Goal: Task Accomplishment & Management: Complete application form

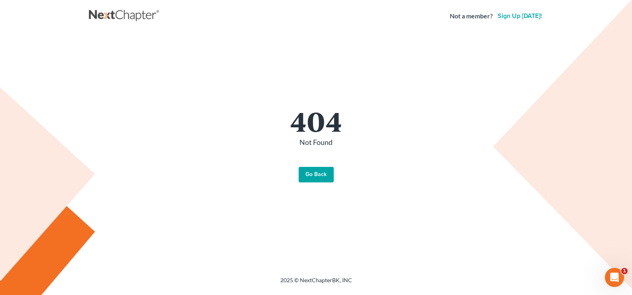
click at [318, 172] on link "Go Back" at bounding box center [316, 175] width 35 height 16
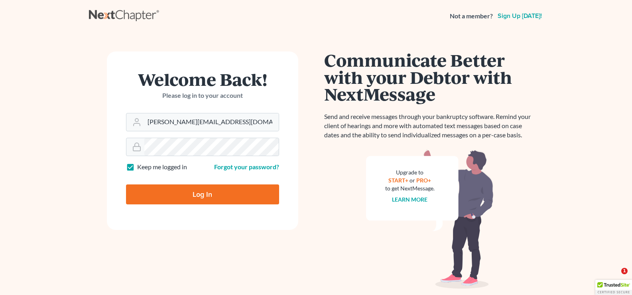
type input "Thinking..."
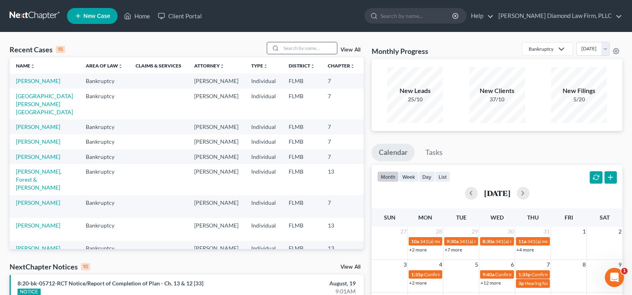
click at [321, 46] on input "search" at bounding box center [309, 48] width 56 height 12
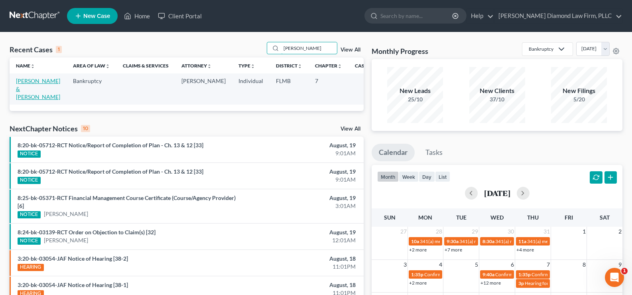
type input "[PERSON_NAME]"
click at [35, 89] on link "[PERSON_NAME] & [PERSON_NAME]" at bounding box center [38, 88] width 44 height 23
select select "7"
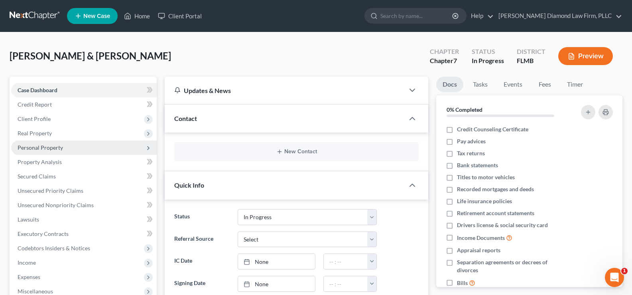
click at [71, 150] on span "Personal Property" at bounding box center [84, 147] width 146 height 14
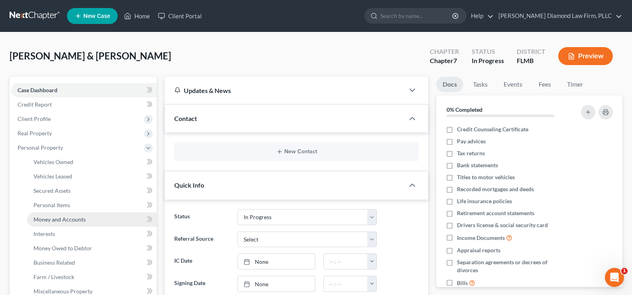
click at [87, 219] on link "Money and Accounts" at bounding box center [92, 219] width 130 height 14
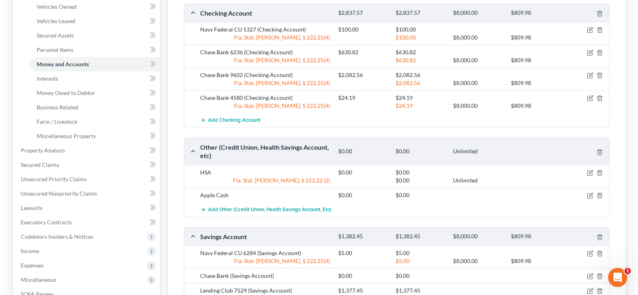
scroll to position [160, 0]
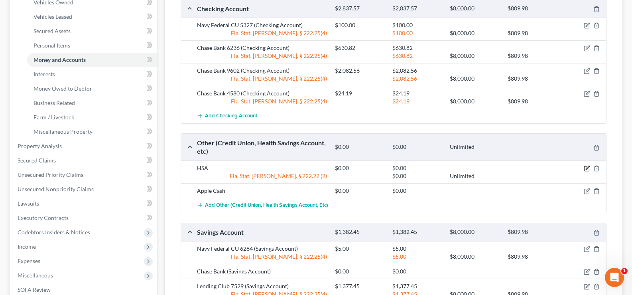
click at [588, 166] on icon "button" at bounding box center [587, 168] width 6 height 6
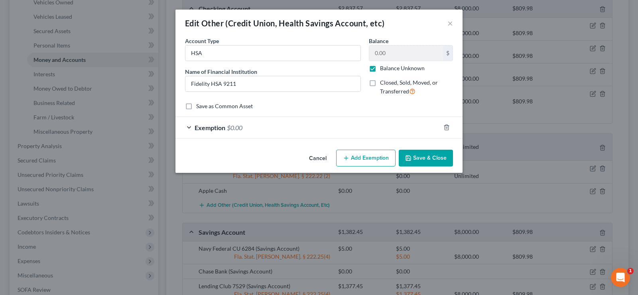
click at [380, 71] on label "Balance Unknown" at bounding box center [402, 68] width 45 height 8
click at [383, 69] on input "Balance Unknown" at bounding box center [385, 66] width 5 height 5
checkbox input "false"
click at [387, 56] on input "0.00" at bounding box center [406, 52] width 74 height 15
type input "1,398.94"
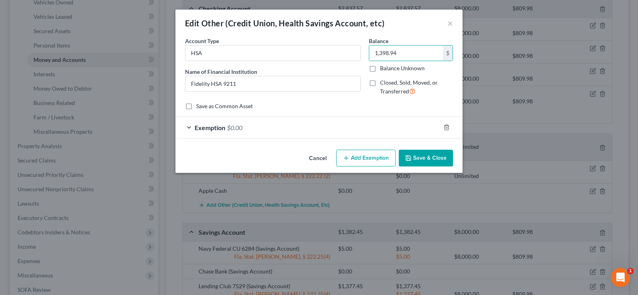
click at [244, 132] on div "Exemption $0.00" at bounding box center [307, 127] width 265 height 21
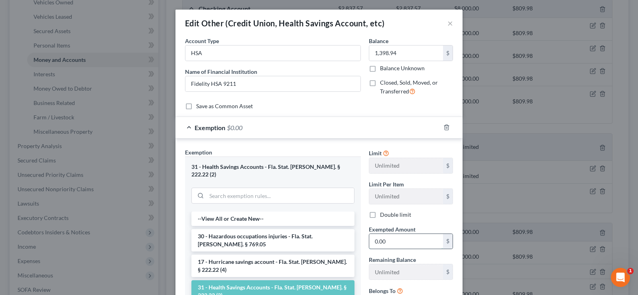
click at [405, 243] on input "0.00" at bounding box center [406, 241] width 74 height 15
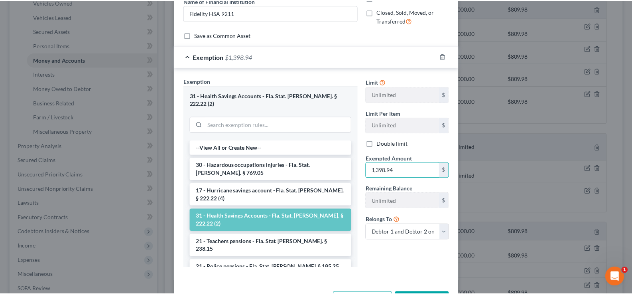
scroll to position [80, 0]
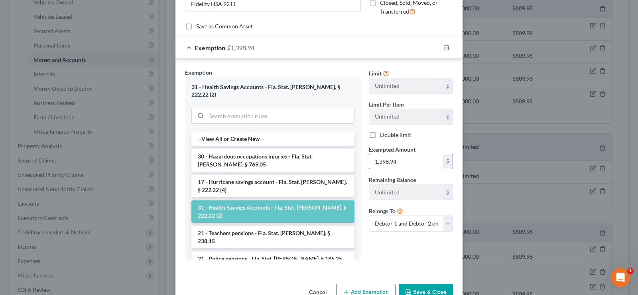
type input "1,398.94"
click at [408, 284] on button "Save & Close" at bounding box center [426, 292] width 54 height 17
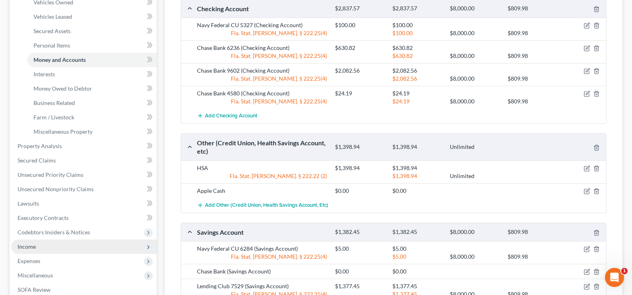
click at [43, 248] on span "Income" at bounding box center [84, 246] width 146 height 14
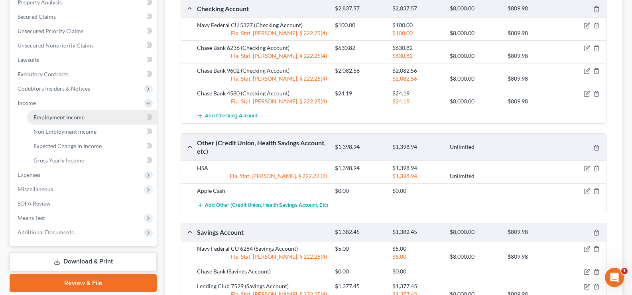
click at [85, 116] on link "Employment Income" at bounding box center [92, 117] width 130 height 14
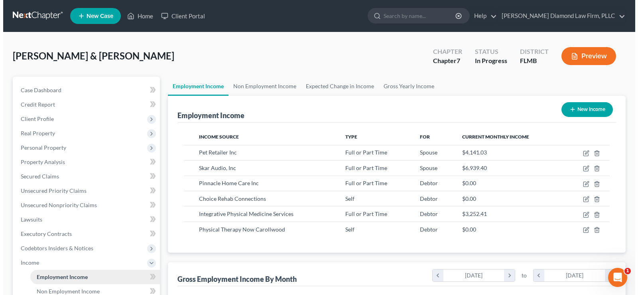
scroll to position [143, 258]
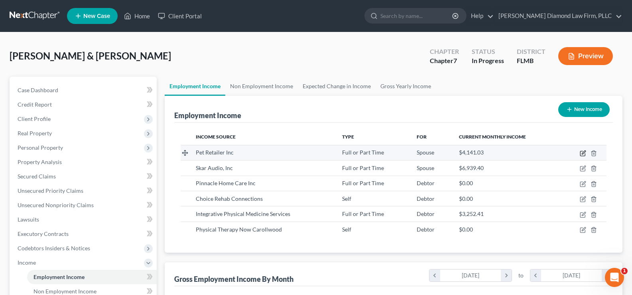
click at [582, 153] on icon "button" at bounding box center [583, 153] width 6 height 6
select select "0"
select select "9"
select select "2"
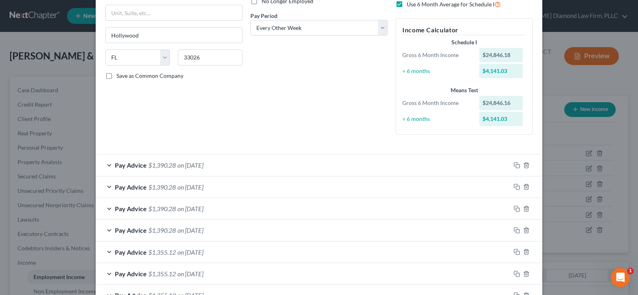
scroll to position [120, 0]
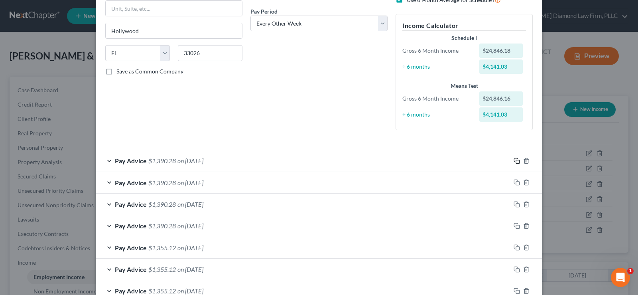
click at [514, 163] on icon "button" at bounding box center [517, 161] width 6 height 6
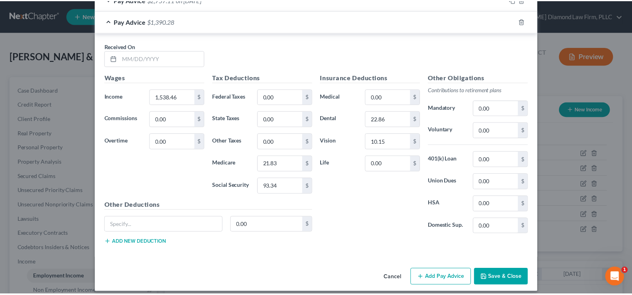
scroll to position [548, 0]
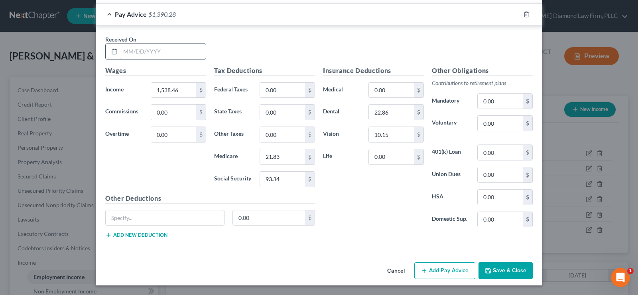
click at [154, 53] on input "text" at bounding box center [162, 51] width 85 height 15
type input "08/08/2025"
type input "3,076.92"
click at [281, 162] on input "21.83" at bounding box center [282, 156] width 45 height 15
type input "44.14"
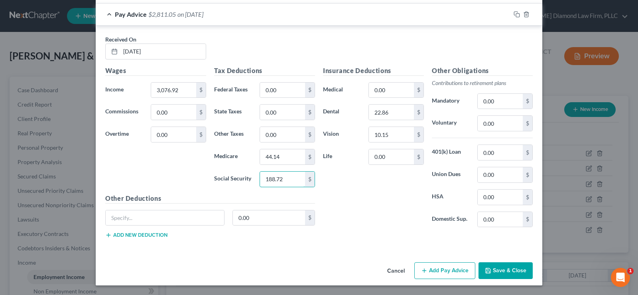
type input "188.72"
click at [495, 271] on button "Save & Close" at bounding box center [506, 270] width 54 height 17
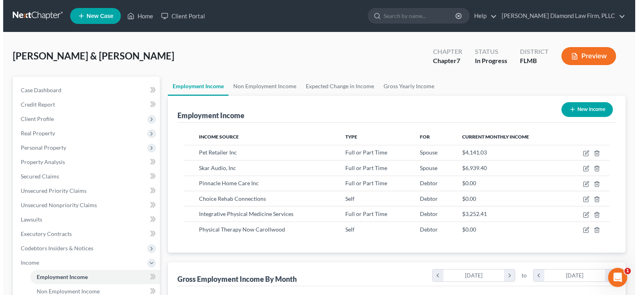
scroll to position [398666, 398551]
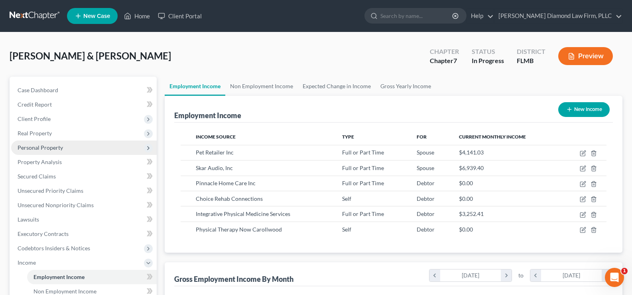
click at [82, 149] on span "Personal Property" at bounding box center [84, 147] width 146 height 14
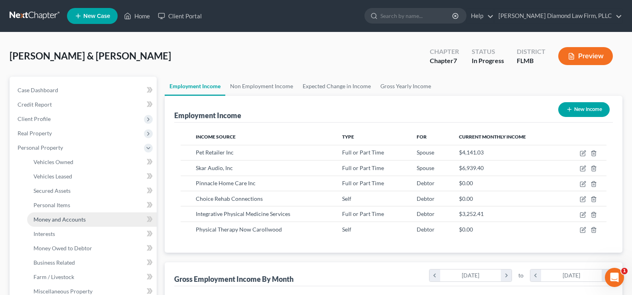
click at [81, 219] on span "Money and Accounts" at bounding box center [59, 219] width 52 height 7
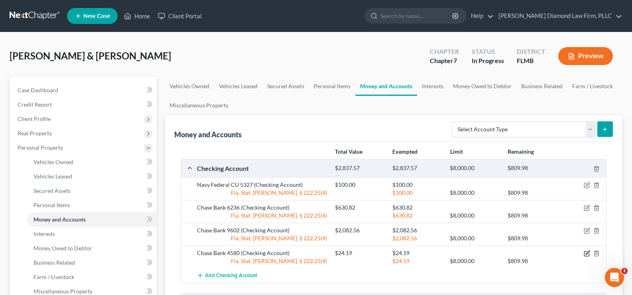
click at [587, 254] on icon "button" at bounding box center [588, 253] width 4 height 4
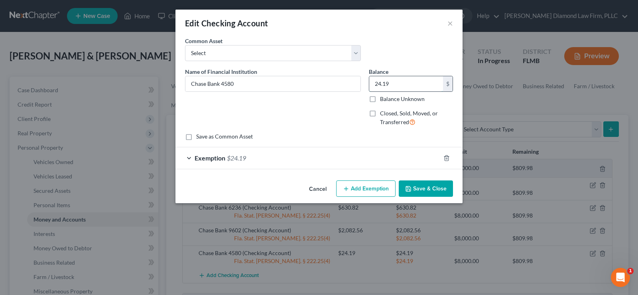
click at [402, 87] on input "24.19" at bounding box center [406, 83] width 74 height 15
type input "44.45"
click at [252, 158] on div "Exemption $24.19" at bounding box center [307, 157] width 265 height 21
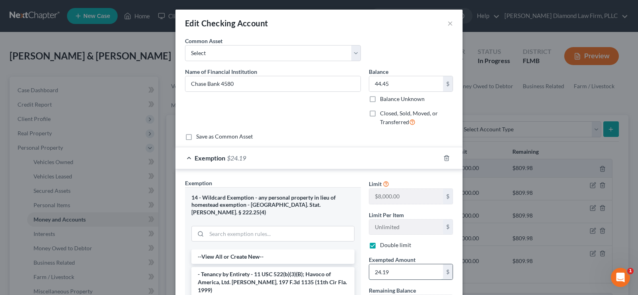
click at [401, 276] on input "24.19" at bounding box center [406, 271] width 74 height 15
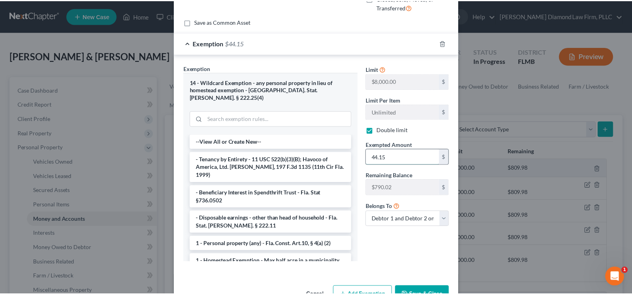
scroll to position [132, 0]
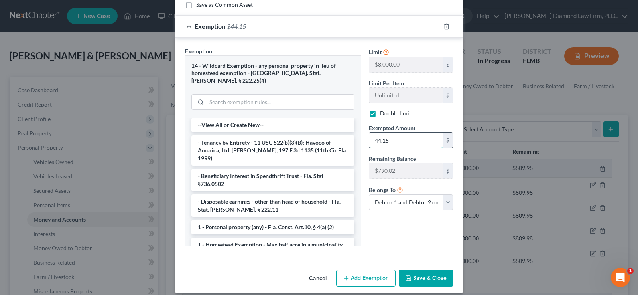
click at [382, 139] on input "44.15" at bounding box center [406, 139] width 74 height 15
type input "44.45"
click at [423, 270] on button "Save & Close" at bounding box center [426, 278] width 54 height 17
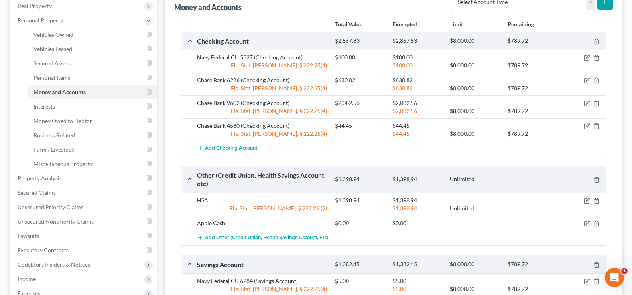
scroll to position [160, 0]
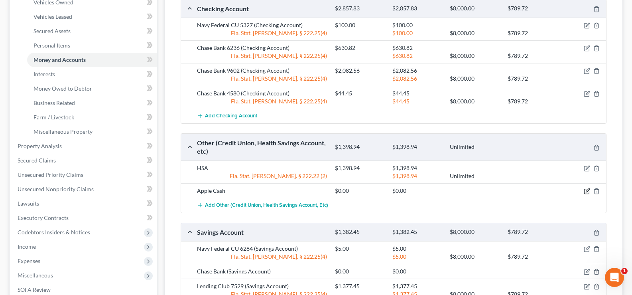
click at [588, 191] on icon "button" at bounding box center [588, 190] width 4 height 4
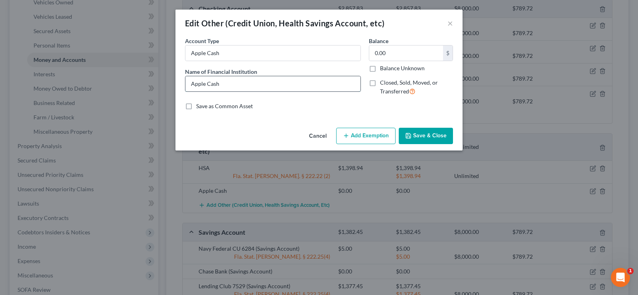
click at [238, 87] on input "Apple Cash" at bounding box center [272, 83] width 175 height 15
type input "Apple Cash 1567"
click at [431, 137] on button "Save & Close" at bounding box center [426, 136] width 54 height 17
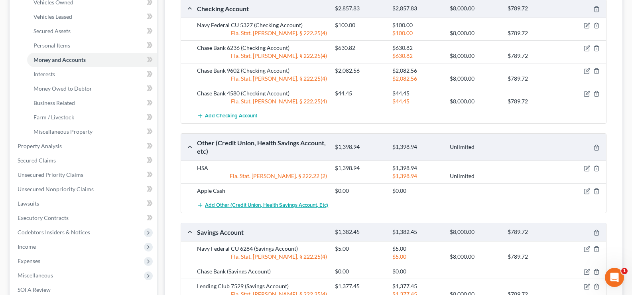
click at [239, 204] on span "Add Other (Credit Union, Health Savings Account, etc)" at bounding box center [266, 205] width 123 height 6
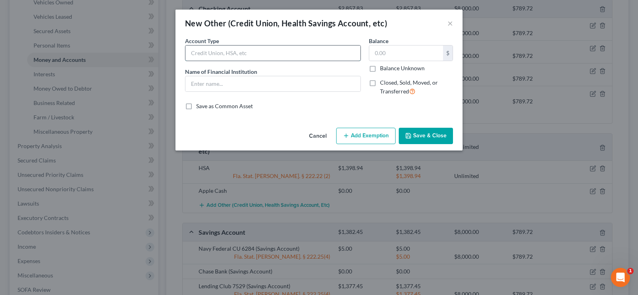
click at [225, 51] on input "text" at bounding box center [272, 52] width 175 height 15
type input "Cash App"
click at [234, 83] on input "Cash App" at bounding box center [272, 83] width 175 height 15
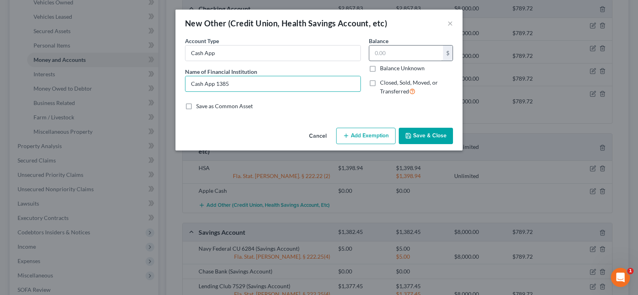
type input "Cash App 1385"
click at [409, 47] on input "text" at bounding box center [406, 52] width 74 height 15
type input "110"
click at [432, 138] on button "Save & Close" at bounding box center [426, 136] width 54 height 17
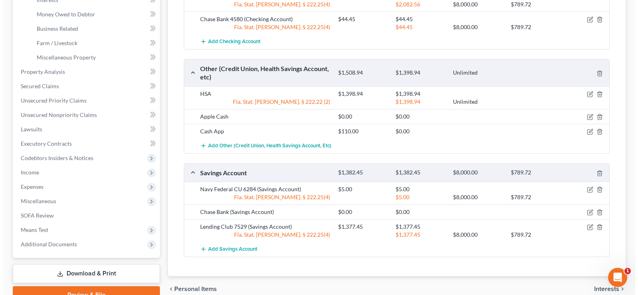
scroll to position [239, 0]
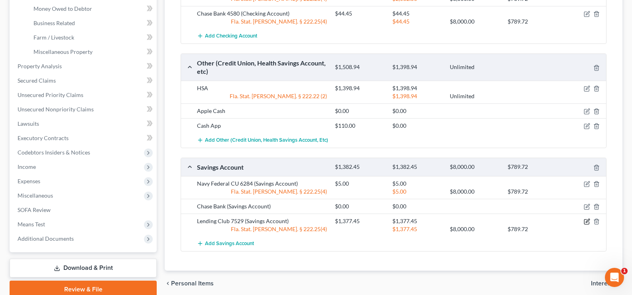
click at [587, 223] on icon "button" at bounding box center [587, 221] width 6 height 6
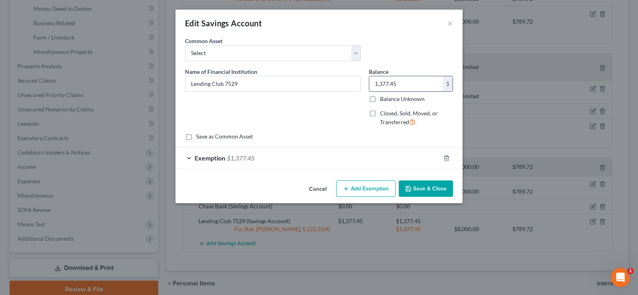
click at [401, 80] on input "1,377.45" at bounding box center [406, 83] width 74 height 15
type input "1,390.12"
click at [253, 163] on div "Exemption $1,377.45" at bounding box center [307, 157] width 265 height 21
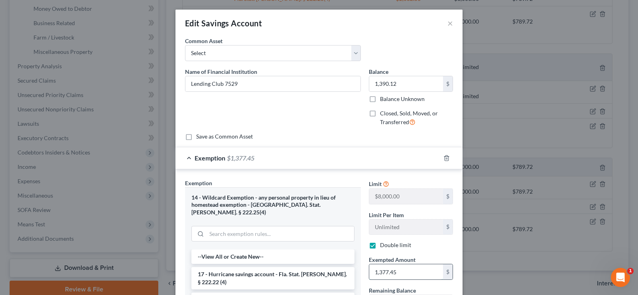
click at [414, 274] on input "1,377.45" at bounding box center [406, 271] width 74 height 15
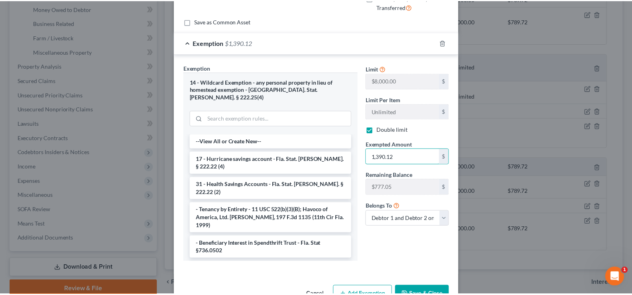
scroll to position [132, 0]
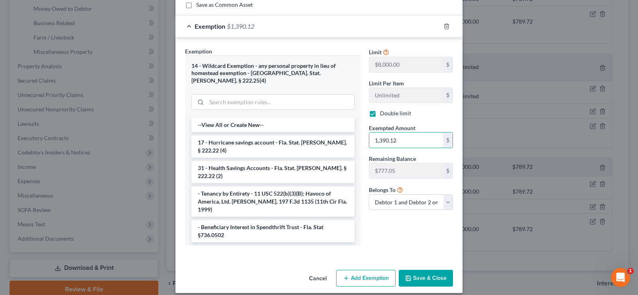
type input "1,390.12"
click at [423, 270] on button "Save & Close" at bounding box center [426, 278] width 54 height 17
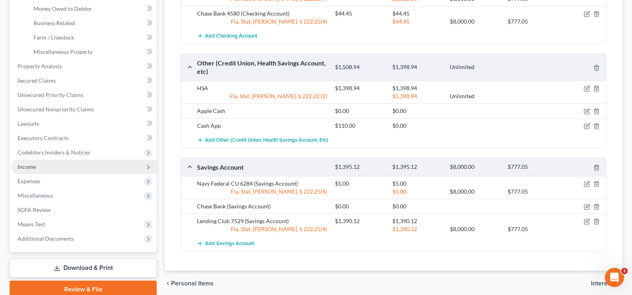
click at [51, 169] on span "Income" at bounding box center [84, 167] width 146 height 14
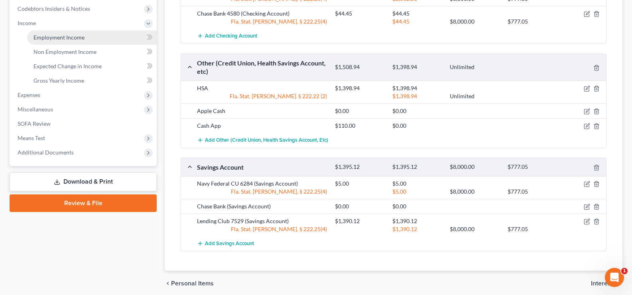
click at [90, 39] on link "Employment Income" at bounding box center [92, 37] width 130 height 14
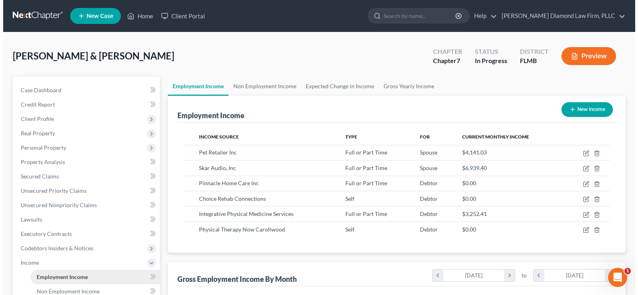
scroll to position [143, 258]
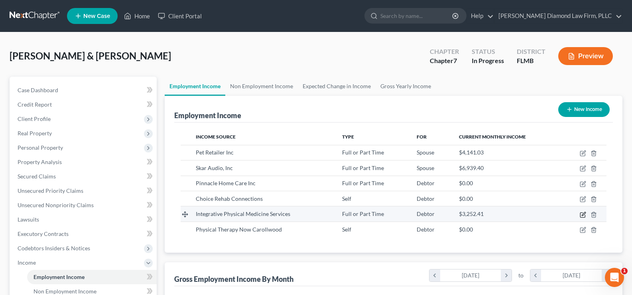
click at [585, 214] on icon "button" at bounding box center [583, 214] width 6 height 6
select select "0"
select select "9"
select select "2"
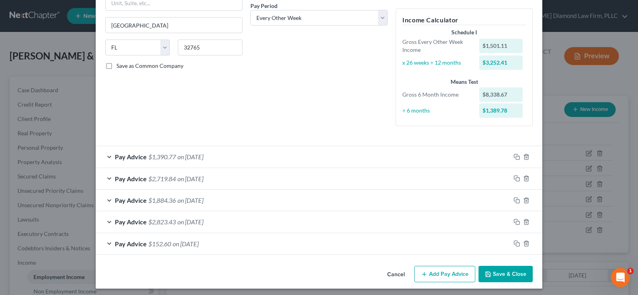
scroll to position [128, 0]
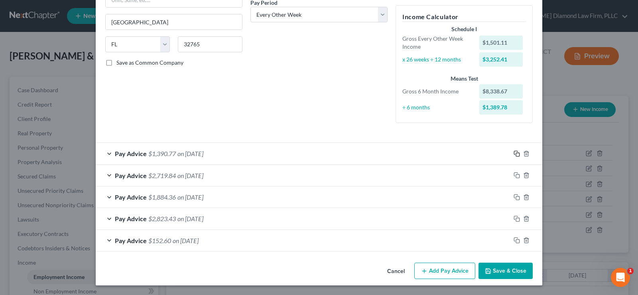
click at [514, 152] on icon "button" at bounding box center [517, 153] width 6 height 6
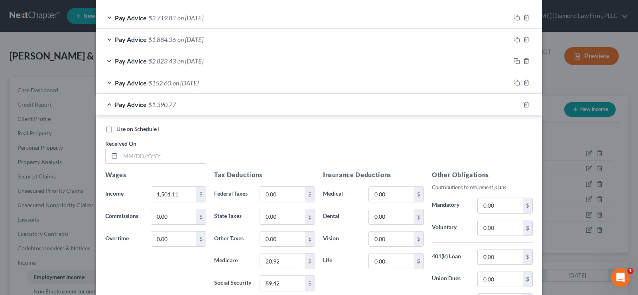
scroll to position [288, 0]
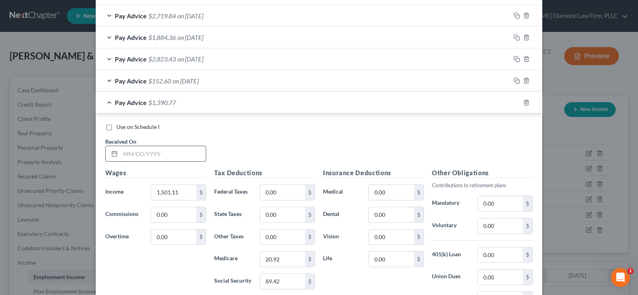
click at [157, 156] on input "text" at bounding box center [162, 153] width 85 height 15
type input "08/15/2025"
type input "2,884.61"
type input "81.31"
type input "41.82"
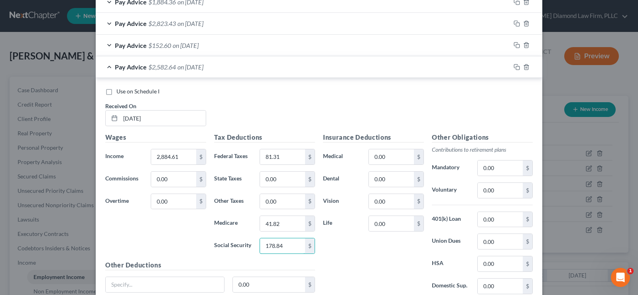
scroll to position [368, 0]
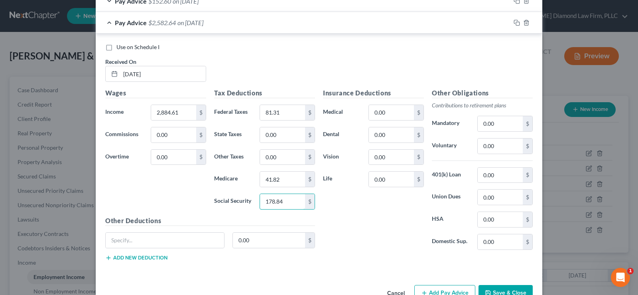
type input "178.84"
click at [181, 115] on input "2,884.61" at bounding box center [173, 112] width 45 height 15
type input "3,002.21"
click at [106, 24] on div "Pay Advice $2,700.24 on 08/15/2025" at bounding box center [303, 22] width 415 height 21
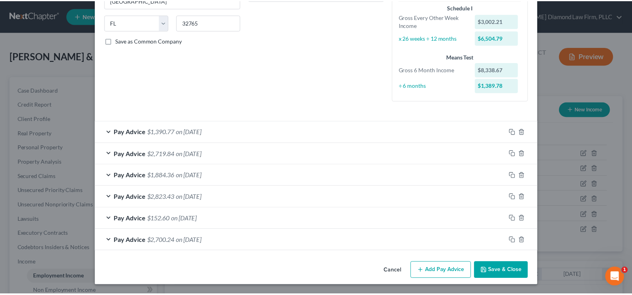
scroll to position [150, 0]
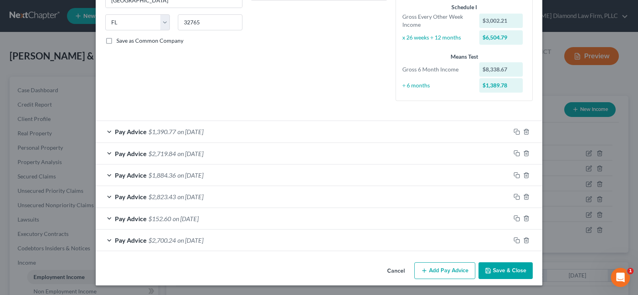
click at [501, 272] on button "Save & Close" at bounding box center [506, 270] width 54 height 17
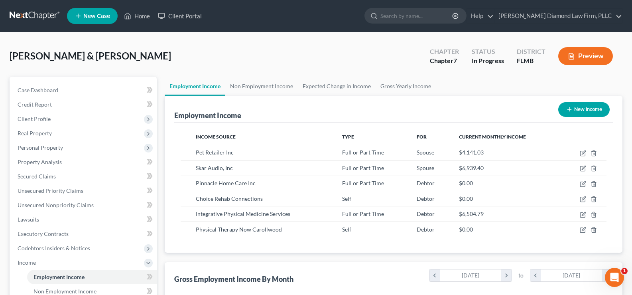
scroll to position [398666, 398551]
click at [71, 147] on span "Personal Property" at bounding box center [84, 147] width 146 height 14
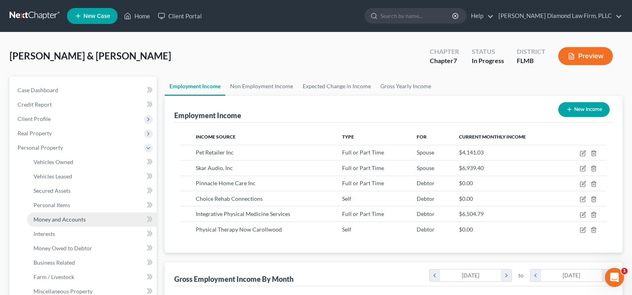
click at [78, 218] on span "Money and Accounts" at bounding box center [59, 219] width 52 height 7
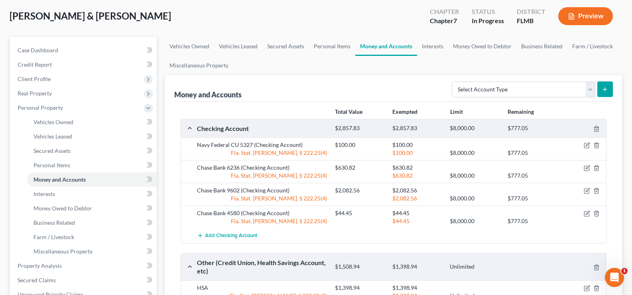
scroll to position [80, 0]
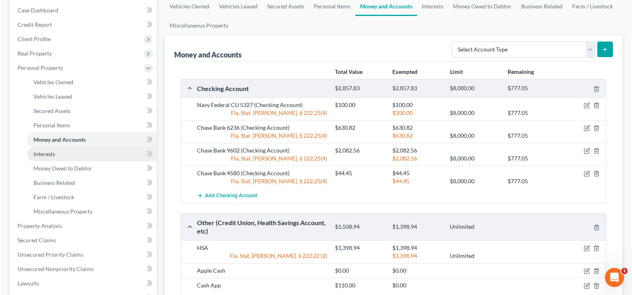
click at [63, 154] on link "Interests" at bounding box center [92, 154] width 130 height 14
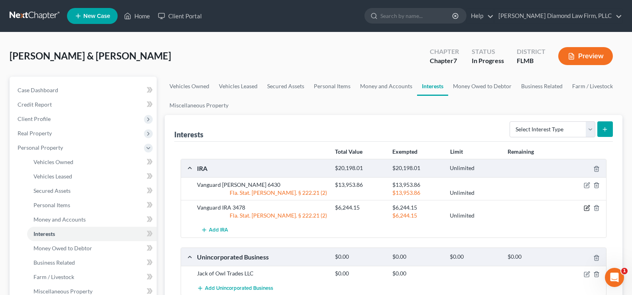
click at [587, 209] on icon "button" at bounding box center [587, 208] width 6 height 6
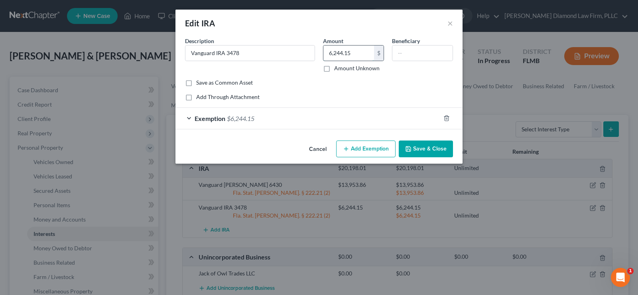
click at [349, 53] on input "6,244.15" at bounding box center [348, 52] width 51 height 15
type input "7,778.36"
click at [277, 118] on div "Exemption $6,244.15" at bounding box center [307, 118] width 265 height 21
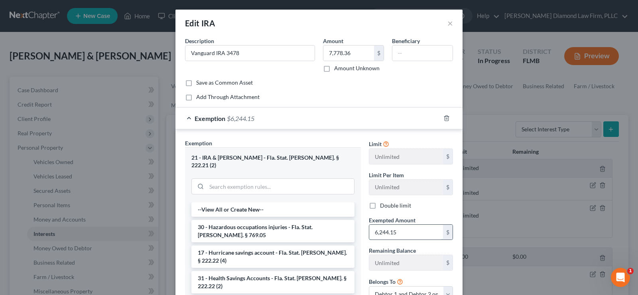
click at [418, 232] on input "6,244.15" at bounding box center [406, 232] width 74 height 15
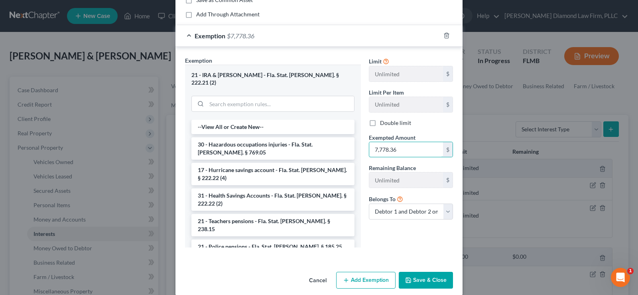
scroll to position [85, 0]
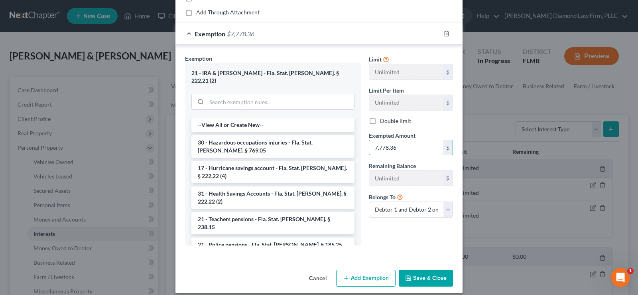
type input "7,778.36"
click at [428, 270] on button "Save & Close" at bounding box center [426, 278] width 54 height 17
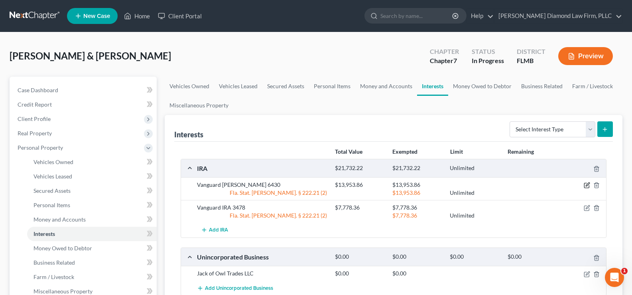
click at [587, 185] on icon "button" at bounding box center [587, 185] width 6 height 6
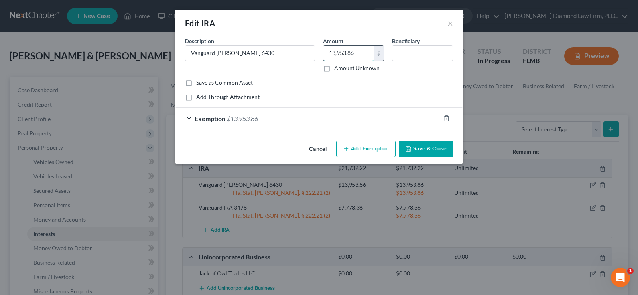
click at [360, 47] on input "13,953.86" at bounding box center [348, 52] width 51 height 15
type input "16,629.55"
click at [276, 121] on div "Exemption $13,953.86" at bounding box center [307, 118] width 265 height 21
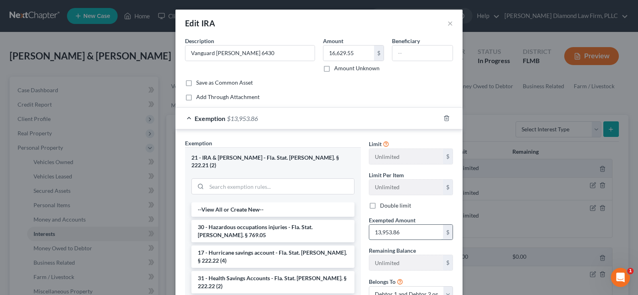
click at [408, 231] on input "13,953.86" at bounding box center [406, 232] width 74 height 15
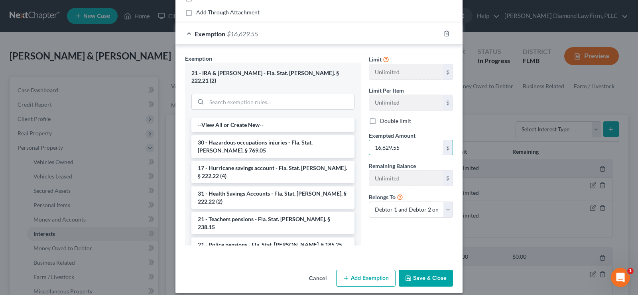
type input "16,629.55"
click at [432, 272] on button "Save & Close" at bounding box center [426, 278] width 54 height 17
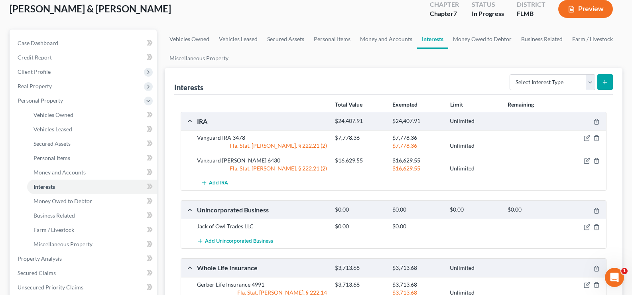
scroll to position [120, 0]
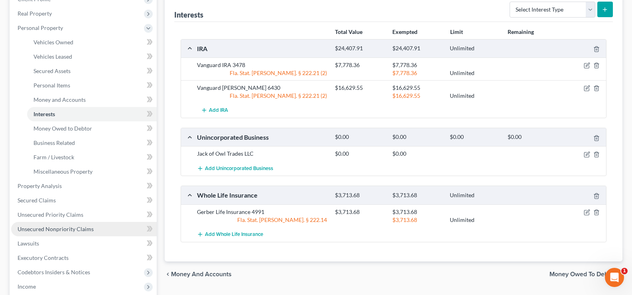
click at [69, 231] on span "Unsecured Nonpriority Claims" at bounding box center [56, 228] width 76 height 7
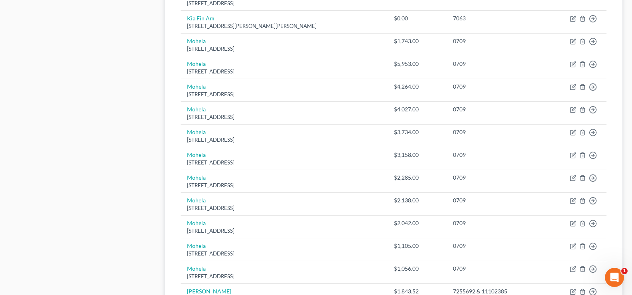
scroll to position [626, 0]
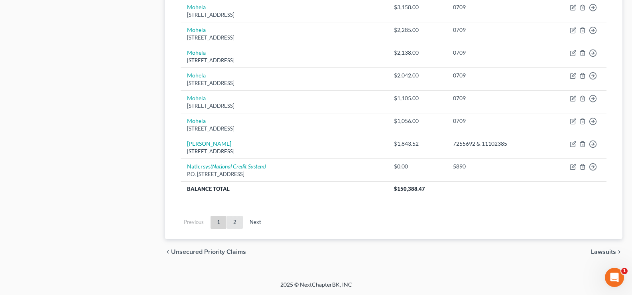
click at [236, 221] on link "2" at bounding box center [235, 222] width 16 height 13
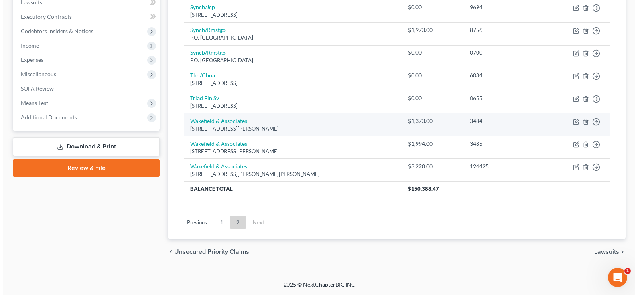
scroll to position [18, 0]
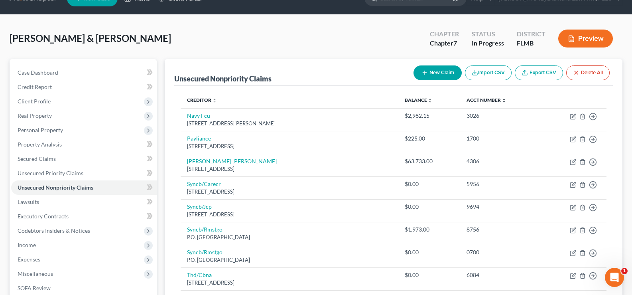
click at [430, 69] on button "New Claim" at bounding box center [438, 72] width 48 height 15
select select "2"
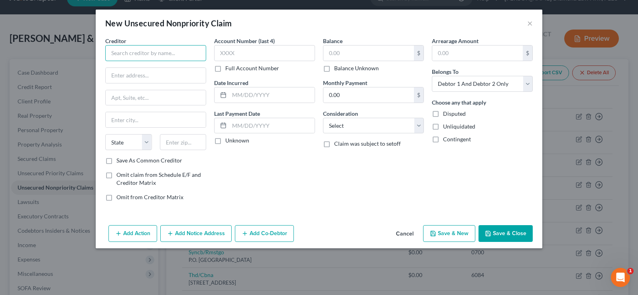
click at [134, 49] on input "text" at bounding box center [155, 53] width 101 height 16
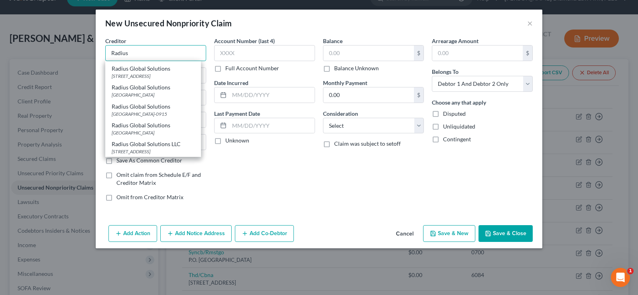
scroll to position [80, 0]
click at [148, 117] on div "PO Box 390915, Minneapolis, MN 55439-0915" at bounding box center [153, 113] width 83 height 7
type input "Radius Global Solutions"
type input "PO Box 390915"
type input "Minneapolis"
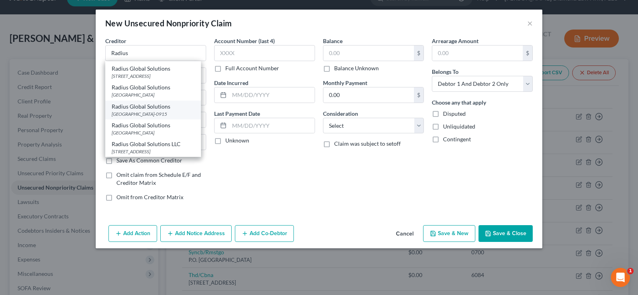
select select "24"
type input "55439-0915"
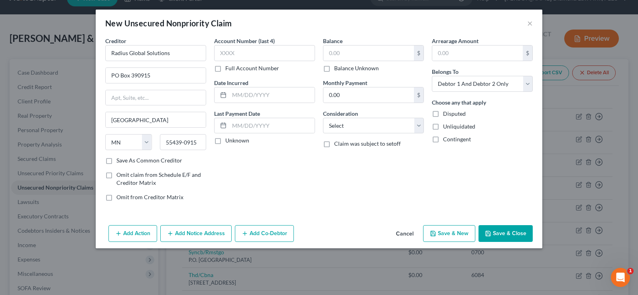
scroll to position [0, 0]
click at [246, 14] on div "New Unsecured Nonpriority Claim ×" at bounding box center [319, 23] width 447 height 27
click at [225, 67] on label "Full Account Number" at bounding box center [252, 68] width 54 height 8
click at [229, 67] on input "Full Account Number" at bounding box center [231, 66] width 5 height 5
click at [227, 54] on input "text" at bounding box center [264, 53] width 101 height 16
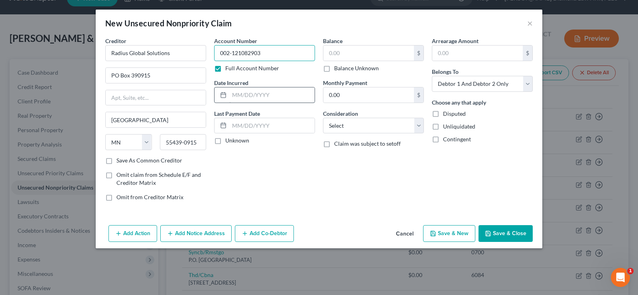
type input "002-121082903"
click at [264, 88] on input "text" at bounding box center [271, 94] width 85 height 15
click at [248, 88] on input "text" at bounding box center [271, 94] width 85 height 15
type input "05/27/2023"
click at [379, 51] on input "text" at bounding box center [368, 52] width 91 height 15
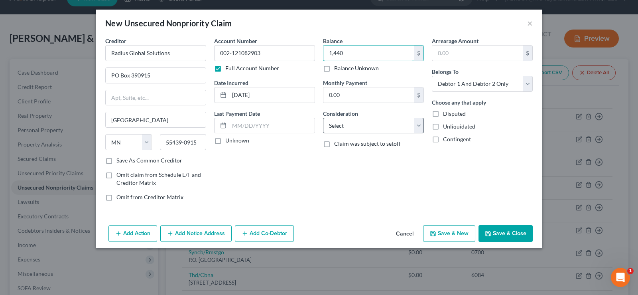
type input "1,440"
click at [400, 127] on select "Select Cable / Satellite Services Collection Agency Credit Card Debt Debt Couns…" at bounding box center [373, 126] width 101 height 16
select select "1"
click at [323, 118] on select "Select Cable / Satellite Services Collection Agency Credit Card Debt Debt Couns…" at bounding box center [373, 126] width 101 height 16
click at [492, 82] on select "Select Debtor 1 Only Debtor 2 Only Debtor 1 And Debtor 2 Only At Least One Of T…" at bounding box center [482, 84] width 101 height 16
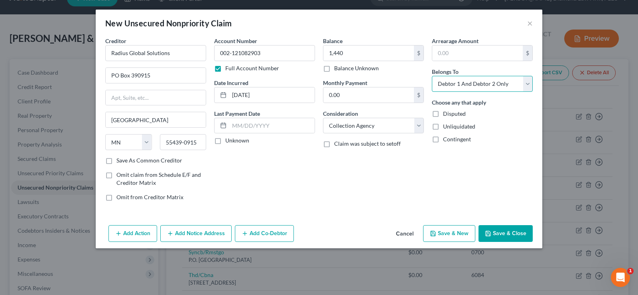
select select "1"
click at [432, 76] on select "Select Debtor 1 Only Debtor 2 Only Debtor 1 And Debtor 2 Only At Least One Of T…" at bounding box center [482, 84] width 101 height 16
click at [201, 231] on button "Add Notice Address" at bounding box center [195, 233] width 71 height 17
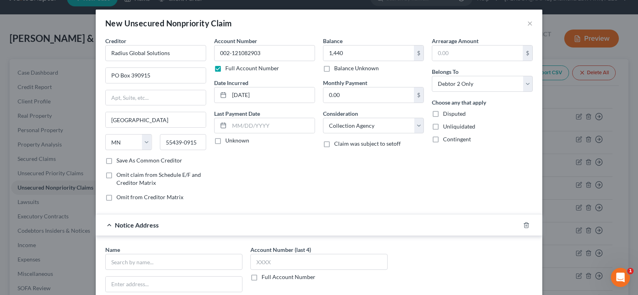
scroll to position [80, 0]
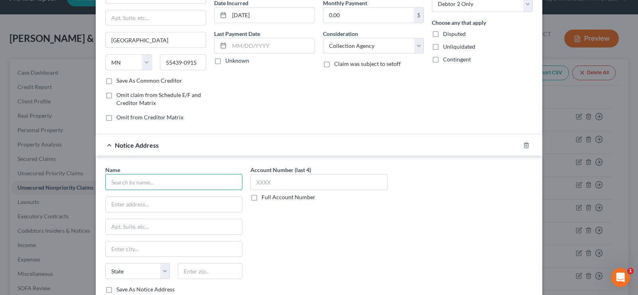
click at [172, 183] on input "text" at bounding box center [173, 182] width 137 height 16
click at [154, 184] on input "Sheridan Healthcopr Inc" at bounding box center [173, 182] width 137 height 16
type input "Sheridan Healthcorp Inc"
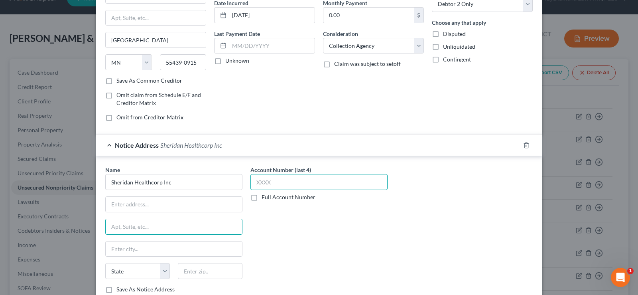
click at [287, 185] on input "text" at bounding box center [318, 182] width 137 height 16
type input "5341"
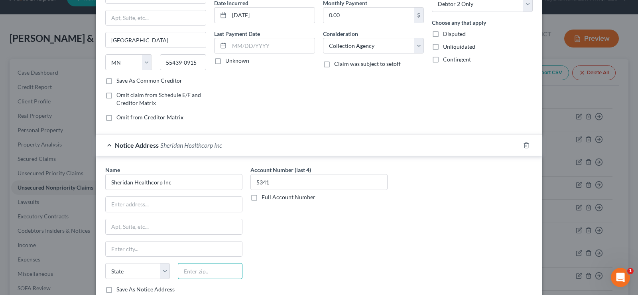
click at [194, 273] on input "text" at bounding box center [210, 271] width 65 height 16
type input "33323"
type input "Fort Lauderdale"
select select "9"
click at [156, 211] on input "text" at bounding box center [174, 204] width 136 height 15
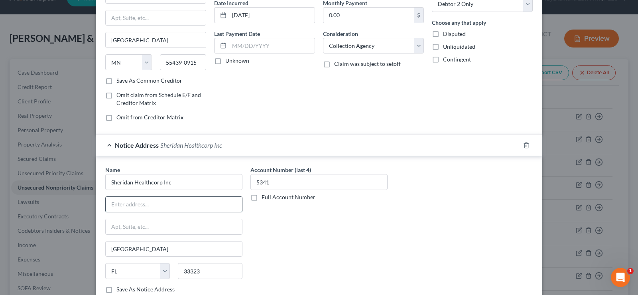
paste input "Building C, 1613 N Harrison Pkwy"
type input "Building C, 1613 N Harrison Pkwy"
click at [146, 252] on input "Fort Lauderdale" at bounding box center [174, 248] width 136 height 15
drag, startPoint x: 146, startPoint y: 252, endPoint x: 91, endPoint y: 248, distance: 54.8
click at [91, 248] on div "New Unsecured Nonpriority Claim × Creditor * Radius Global Solutions PO Box 390…" at bounding box center [319, 147] width 638 height 295
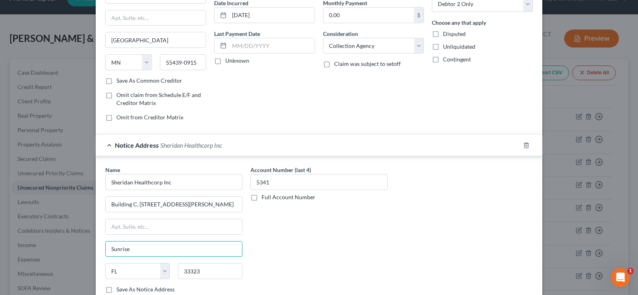
type input "Sunrise"
click at [323, 232] on div "Account Number (last 4) 5341 Full Account Number" at bounding box center [318, 233] width 145 height 134
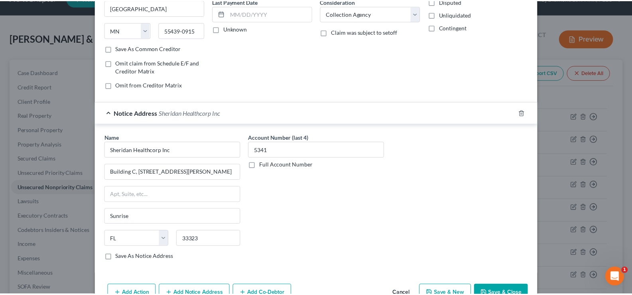
scroll to position [135, 0]
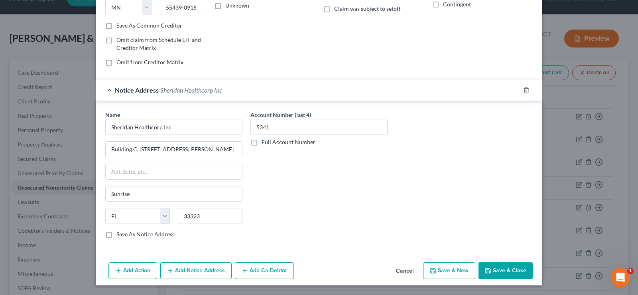
click at [499, 270] on button "Save & Close" at bounding box center [506, 270] width 54 height 17
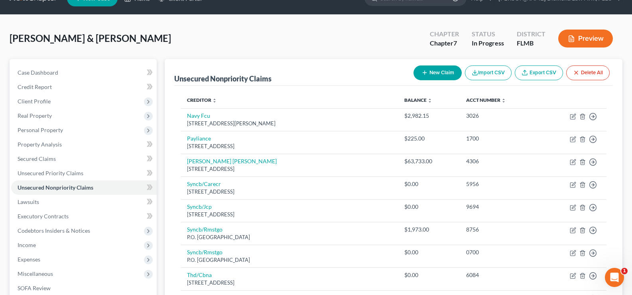
click at [445, 70] on button "New Claim" at bounding box center [438, 72] width 48 height 15
select select "2"
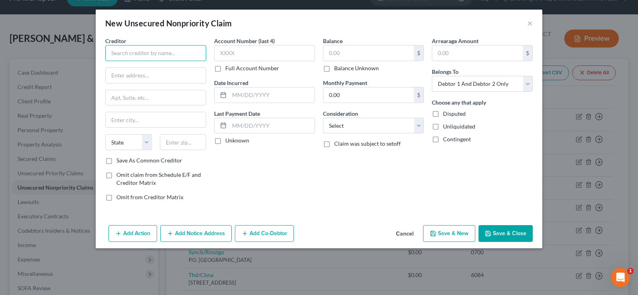
click at [150, 55] on input "text" at bounding box center [155, 53] width 101 height 16
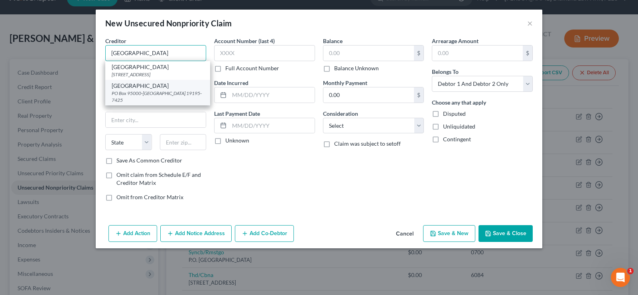
type input "Tampa General Hospital"
click at [144, 83] on div "Tampa General Hospital" at bounding box center [158, 86] width 92 height 8
type input "PO Box 95000-7425"
type input "Philadelphia"
select select "39"
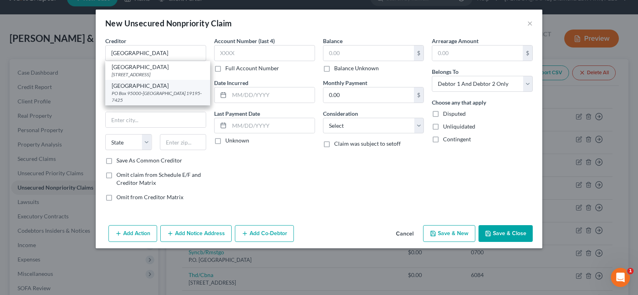
type input "19195-7425"
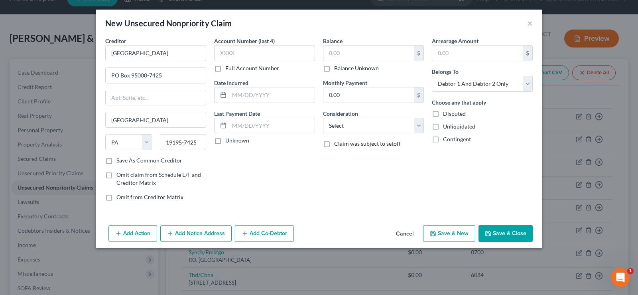
click at [276, 45] on div "Account Number (last 4) Full Account Number" at bounding box center [264, 54] width 101 height 35
click at [271, 52] on input "text" at bounding box center [264, 53] width 101 height 16
type input "0142"
click at [251, 99] on input "text" at bounding box center [271, 94] width 85 height 15
type input "07/2024"
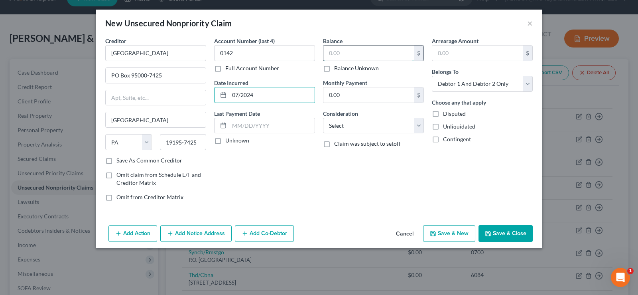
click at [341, 52] on input "text" at bounding box center [368, 52] width 91 height 15
type input "450"
click at [372, 130] on select "Select Cable / Satellite Services Collection Agency Credit Card Debt Debt Couns…" at bounding box center [373, 126] width 101 height 16
select select "9"
click at [323, 118] on select "Select Cable / Satellite Services Collection Agency Credit Card Debt Debt Couns…" at bounding box center [373, 126] width 101 height 16
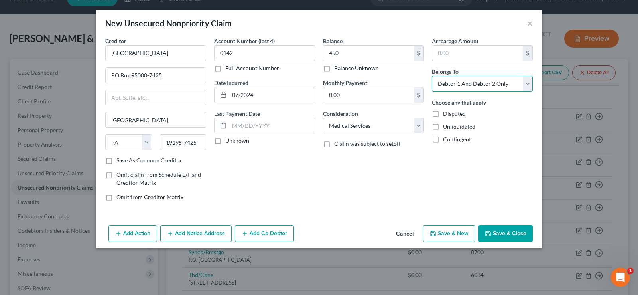
click at [495, 83] on select "Select Debtor 1 Only Debtor 2 Only Debtor 1 And Debtor 2 Only At Least One Of T…" at bounding box center [482, 84] width 101 height 16
select select "1"
click at [432, 76] on select "Select Debtor 1 Only Debtor 2 Only Debtor 1 And Debtor 2 Only At Least One Of T…" at bounding box center [482, 84] width 101 height 16
click at [508, 233] on button "Save & Close" at bounding box center [506, 233] width 54 height 17
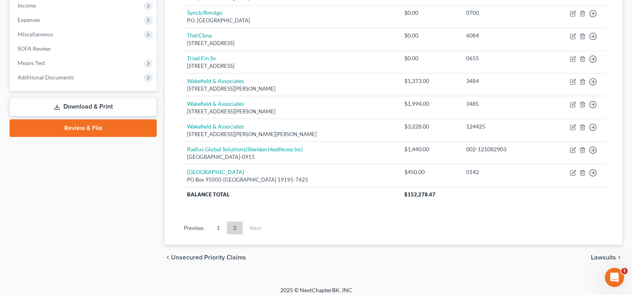
scroll to position [262, 0]
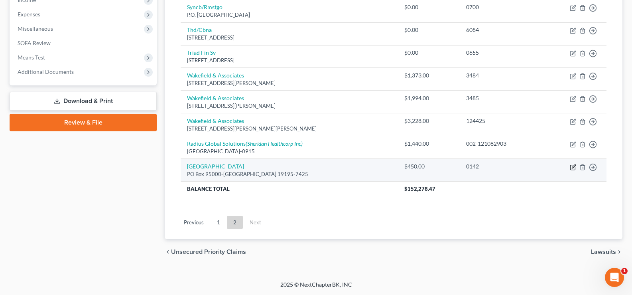
click at [574, 166] on icon "button" at bounding box center [573, 167] width 6 height 6
select select "39"
select select "9"
select select "1"
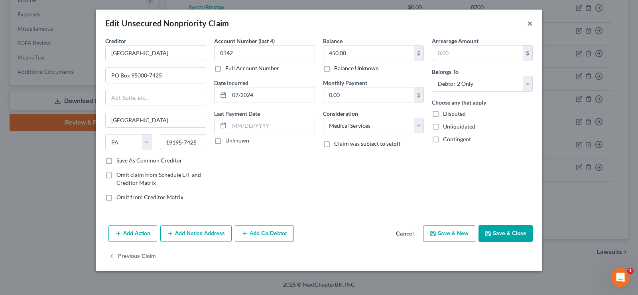
click at [530, 24] on button "×" at bounding box center [530, 23] width 6 height 10
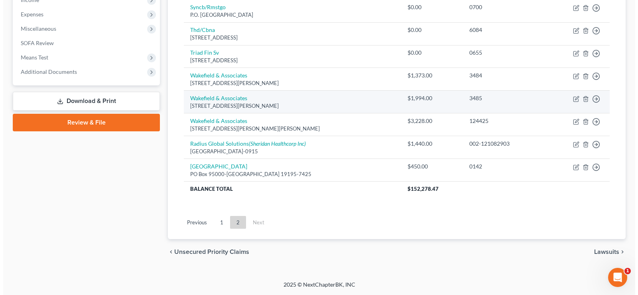
scroll to position [0, 0]
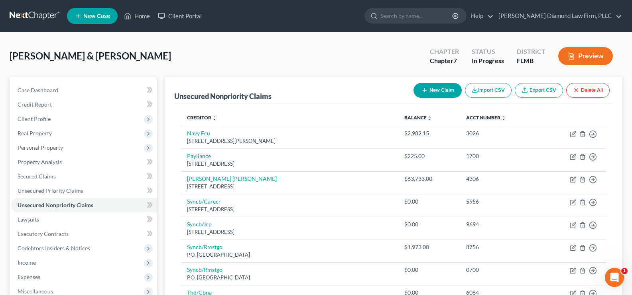
click at [437, 89] on button "New Claim" at bounding box center [438, 90] width 48 height 15
select select "2"
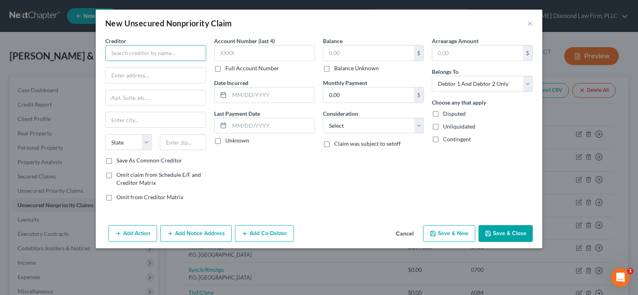
click at [168, 57] on input "text" at bounding box center [155, 53] width 101 height 16
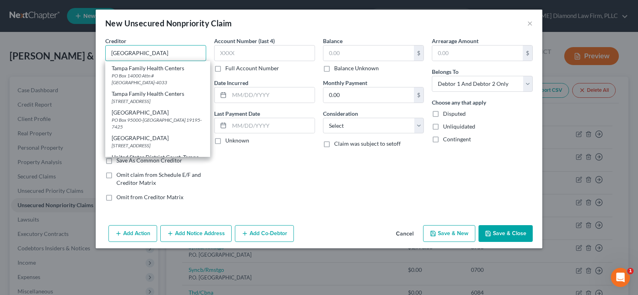
scroll to position [279, 0]
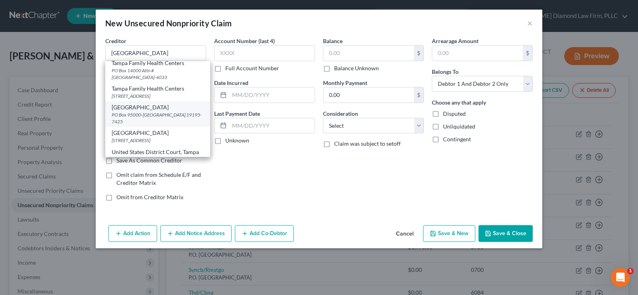
click at [161, 122] on div "PO Box 95000-7425, Philadelphia, PA 19195-7425" at bounding box center [158, 118] width 92 height 14
type input "Tampa General Hospital"
type input "PO Box 95000-7425"
type input "Philadelphia"
select select "39"
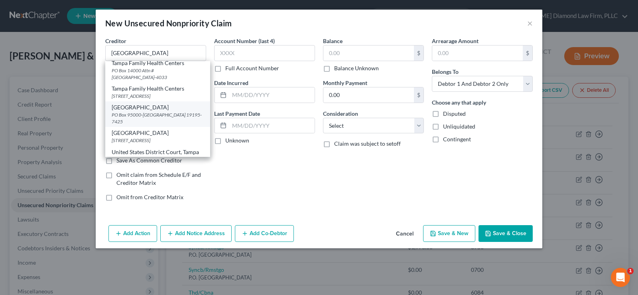
type input "19195-7425"
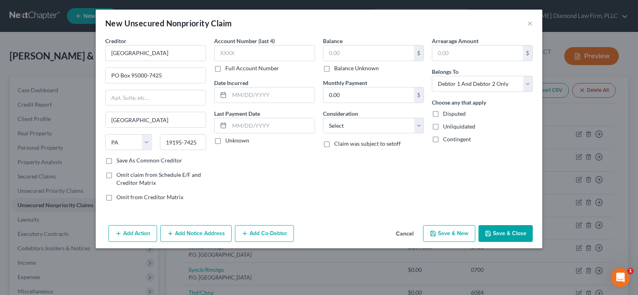
scroll to position [0, 0]
click at [274, 51] on input "text" at bounding box center [264, 53] width 101 height 16
type input "1042"
click at [247, 93] on input "text" at bounding box center [271, 94] width 85 height 15
type input "06/2024"
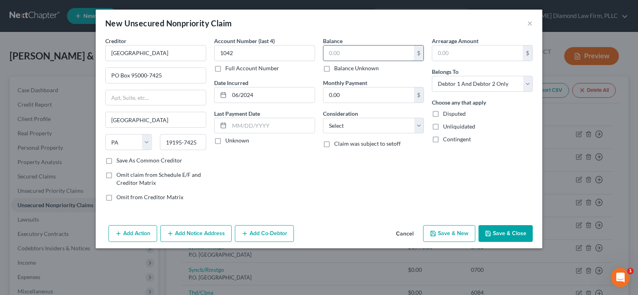
click at [341, 56] on input "text" at bounding box center [368, 52] width 91 height 15
type input "23,468"
click at [377, 127] on select "Select Cable / Satellite Services Collection Agency Credit Card Debt Debt Couns…" at bounding box center [373, 126] width 101 height 16
select select "9"
click at [323, 118] on select "Select Cable / Satellite Services Collection Agency Credit Card Debt Debt Couns…" at bounding box center [373, 126] width 101 height 16
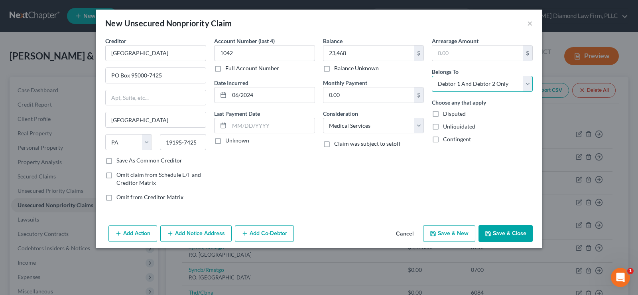
click at [488, 82] on select "Select Debtor 1 Only Debtor 2 Only Debtor 1 And Debtor 2 Only At Least One Of T…" at bounding box center [482, 84] width 101 height 16
select select "1"
click at [432, 76] on select "Select Debtor 1 Only Debtor 2 Only Debtor 1 And Debtor 2 Only At Least One Of T…" at bounding box center [482, 84] width 101 height 16
click at [512, 230] on button "Save & Close" at bounding box center [506, 233] width 54 height 17
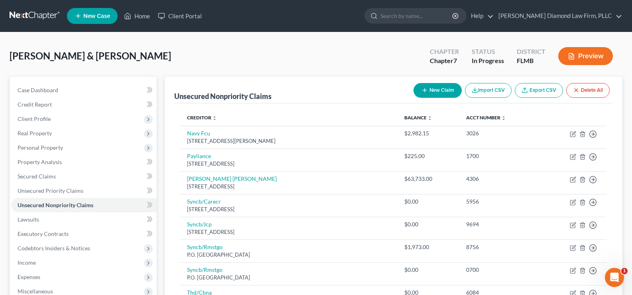
click at [439, 90] on button "New Claim" at bounding box center [438, 90] width 48 height 15
select select "2"
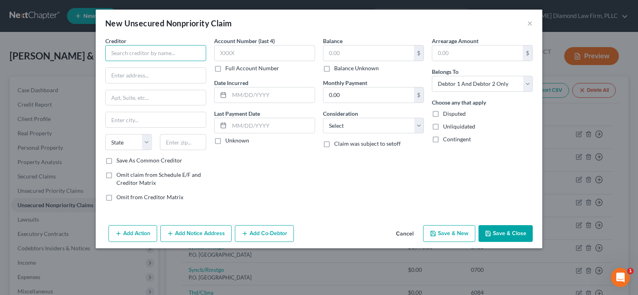
click at [145, 53] on input "text" at bounding box center [155, 53] width 101 height 16
type input "UMSA"
type input "MDC62"
type input "12901 Bruce B Downs Blvd"
type input "33612"
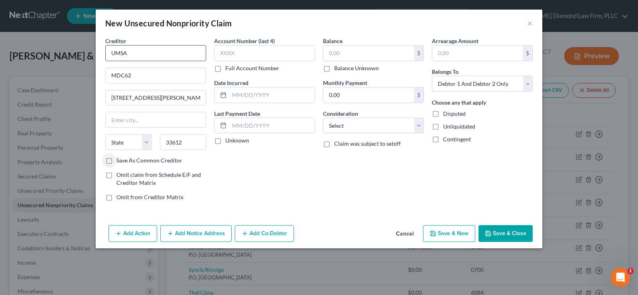
type input "Tampa"
select select "9"
click at [257, 47] on input "text" at bounding box center [264, 53] width 101 height 16
type input "1671"
type input "07/2024"
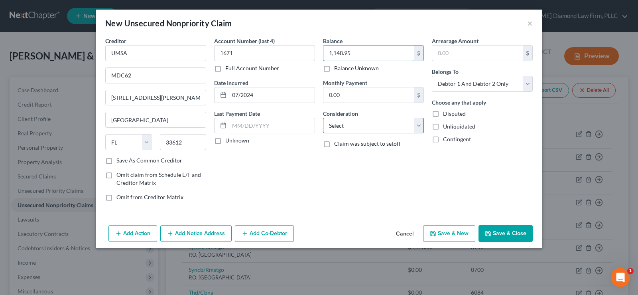
type input "1,148.95"
click at [403, 126] on select "Select Cable / Satellite Services Collection Agency Credit Card Debt Debt Couns…" at bounding box center [373, 126] width 101 height 16
select select "9"
click at [323, 118] on select "Select Cable / Satellite Services Collection Agency Credit Card Debt Debt Couns…" at bounding box center [373, 126] width 101 height 16
click at [480, 87] on select "Select Debtor 1 Only Debtor 2 Only Debtor 1 And Debtor 2 Only At Least One Of T…" at bounding box center [482, 84] width 101 height 16
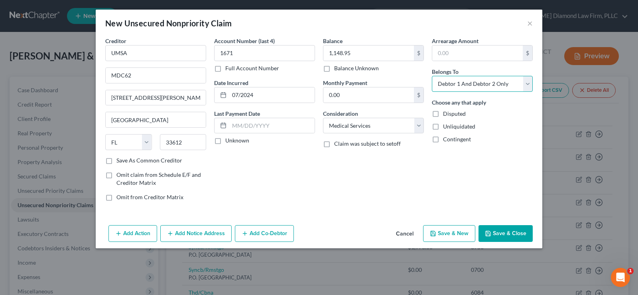
select select "1"
click at [432, 76] on select "Select Debtor 1 Only Debtor 2 Only Debtor 1 And Debtor 2 Only At Least One Of T…" at bounding box center [482, 84] width 101 height 16
click at [203, 233] on button "Add Notice Address" at bounding box center [195, 233] width 71 height 17
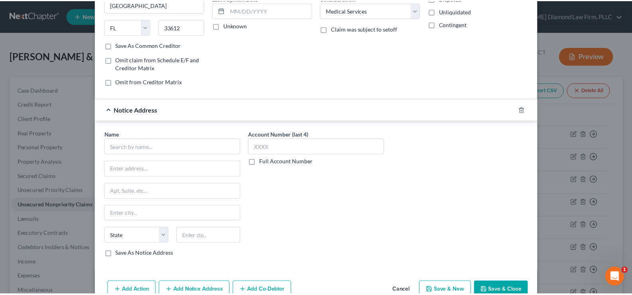
scroll to position [120, 0]
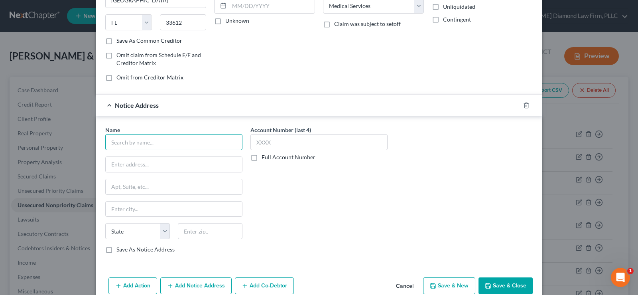
click at [137, 146] on input "text" at bounding box center [173, 142] width 137 height 16
drag, startPoint x: 147, startPoint y: 144, endPoint x: 100, endPoint y: 142, distance: 46.7
click at [101, 142] on div "Name * USF Health State AL AK AR AZ CA CO CT DE DC FL GA GU HI ID IL IN IA KS K…" at bounding box center [173, 193] width 145 height 134
type input "University medical Service Association"
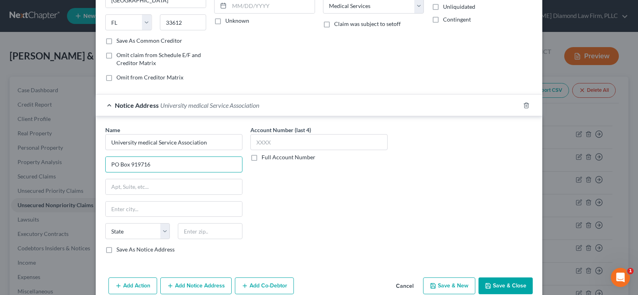
type input "PO Box 919716"
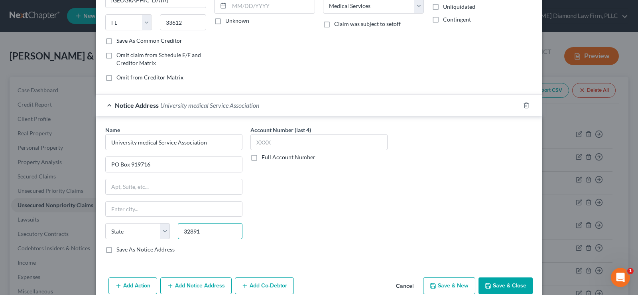
type input "32891"
type input "Orlando"
select select "9"
click at [291, 146] on input "text" at bounding box center [318, 142] width 137 height 16
type input "1671"
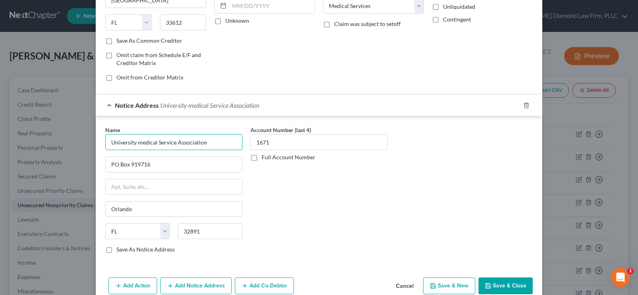
click at [137, 142] on input "University medical Service Association" at bounding box center [173, 142] width 137 height 16
type input "University Medical Service Association"
click at [504, 286] on button "Save & Close" at bounding box center [506, 285] width 54 height 17
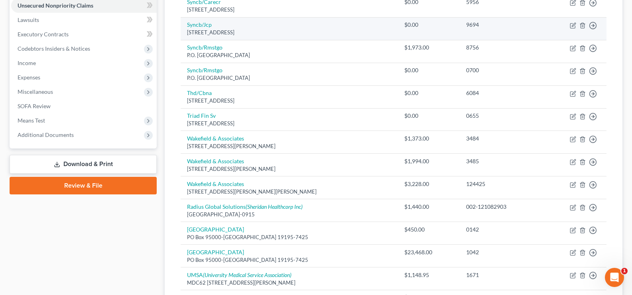
scroll to position [308, 0]
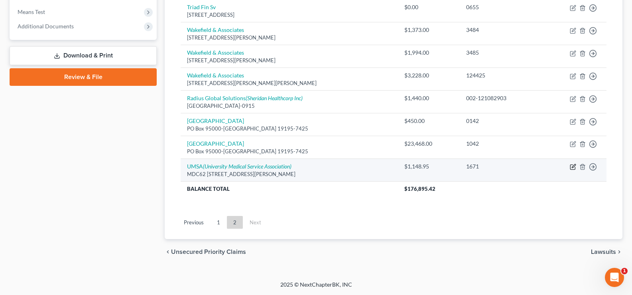
click at [575, 166] on icon "button" at bounding box center [574, 166] width 4 height 4
select select "9"
select select "1"
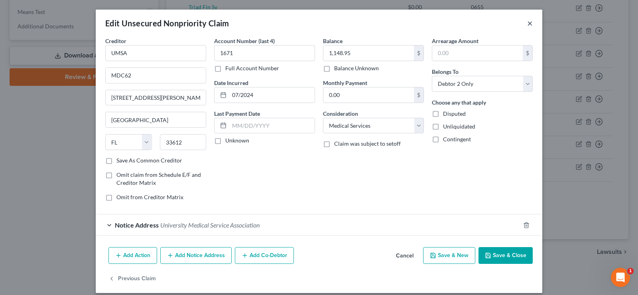
click at [528, 23] on button "×" at bounding box center [530, 23] width 6 height 10
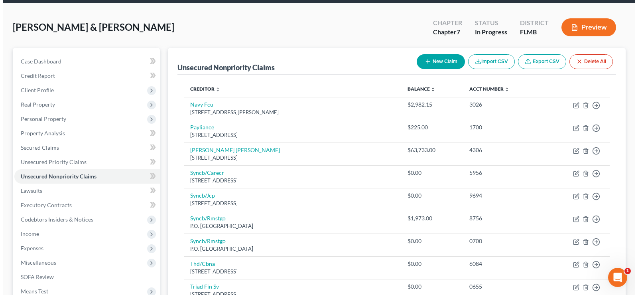
scroll to position [0, 0]
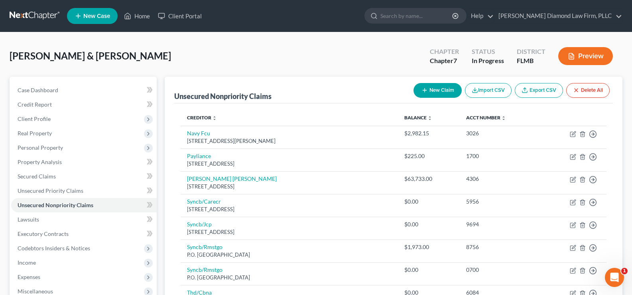
click at [435, 89] on button "New Claim" at bounding box center [438, 90] width 48 height 15
select select "2"
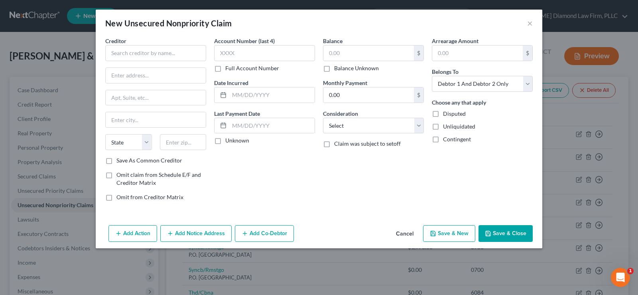
click at [155, 45] on div "Creditor *" at bounding box center [155, 49] width 101 height 24
click at [156, 54] on input "text" at bounding box center [155, 53] width 101 height 16
type input "UMSA"
type input "MDC62"
type input "12901 Bruce B Downs Blvd"
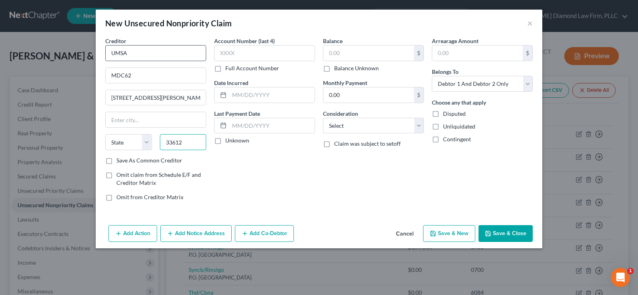
type input "33612"
type input "Tampa"
select select "9"
click at [238, 56] on input "text" at bounding box center [264, 53] width 101 height 16
type input "3475"
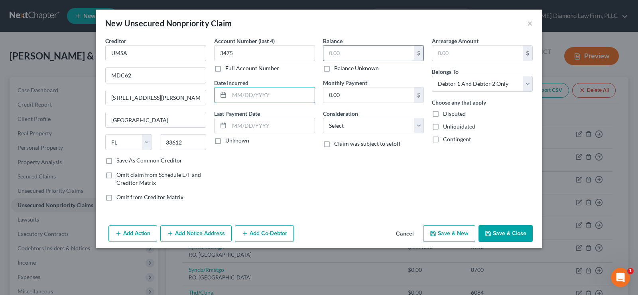
click at [376, 56] on input "text" at bounding box center [368, 52] width 91 height 15
type input "1,748.73"
click at [256, 93] on input "text" at bounding box center [271, 94] width 85 height 15
type input "06/2024"
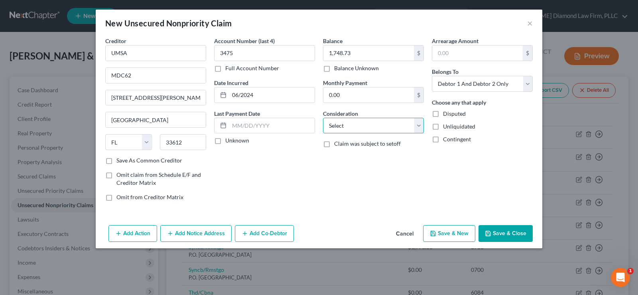
click at [347, 130] on select "Select Cable / Satellite Services Collection Agency Credit Card Debt Debt Couns…" at bounding box center [373, 126] width 101 height 16
select select "9"
click at [323, 118] on select "Select Cable / Satellite Services Collection Agency Credit Card Debt Debt Couns…" at bounding box center [373, 126] width 101 height 16
click at [500, 81] on select "Select Debtor 1 Only Debtor 2 Only Debtor 1 And Debtor 2 Only At Least One Of T…" at bounding box center [482, 84] width 101 height 16
select select "1"
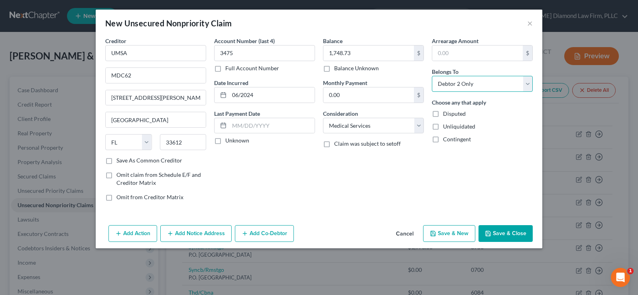
click at [432, 76] on select "Select Debtor 1 Only Debtor 2 Only Debtor 1 And Debtor 2 Only At Least One Of T…" at bounding box center [482, 84] width 101 height 16
click at [211, 231] on button "Add Notice Address" at bounding box center [195, 233] width 71 height 17
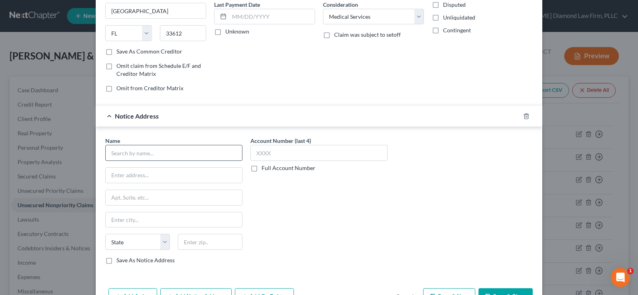
scroll to position [120, 0]
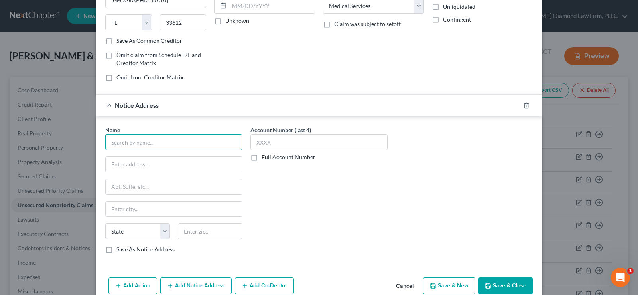
click at [179, 139] on input "text" at bounding box center [173, 142] width 137 height 16
type input "University Medical Service Association"
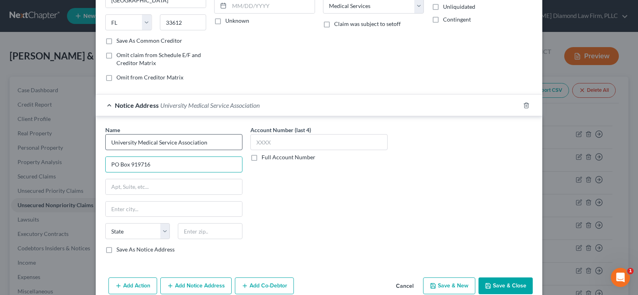
type input "PO Box 919716"
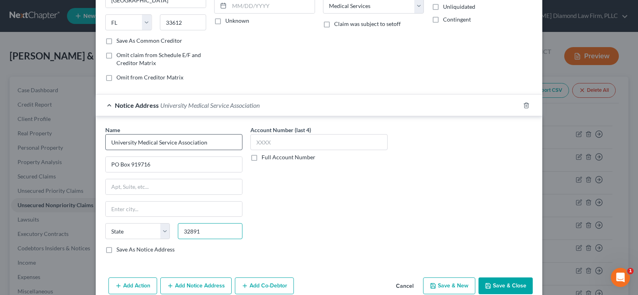
type input "32891"
type input "Orlando"
select select "9"
click at [316, 135] on input "text" at bounding box center [318, 142] width 137 height 16
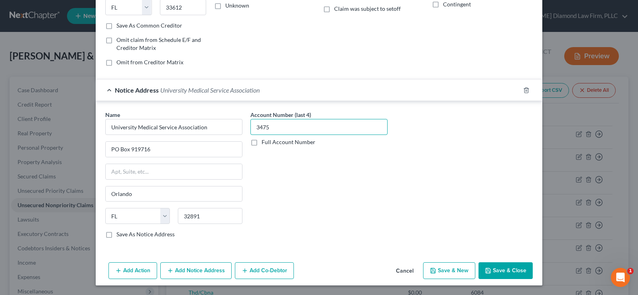
type input "3475"
click at [499, 266] on button "Save & Close" at bounding box center [506, 270] width 54 height 17
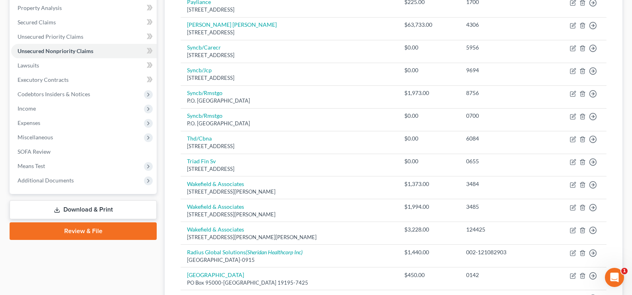
scroll to position [239, 0]
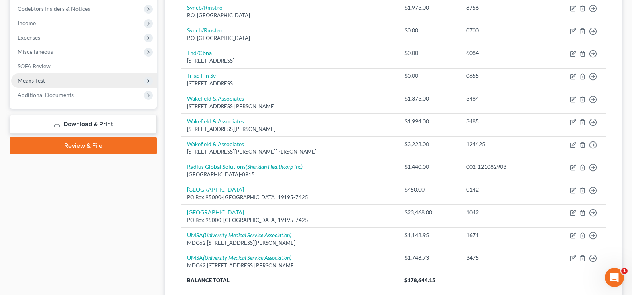
click at [74, 83] on span "Means Test" at bounding box center [84, 80] width 146 height 14
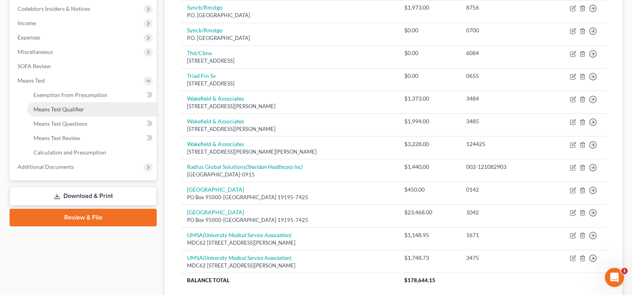
click at [87, 108] on link "Means Test Qualifier" at bounding box center [92, 109] width 130 height 14
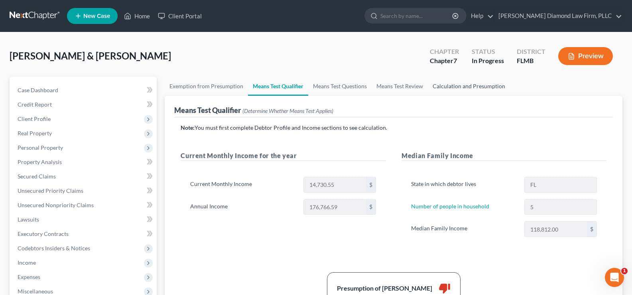
click at [468, 87] on link "Calculation and Presumption" at bounding box center [469, 86] width 82 height 19
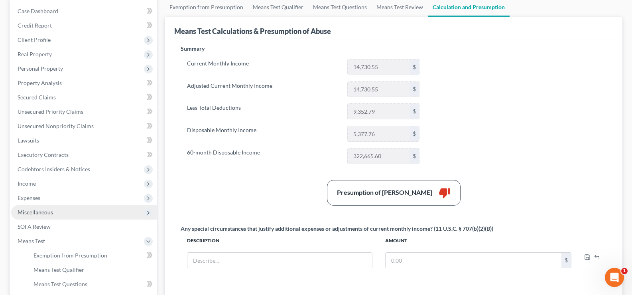
scroll to position [80, 0]
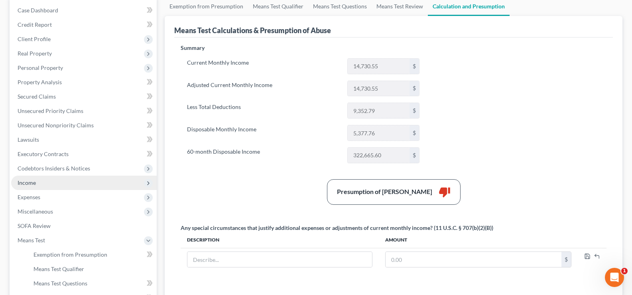
click at [54, 187] on span "Income" at bounding box center [84, 182] width 146 height 14
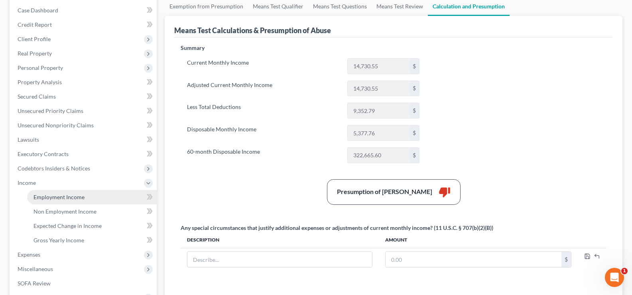
click at [64, 197] on span "Employment Income" at bounding box center [58, 196] width 51 height 7
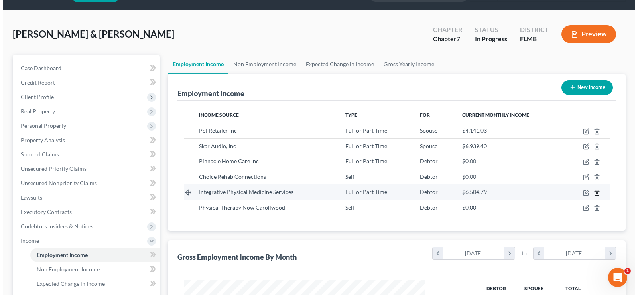
scroll to position [40, 0]
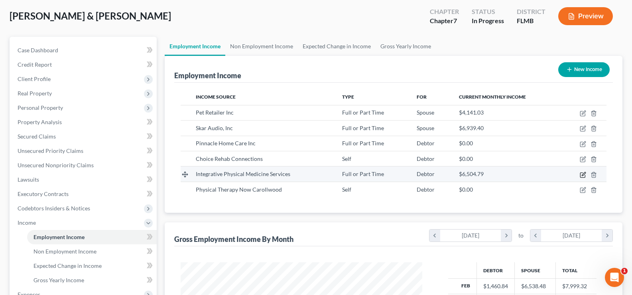
click at [585, 173] on icon "button" at bounding box center [584, 174] width 4 height 4
select select "0"
select select "9"
select select "2"
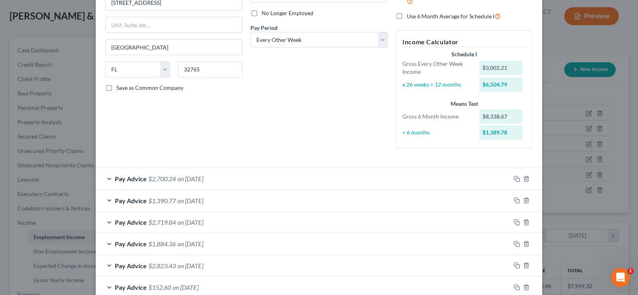
scroll to position [31, 0]
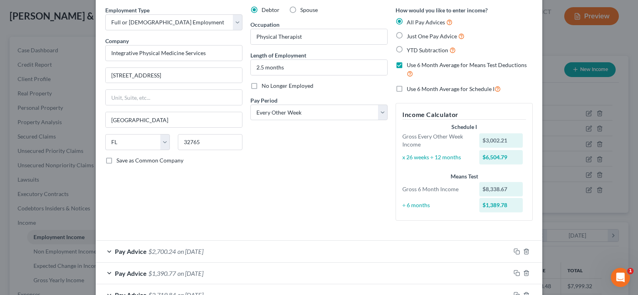
click at [407, 89] on label "Use 6 Month Average for Schedule I" at bounding box center [454, 88] width 94 height 9
click at [410, 89] on input "Use 6 Month Average for Schedule I" at bounding box center [412, 86] width 5 height 5
checkbox input "true"
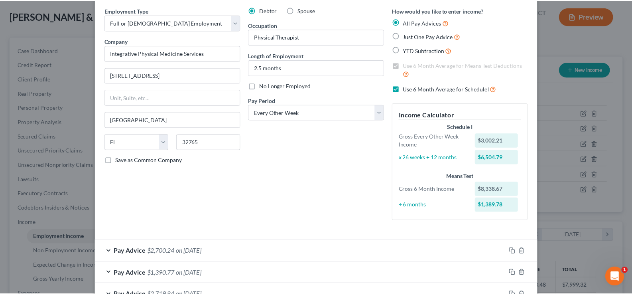
scroll to position [150, 0]
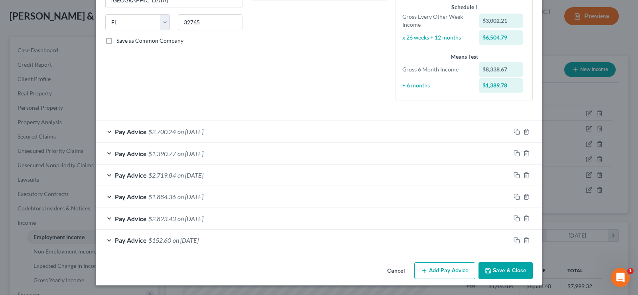
click at [502, 271] on button "Save & Close" at bounding box center [506, 270] width 54 height 17
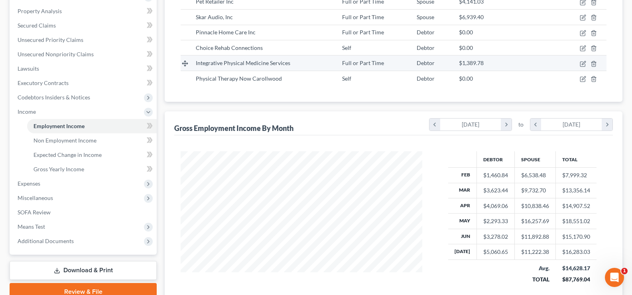
scroll to position [160, 0]
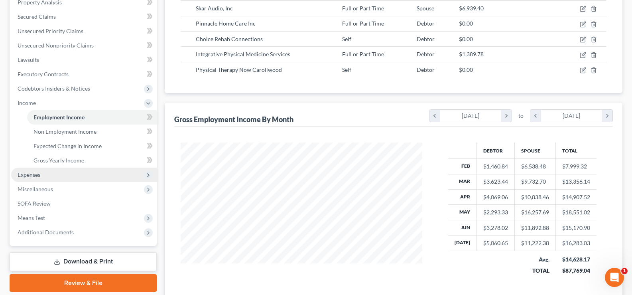
click at [50, 177] on span "Expenses" at bounding box center [84, 174] width 146 height 14
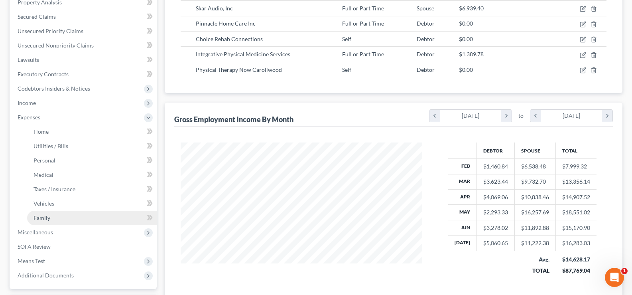
click at [63, 217] on link "Family" at bounding box center [92, 218] width 130 height 14
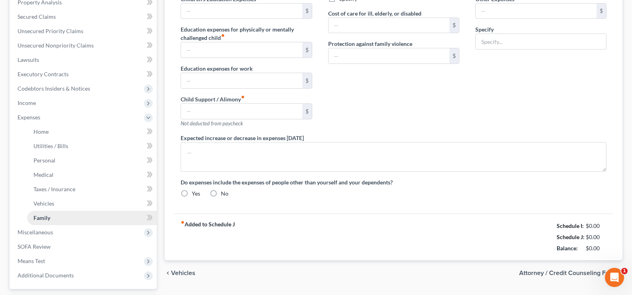
scroll to position [50, 0]
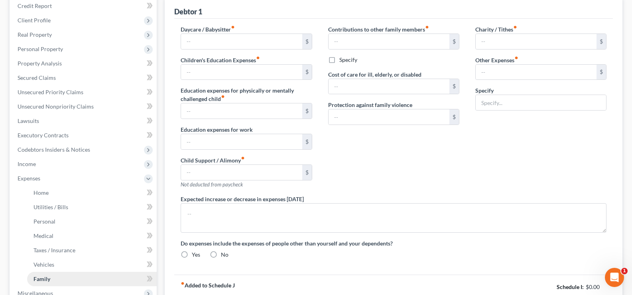
type input "1,040.00"
type input "0.00"
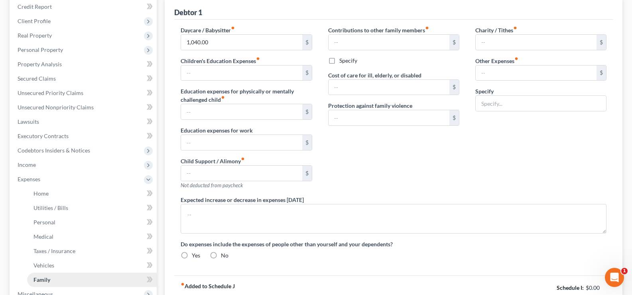
type input "0.00"
type input "70.00"
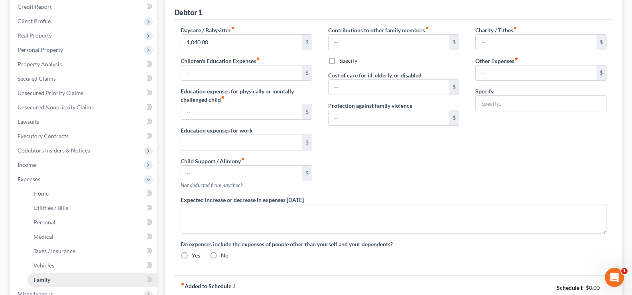
type input "Pet expenses"
type textarea "Student loan payments will begin September 1, 2025."
radio input "true"
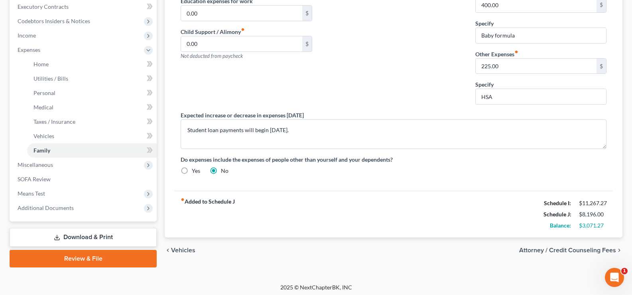
scroll to position [230, 0]
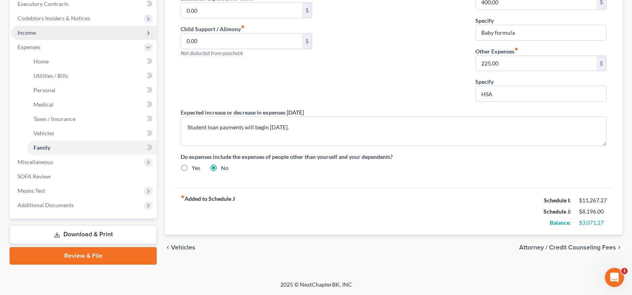
click at [39, 37] on span "Income" at bounding box center [84, 33] width 146 height 14
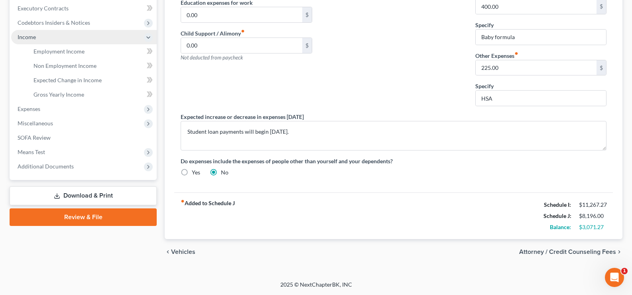
scroll to position [225, 0]
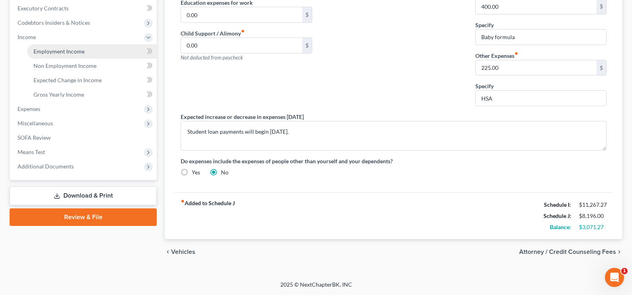
click at [84, 51] on link "Employment Income" at bounding box center [92, 51] width 130 height 14
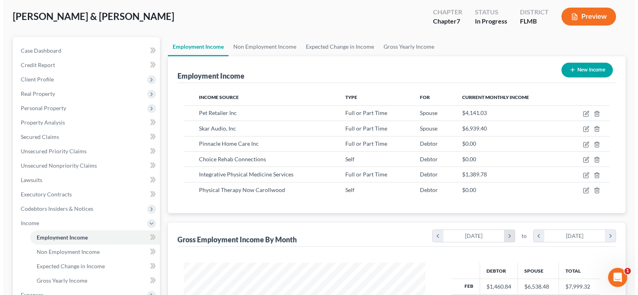
scroll to position [40, 0]
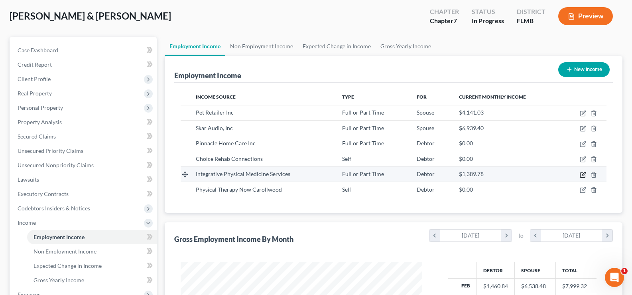
click at [583, 174] on icon "button" at bounding box center [584, 174] width 4 height 4
select select "0"
select select "9"
select select "2"
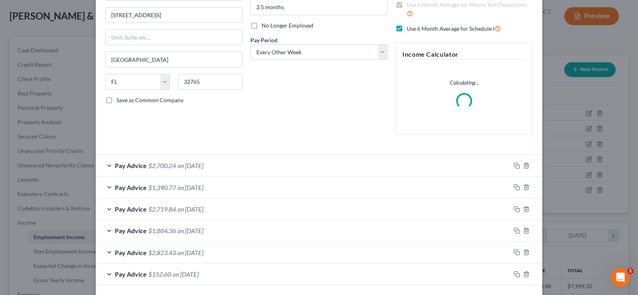
scroll to position [125, 0]
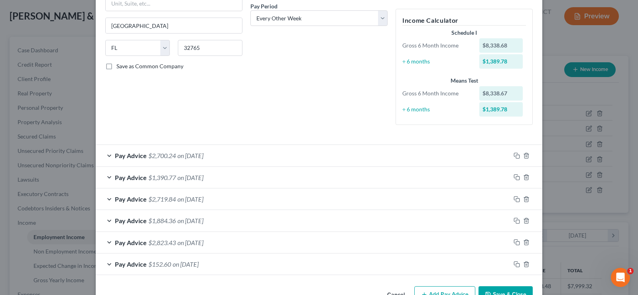
click at [144, 154] on div "Pay Advice $2,700.24 on 08/15/2025" at bounding box center [303, 155] width 415 height 21
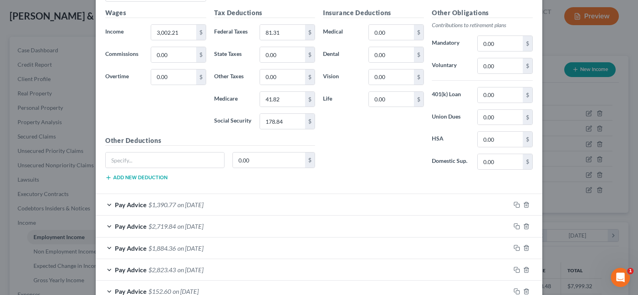
scroll to position [324, 0]
click at [171, 205] on span "$1,390.77" at bounding box center [162, 204] width 28 height 8
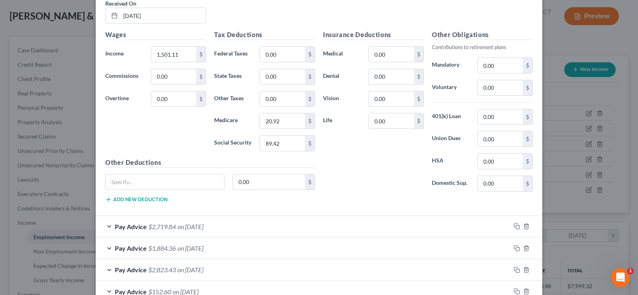
scroll to position [564, 0]
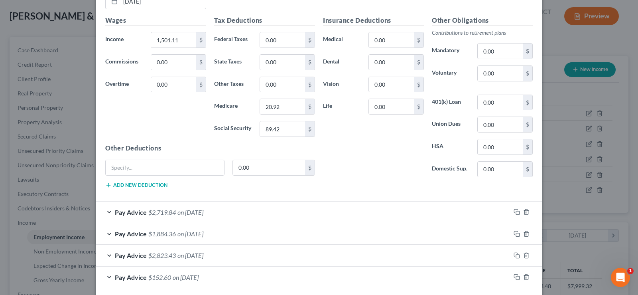
click at [156, 215] on span "$2,719.84" at bounding box center [162, 212] width 28 height 8
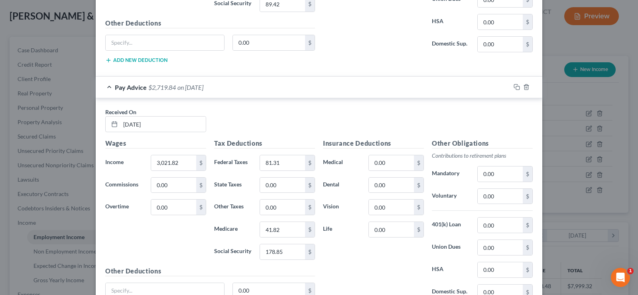
scroll to position [803, 0]
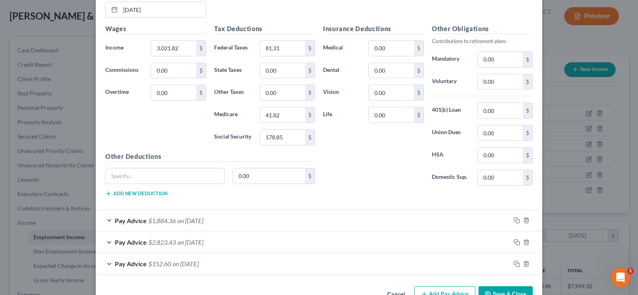
click at [171, 221] on span "$1,884.36" at bounding box center [162, 221] width 28 height 8
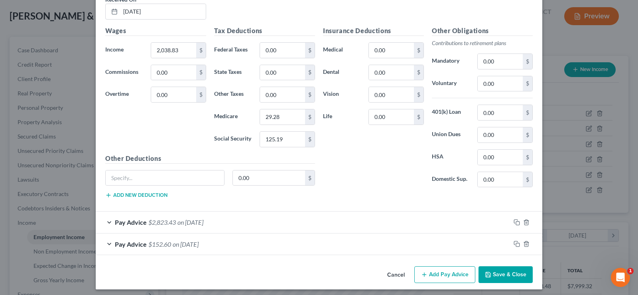
scroll to position [1052, 0]
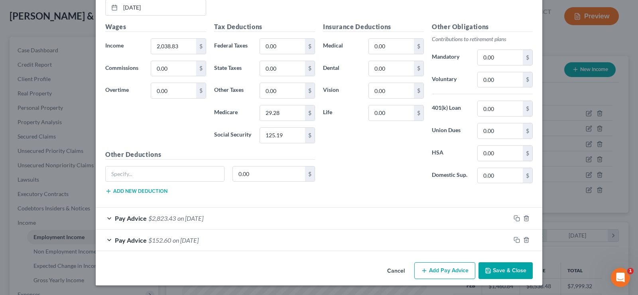
drag, startPoint x: 192, startPoint y: 221, endPoint x: 197, endPoint y: 221, distance: 4.8
click at [192, 221] on span "on 06/20/2025" at bounding box center [190, 218] width 26 height 8
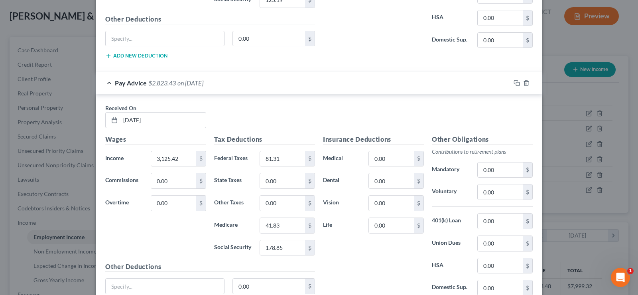
scroll to position [1212, 0]
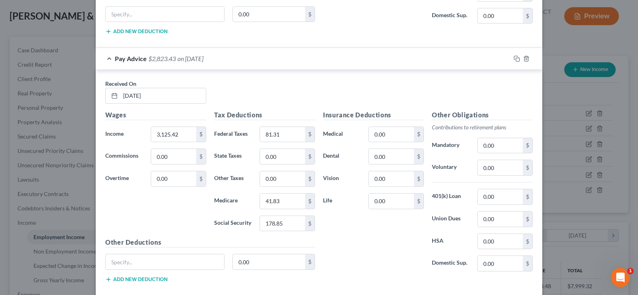
click at [108, 60] on div "Pay Advice $2,823.43 on 06/20/2025" at bounding box center [303, 58] width 415 height 21
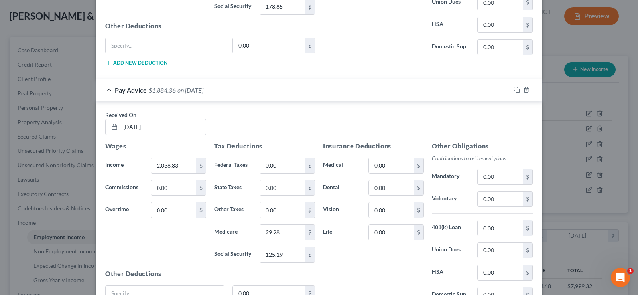
scroll to position [933, 0]
click at [106, 91] on div "Pay Advice $1,884.36 on 07/03/2025" at bounding box center [303, 90] width 415 height 21
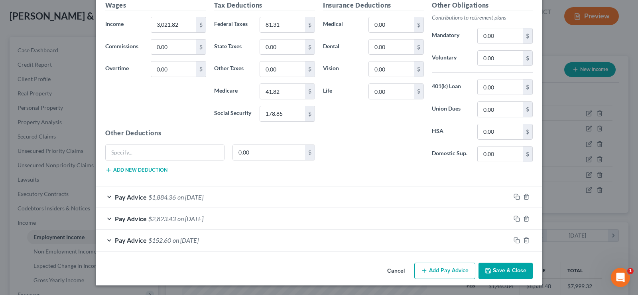
scroll to position [667, 0]
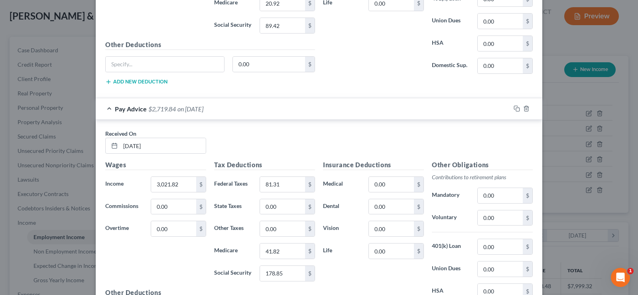
click at [107, 109] on div "Pay Advice $2,719.84 on 07/18/2025" at bounding box center [303, 108] width 415 height 21
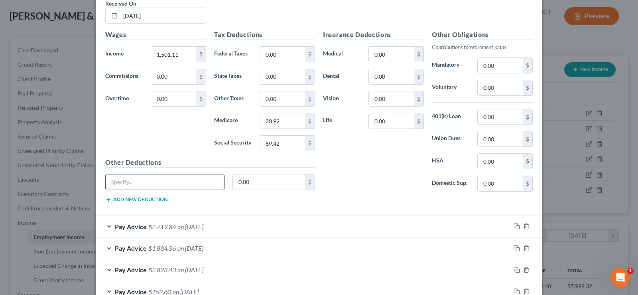
scroll to position [481, 0]
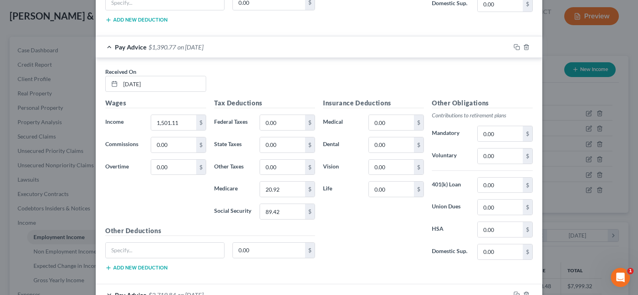
click at [106, 47] on div "Pay Advice $1,390.77 on 08/01/2025" at bounding box center [303, 46] width 415 height 21
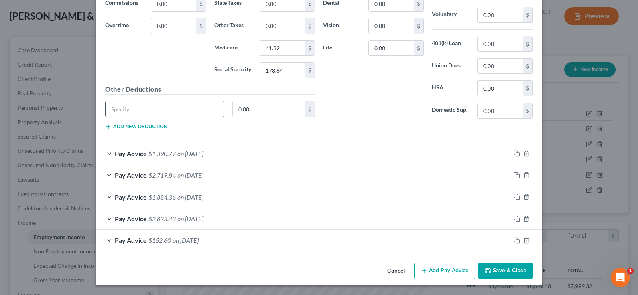
scroll to position [255, 0]
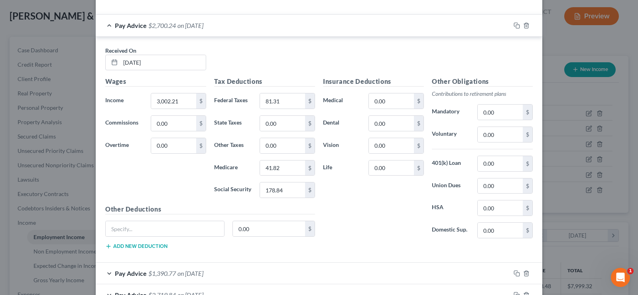
click at [106, 26] on div "Pay Advice $2,700.24 on 08/15/2025" at bounding box center [303, 25] width 415 height 21
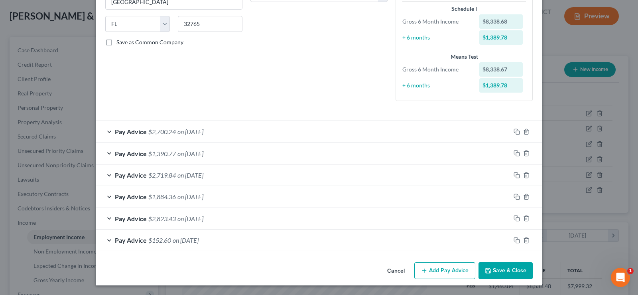
scroll to position [149, 0]
click at [108, 217] on div "Pay Advice $2,823.43 on 06/20/2025" at bounding box center [303, 218] width 415 height 21
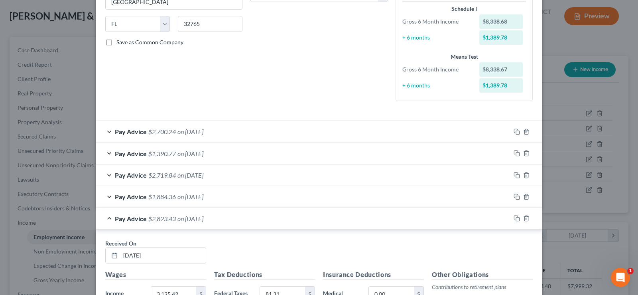
scroll to position [255, 0]
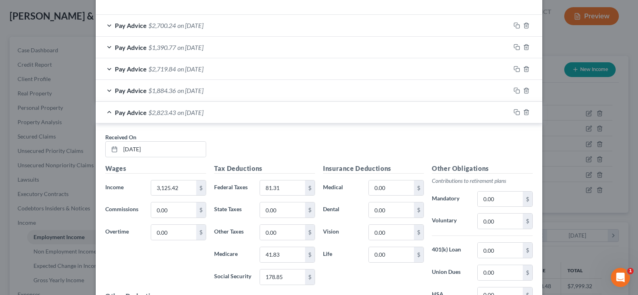
click at [107, 112] on div "Pay Advice $2,823.43 on 06/20/2025" at bounding box center [303, 112] width 415 height 21
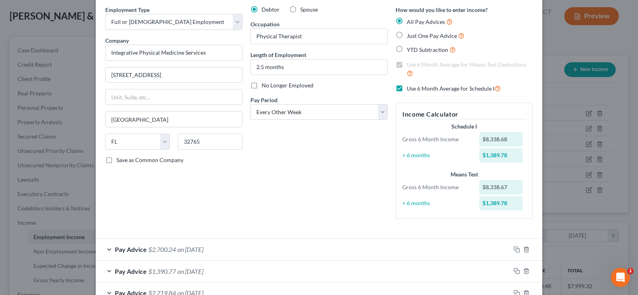
scroll to position [29, 0]
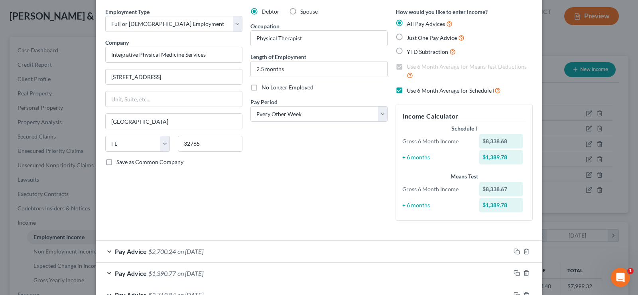
click at [407, 89] on label "Use 6 Month Average for Schedule I" at bounding box center [454, 90] width 94 height 9
click at [410, 89] on input "Use 6 Month Average for Schedule I" at bounding box center [412, 88] width 5 height 5
checkbox input "false"
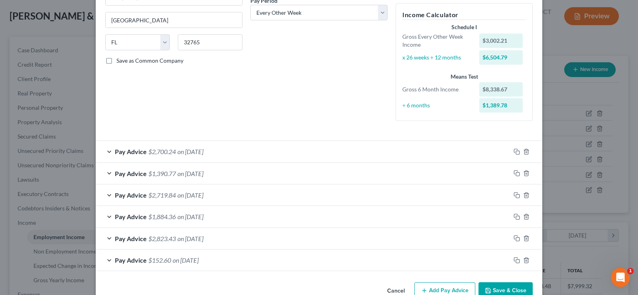
scroll to position [150, 0]
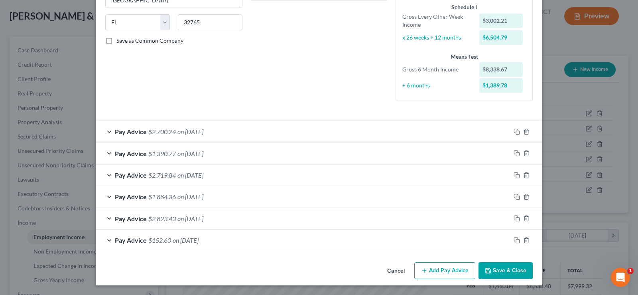
click at [437, 271] on button "Add Pay Advice" at bounding box center [444, 270] width 61 height 17
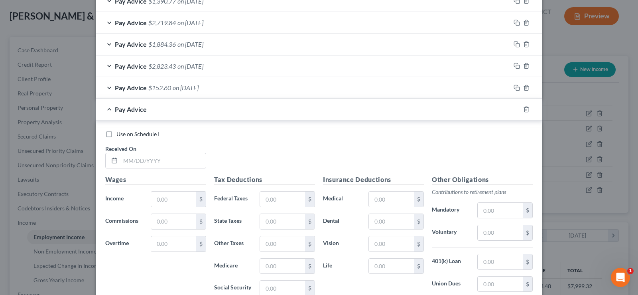
scroll to position [310, 0]
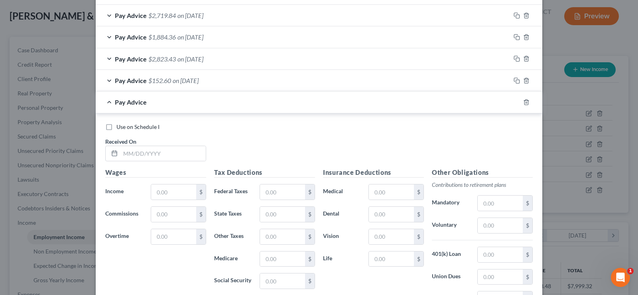
click at [116, 124] on label "Use on Schedule I" at bounding box center [137, 127] width 43 height 8
click at [120, 124] on input "Use on Schedule I" at bounding box center [122, 125] width 5 height 5
checkbox input "true"
click at [147, 153] on input "text" at bounding box center [162, 153] width 85 height 15
type input "07/31/2025"
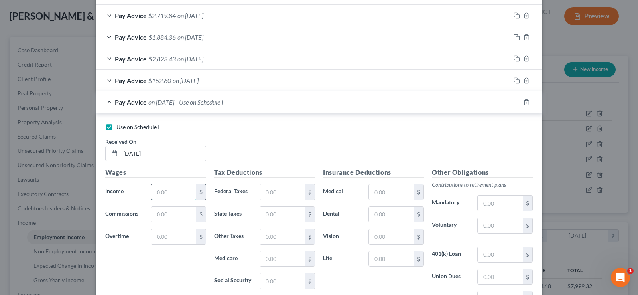
click at [154, 192] on input "text" at bounding box center [173, 191] width 45 height 15
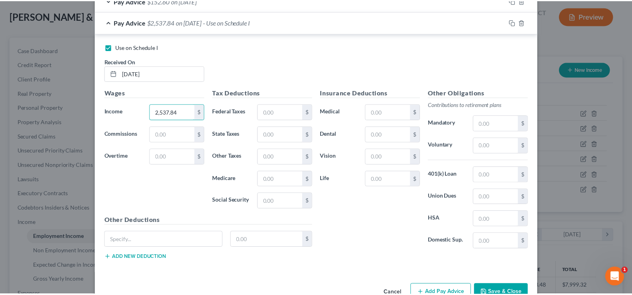
scroll to position [412, 0]
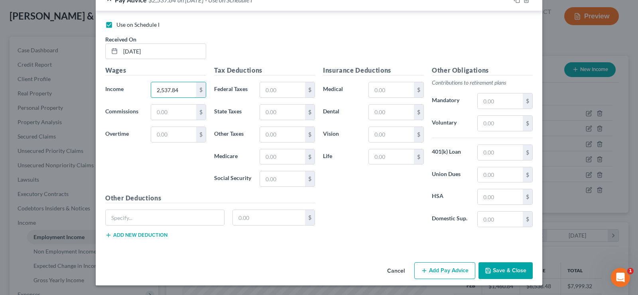
type input "2,537.84"
click at [506, 270] on button "Save & Close" at bounding box center [506, 270] width 54 height 17
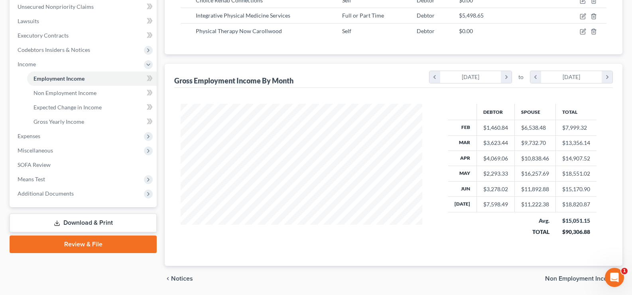
scroll to position [199, 0]
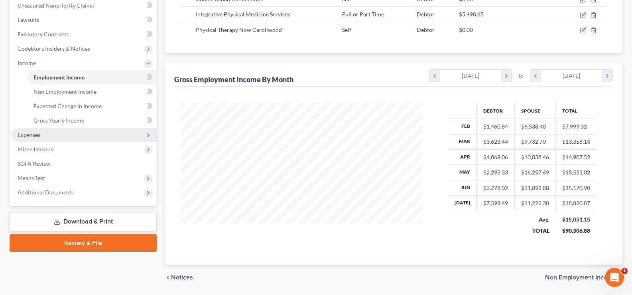
click at [65, 140] on span "Expenses" at bounding box center [84, 135] width 146 height 14
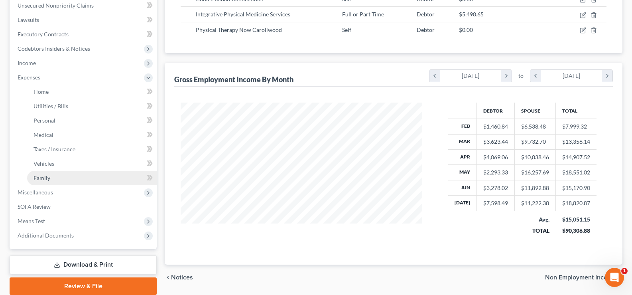
click at [64, 179] on link "Family" at bounding box center [92, 178] width 130 height 14
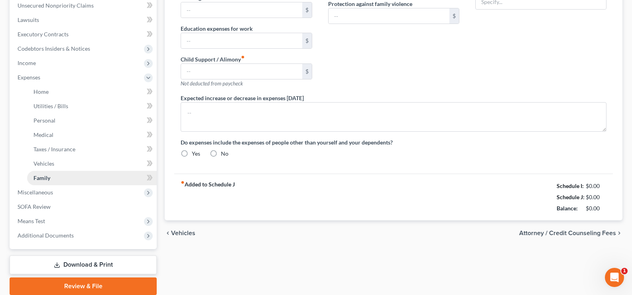
scroll to position [78, 0]
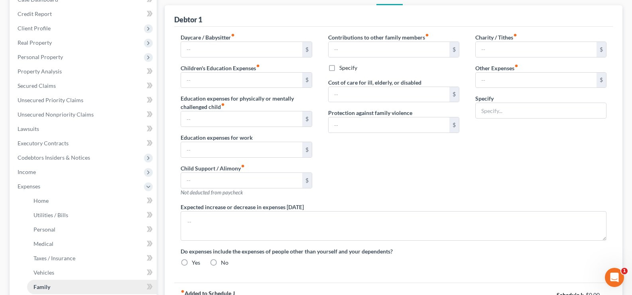
type input "1,040.00"
type input "0.00"
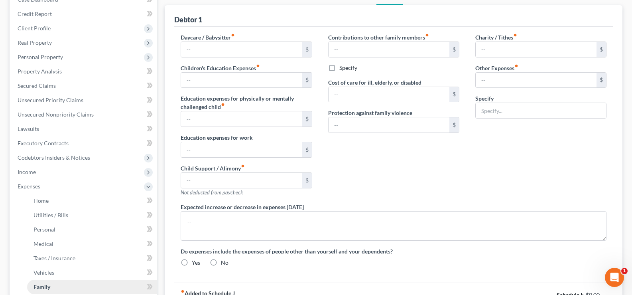
type input "0.00"
type input "70.00"
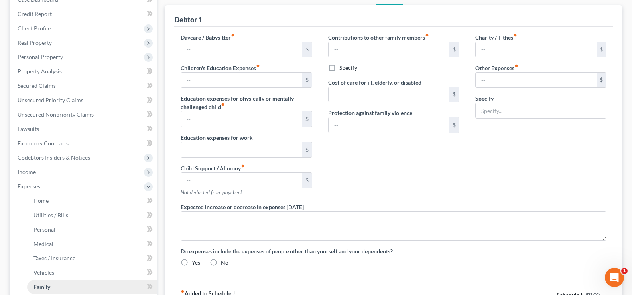
type input "Pet expenses"
type textarea "Student loan payments will begin September 1, 2025."
radio input "true"
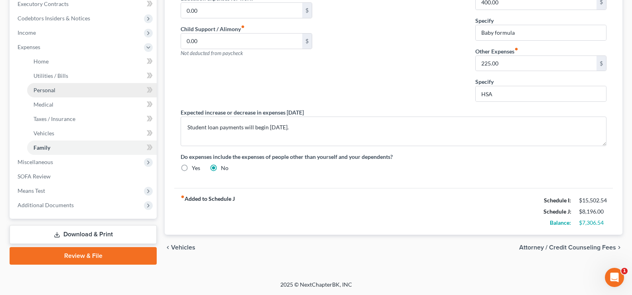
scroll to position [190, 0]
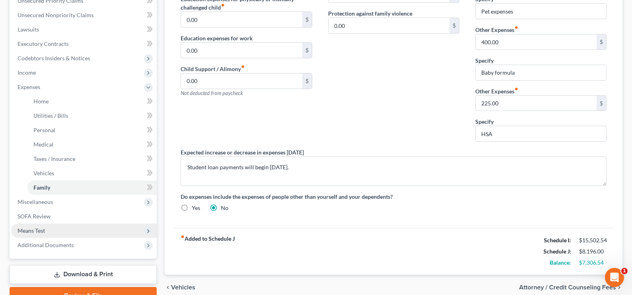
click at [44, 232] on span "Means Test" at bounding box center [32, 230] width 28 height 7
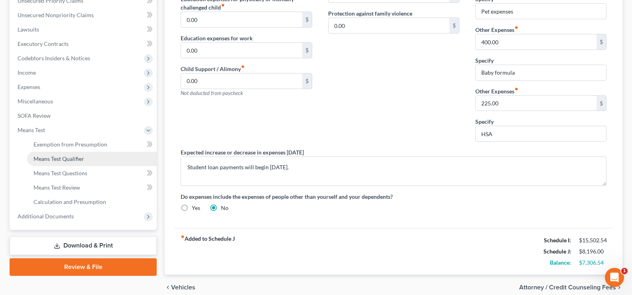
click at [84, 158] on span "Means Test Qualifier" at bounding box center [58, 158] width 51 height 7
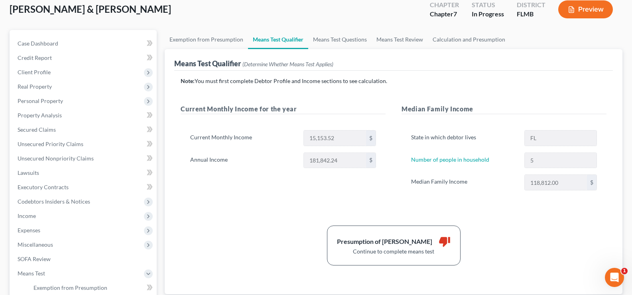
scroll to position [120, 0]
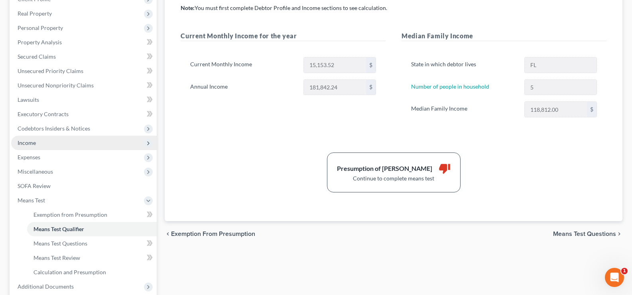
click at [45, 144] on span "Income" at bounding box center [84, 143] width 146 height 14
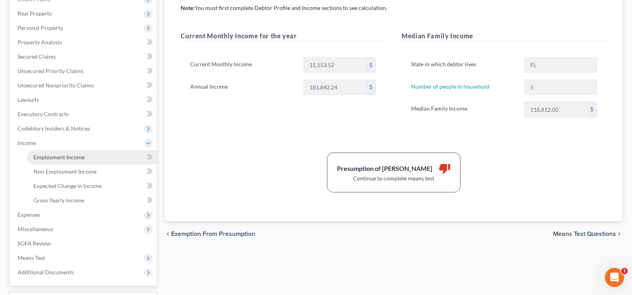
click at [65, 158] on span "Employment Income" at bounding box center [58, 157] width 51 height 7
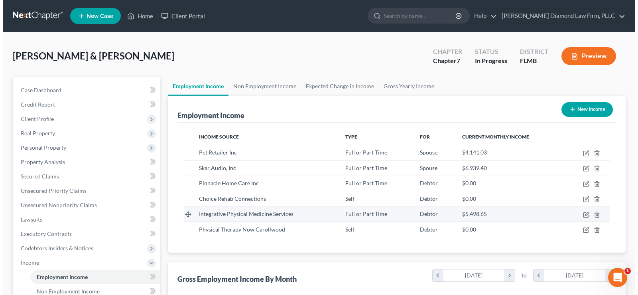
scroll to position [143, 258]
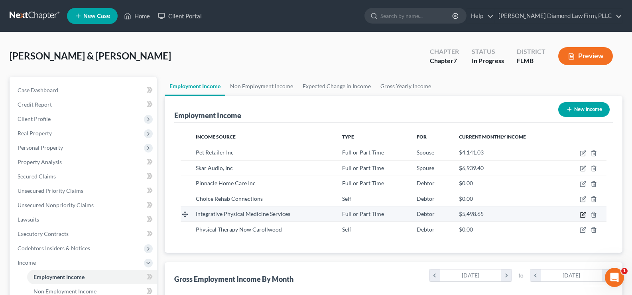
click at [583, 214] on icon "button" at bounding box center [584, 214] width 4 height 4
select select "0"
select select "9"
select select "2"
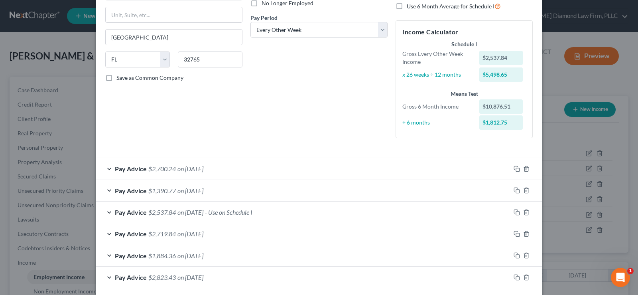
scroll to position [160, 0]
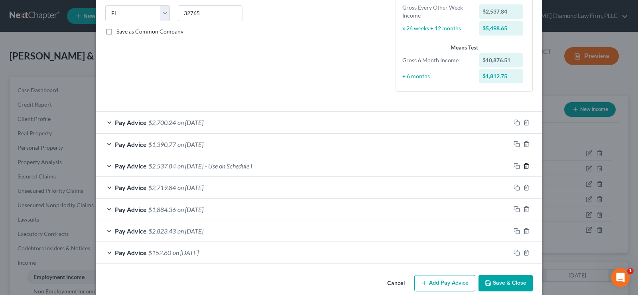
click at [527, 167] on line "button" at bounding box center [527, 167] width 0 height 2
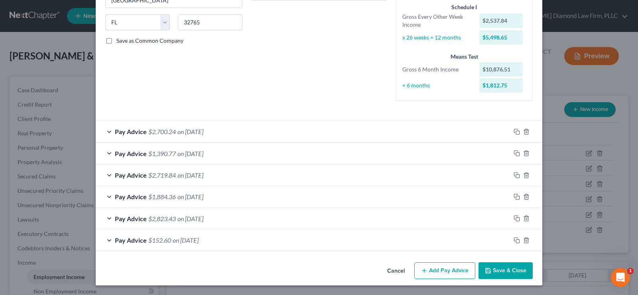
scroll to position [150, 0]
click at [203, 178] on span "on 07/18/2025" at bounding box center [190, 175] width 26 height 8
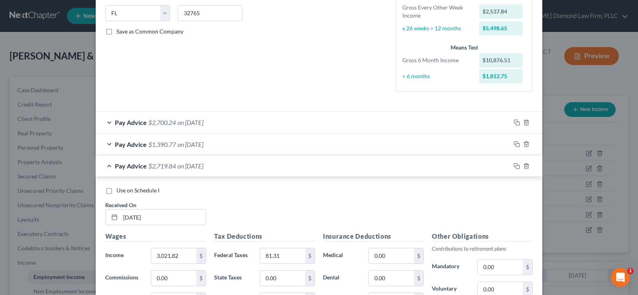
click at [203, 124] on span "on 08/15/2025" at bounding box center [190, 122] width 26 height 8
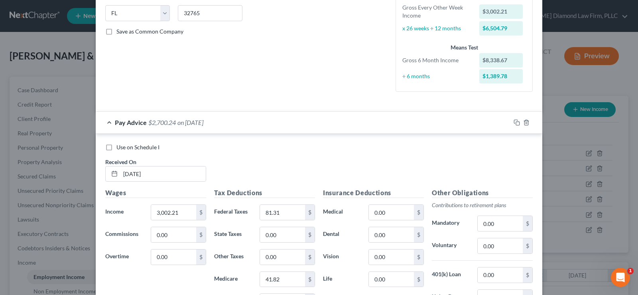
click at [108, 123] on div "Pay Advice $2,700.24 on 08/15/2025" at bounding box center [303, 122] width 415 height 21
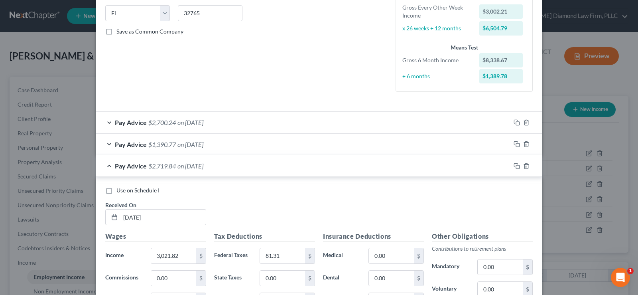
click at [104, 145] on div "Pay Advice $1,390.77 on 08/01/2025" at bounding box center [303, 144] width 415 height 21
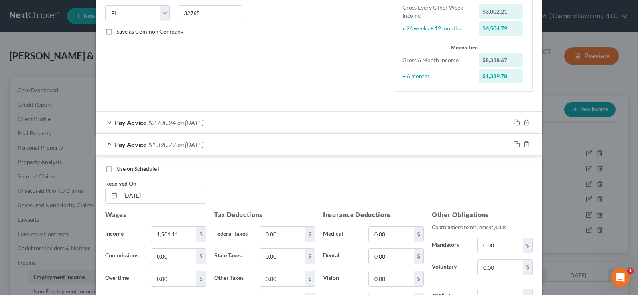
click at [104, 145] on div "Pay Advice $1,390.77 on 08/01/2025" at bounding box center [303, 144] width 415 height 21
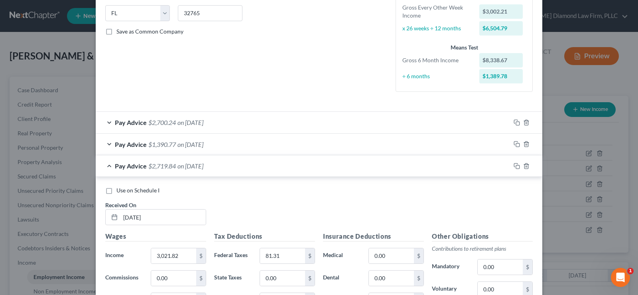
click at [106, 167] on div "Pay Advice $2,719.84 on 07/18/2025" at bounding box center [303, 165] width 415 height 21
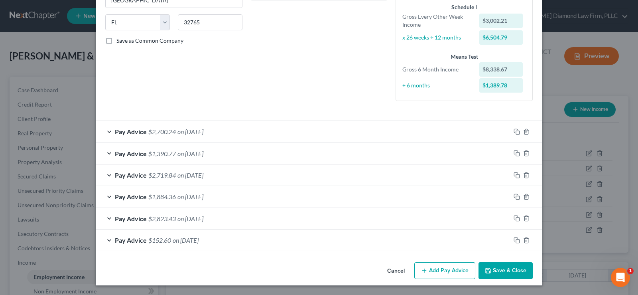
scroll to position [150, 0]
click at [107, 197] on div "Pay Advice $1,884.36 on 07/03/2025" at bounding box center [303, 196] width 415 height 21
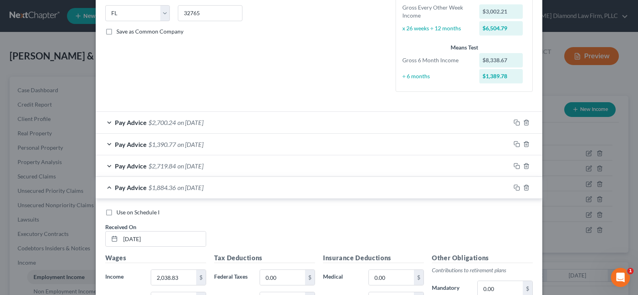
click at [107, 189] on div "Pay Advice $1,884.36 on 07/03/2025" at bounding box center [303, 187] width 415 height 21
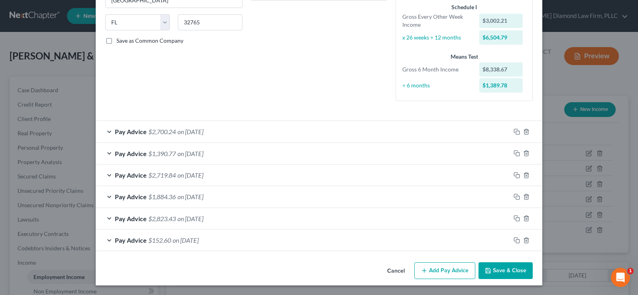
scroll to position [150, 0]
click at [108, 218] on div "Pay Advice $2,823.43 on 06/20/2025" at bounding box center [303, 218] width 415 height 21
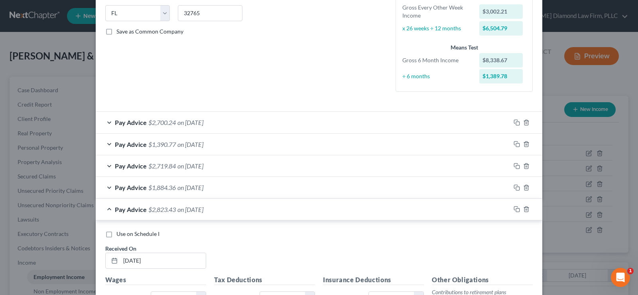
scroll to position [199, 0]
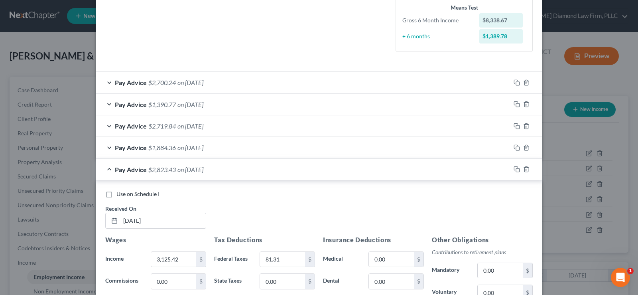
click at [107, 169] on div "Pay Advice $2,823.43 on 06/20/2025" at bounding box center [303, 169] width 415 height 21
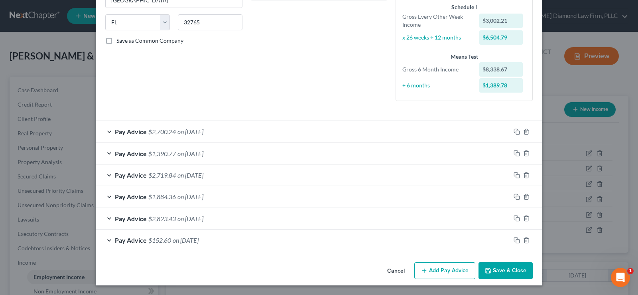
scroll to position [150, 0]
click at [107, 131] on div "Pay Advice $2,700.24 on 08/15/2025" at bounding box center [303, 131] width 415 height 21
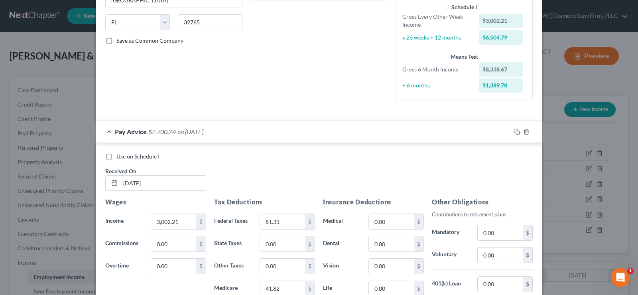
scroll to position [199, 0]
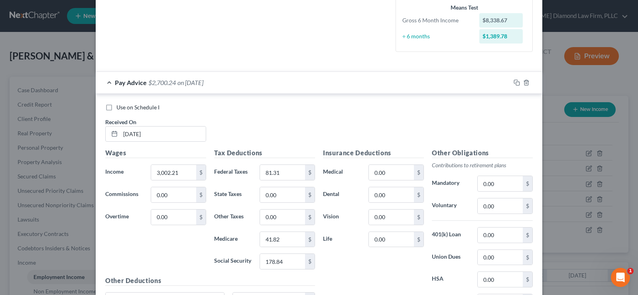
click at [107, 81] on div "Pay Advice $2,700.24 on 08/15/2025" at bounding box center [303, 82] width 415 height 21
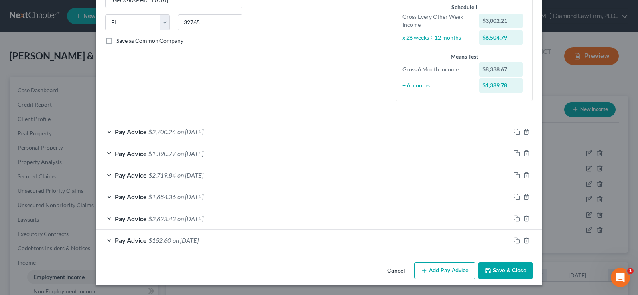
scroll to position [150, 0]
click at [109, 217] on div "Pay Advice $2,823.43 on 06/20/2025" at bounding box center [303, 218] width 415 height 21
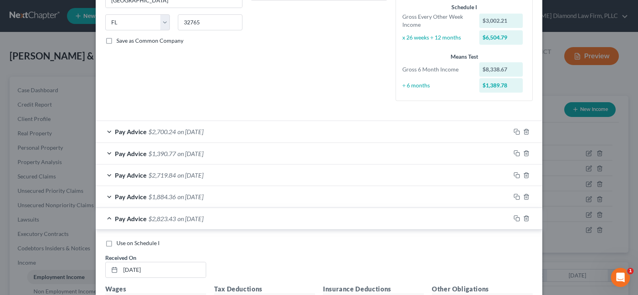
scroll to position [199, 0]
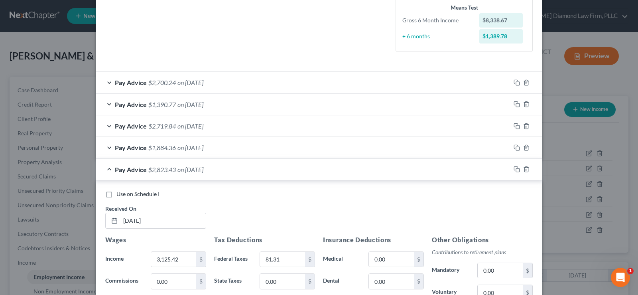
click at [108, 168] on div "Pay Advice $2,823.43 on 06/20/2025" at bounding box center [303, 169] width 415 height 21
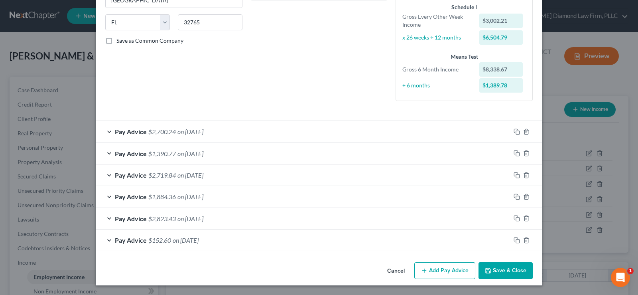
scroll to position [150, 0]
click at [108, 133] on div "Pay Advice $2,700.24 on 08/15/2025" at bounding box center [303, 131] width 415 height 21
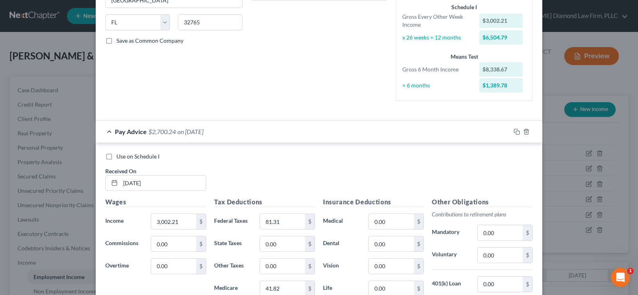
scroll to position [199, 0]
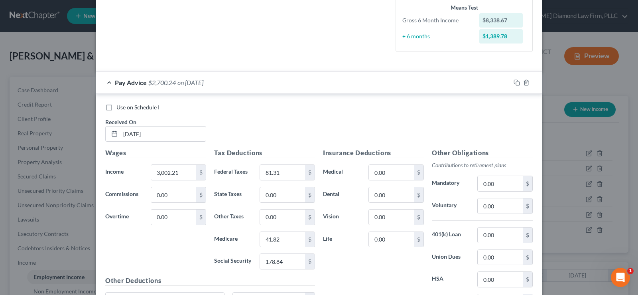
click at [116, 108] on label "Use on Schedule I" at bounding box center [137, 107] width 43 height 8
click at [120, 108] on input "Use on Schedule I" at bounding box center [122, 105] width 5 height 5
checkbox input "true"
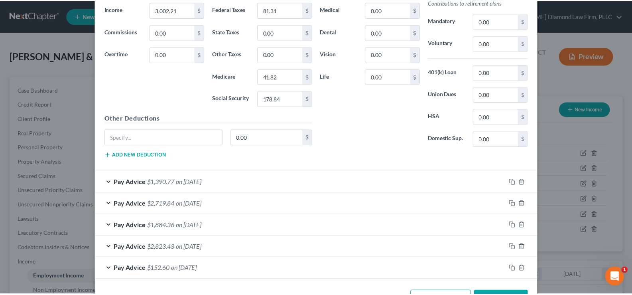
scroll to position [390, 0]
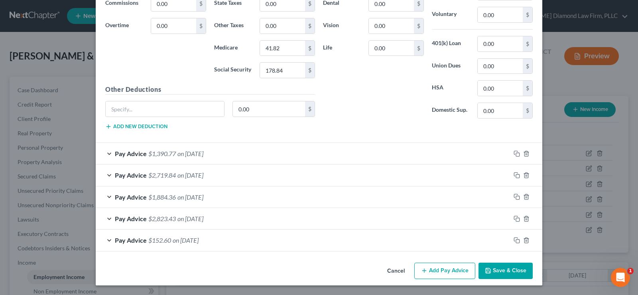
click at [501, 272] on button "Save & Close" at bounding box center [506, 270] width 54 height 17
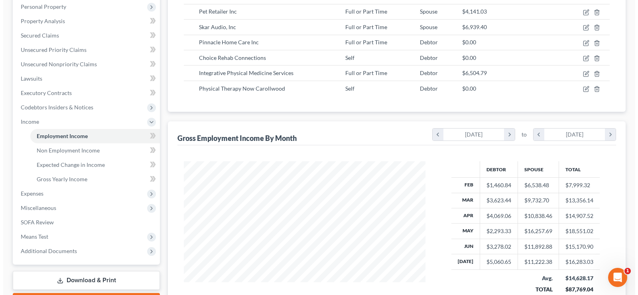
scroll to position [80, 0]
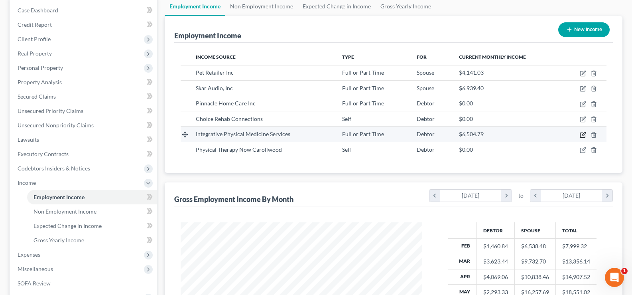
click at [584, 135] on icon "button" at bounding box center [583, 135] width 6 height 6
select select "0"
select select "9"
select select "2"
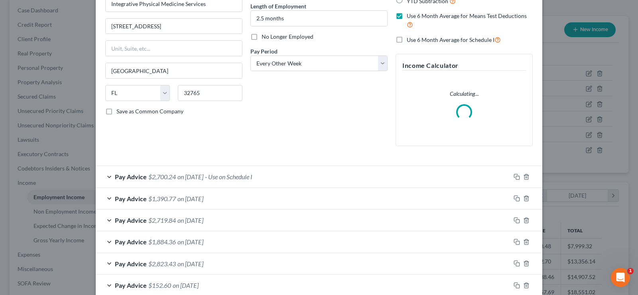
scroll to position [120, 0]
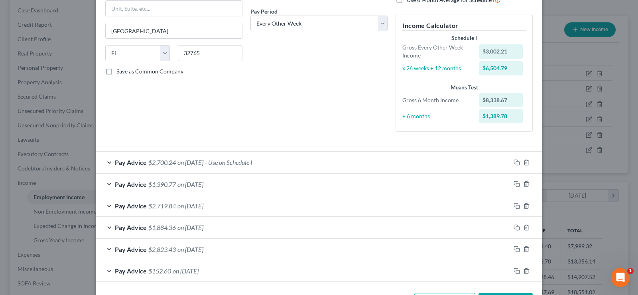
click at [105, 227] on div "Pay Advice $1,884.36 on 07/03/2025" at bounding box center [303, 227] width 415 height 21
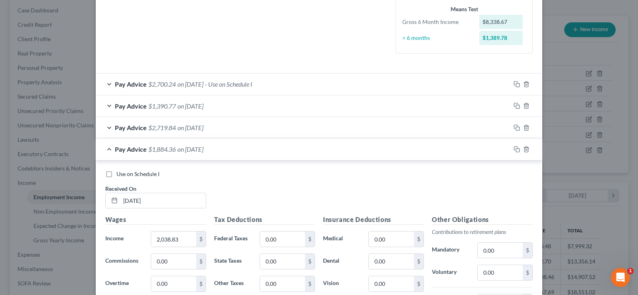
scroll to position [199, 0]
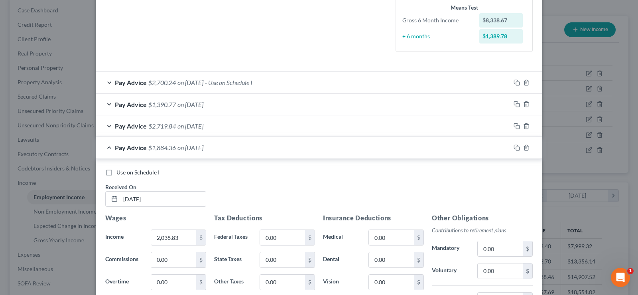
click at [116, 172] on label "Use on Schedule I" at bounding box center [137, 172] width 43 height 8
click at [120, 172] on input "Use on Schedule I" at bounding box center [122, 170] width 5 height 5
checkbox input "true"
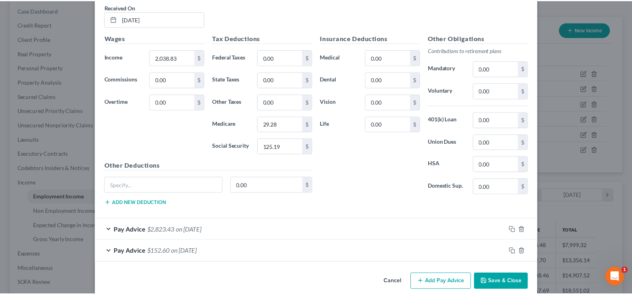
scroll to position [390, 0]
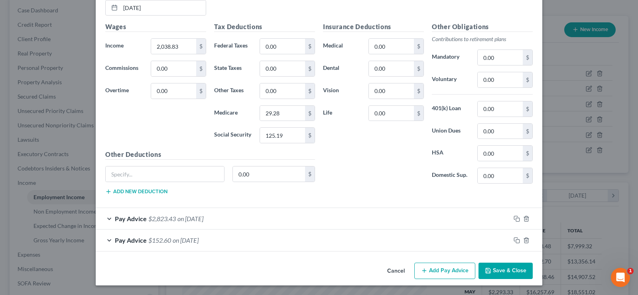
click at [508, 272] on button "Save & Close" at bounding box center [506, 270] width 54 height 17
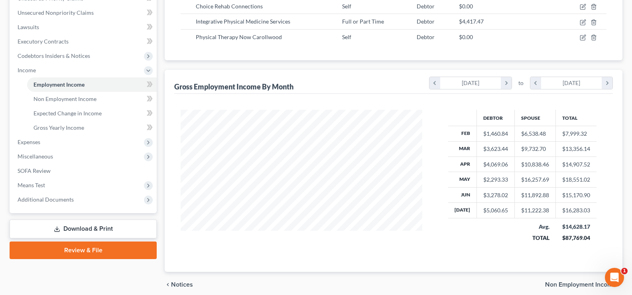
scroll to position [199, 0]
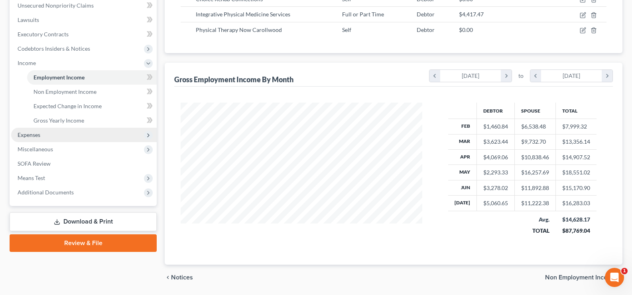
click at [58, 136] on span "Expenses" at bounding box center [84, 135] width 146 height 14
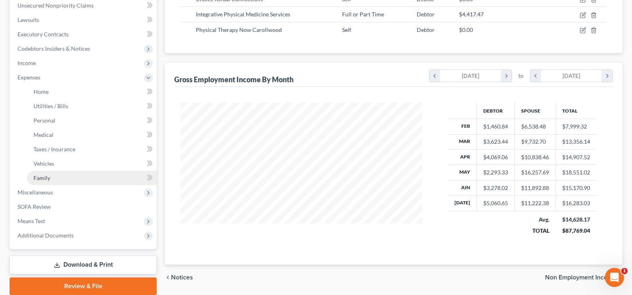
click at [65, 178] on link "Family" at bounding box center [92, 178] width 130 height 14
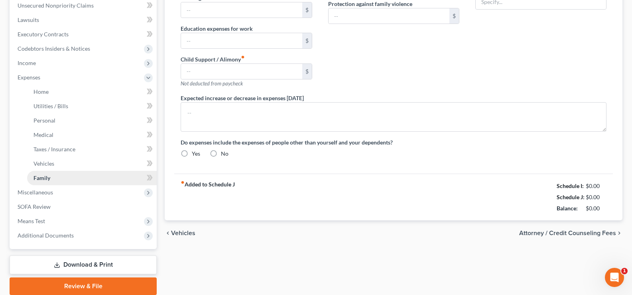
scroll to position [78, 0]
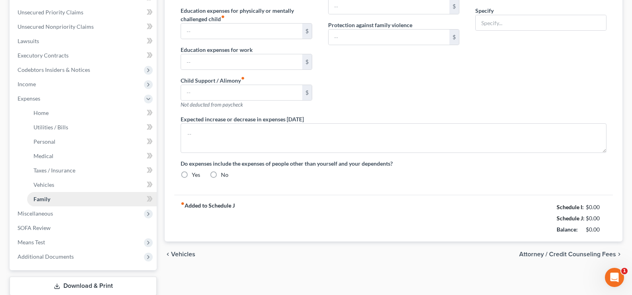
type input "1,040.00"
type input "0.00"
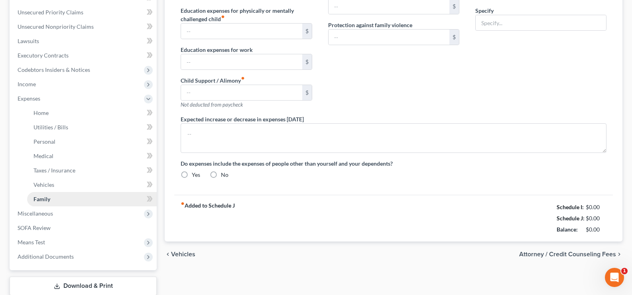
type input "0.00"
type input "70.00"
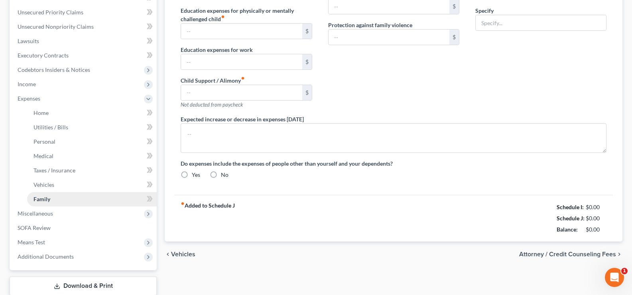
type input "Pet expenses"
type textarea "Student loan payments will begin September 1, 2025."
radio input "true"
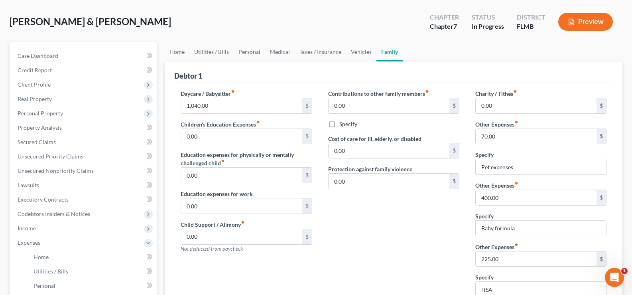
scroll to position [0, 0]
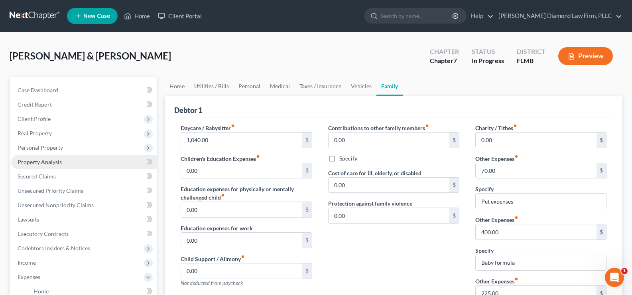
click at [51, 165] on span "Property Analysis" at bounding box center [40, 161] width 44 height 7
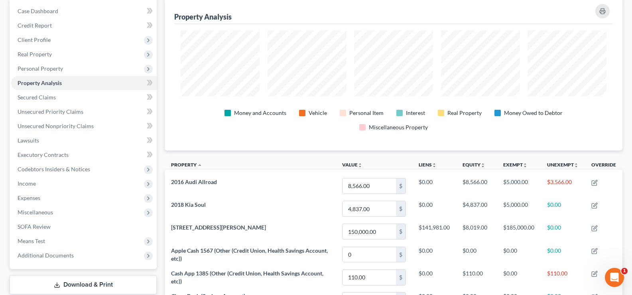
scroll to position [80, 0]
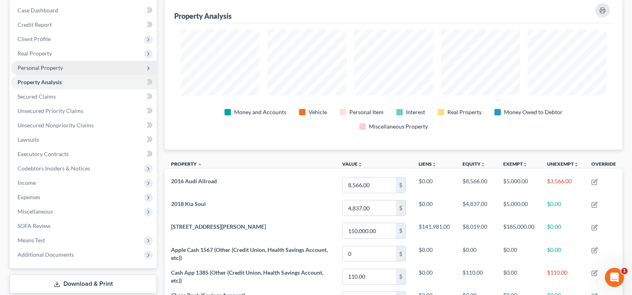
click at [62, 65] on span "Personal Property" at bounding box center [40, 67] width 45 height 7
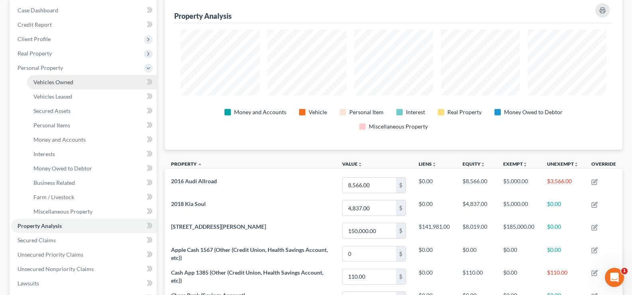
click at [73, 83] on link "Vehicles Owned" at bounding box center [92, 82] width 130 height 14
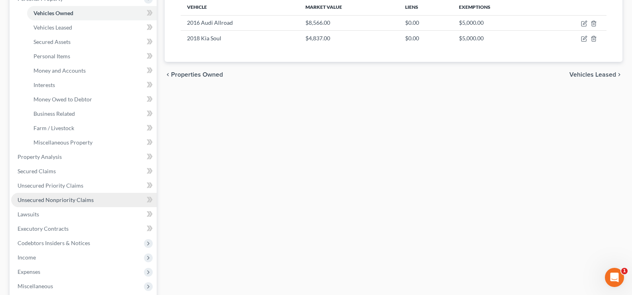
scroll to position [160, 0]
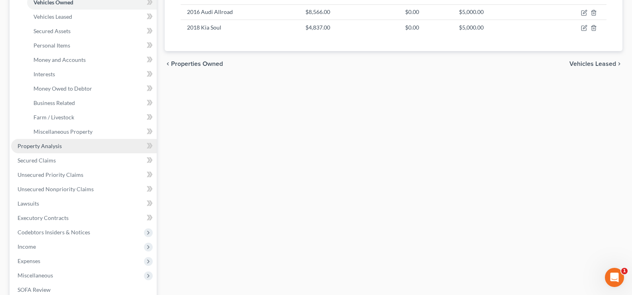
click at [63, 145] on link "Property Analysis" at bounding box center [84, 146] width 146 height 14
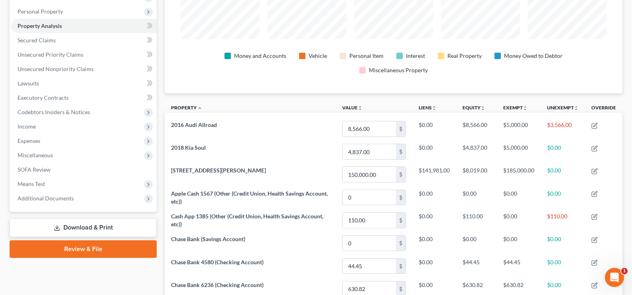
scroll to position [40, 0]
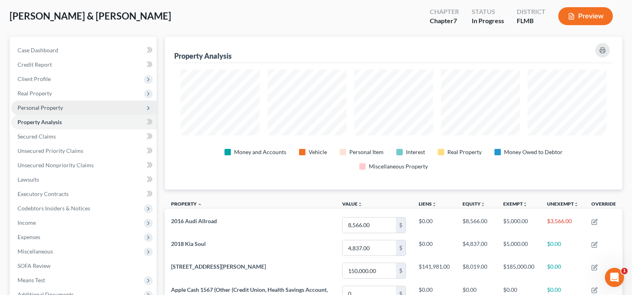
click at [71, 110] on span "Personal Property" at bounding box center [84, 107] width 146 height 14
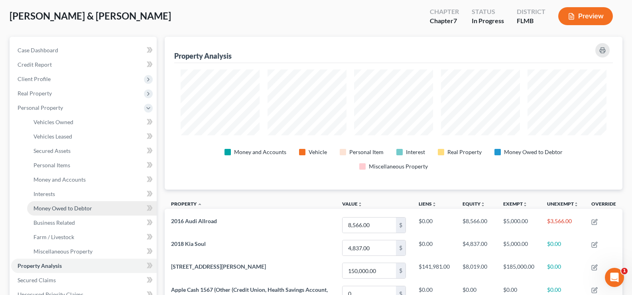
click at [85, 209] on span "Money Owed to Debtor" at bounding box center [62, 208] width 59 height 7
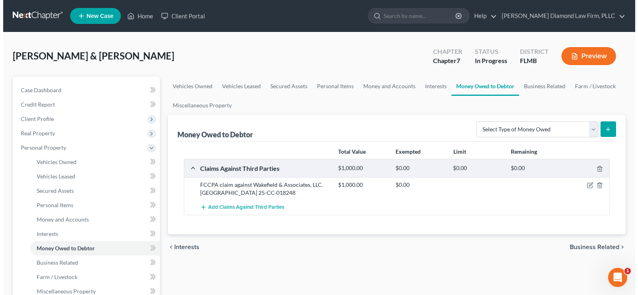
scroll to position [40, 0]
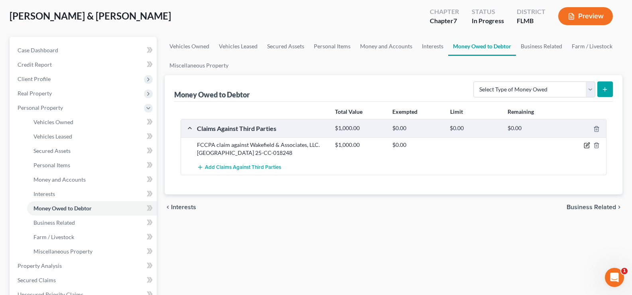
click at [587, 146] on icon "button" at bounding box center [588, 145] width 4 height 4
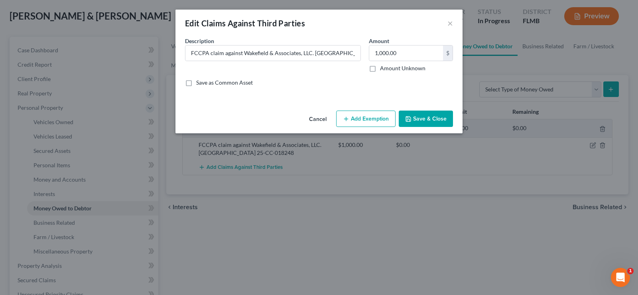
click at [364, 118] on button "Add Exemption" at bounding box center [365, 118] width 59 height 17
select select "2"
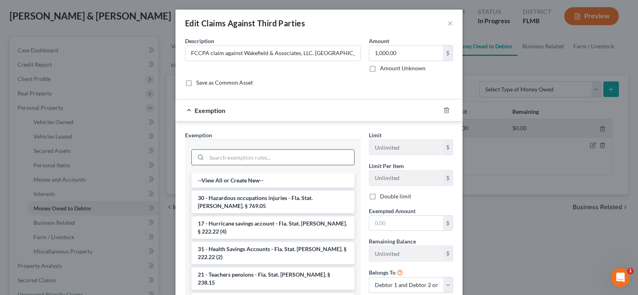
click at [229, 156] on input "search" at bounding box center [281, 157] width 148 height 15
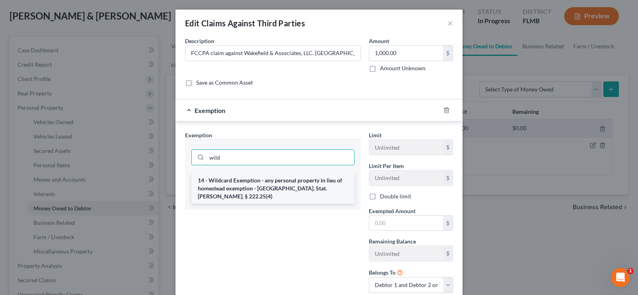
type input "wild"
click at [307, 180] on li "14 - Wildcard Exemption - any personal property in lieu of homestead exemption …" at bounding box center [272, 188] width 163 height 30
checkbox input "true"
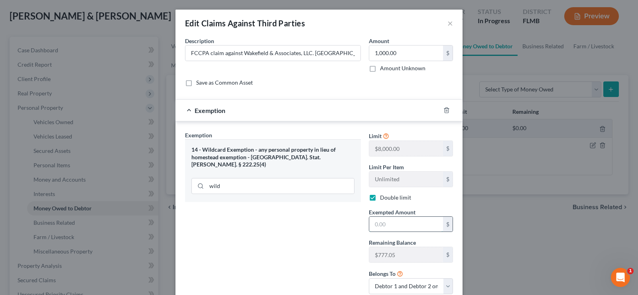
click at [376, 223] on input "text" at bounding box center [406, 224] width 74 height 15
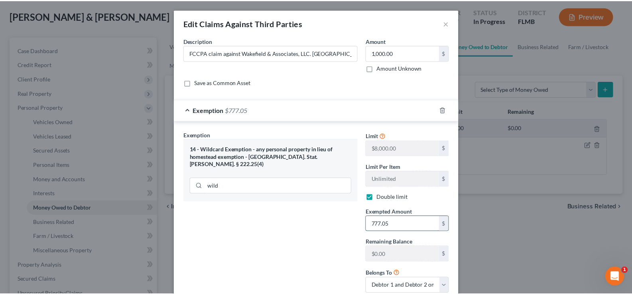
scroll to position [56, 0]
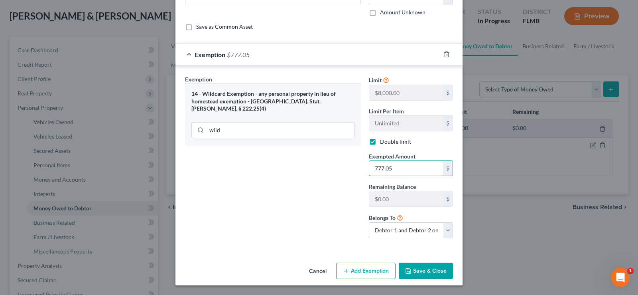
type input "777.05"
click at [436, 266] on button "Save & Close" at bounding box center [426, 270] width 54 height 17
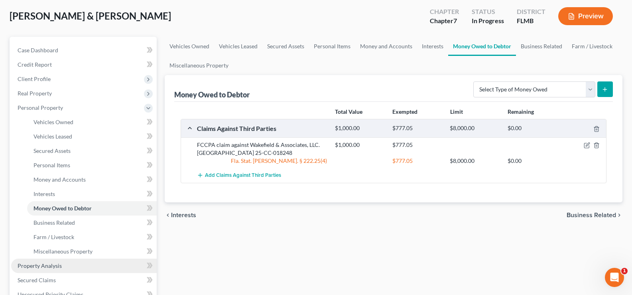
click at [61, 263] on link "Property Analysis" at bounding box center [84, 265] width 146 height 14
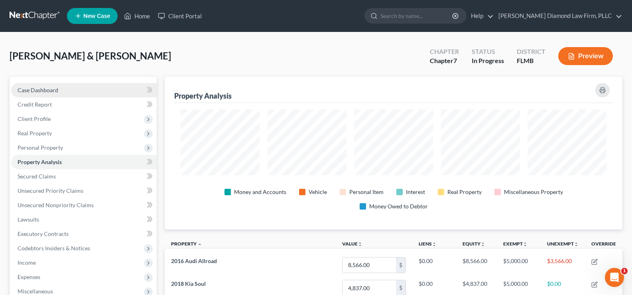
click at [60, 92] on link "Case Dashboard" at bounding box center [84, 90] width 146 height 14
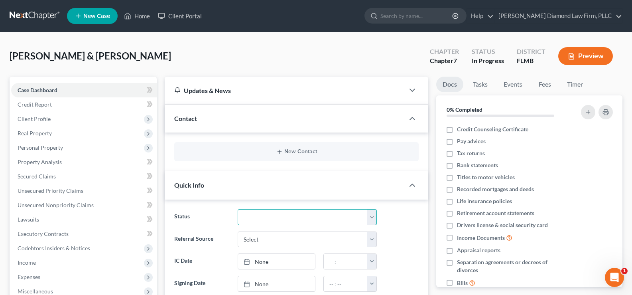
click at [326, 215] on select "Discharged Discharge Litigation Dismissal Notice Dismissed Filed Filed / Pre 34…" at bounding box center [307, 217] width 139 height 16
select select "19"
click at [238, 209] on select "Discharged Discharge Litigation Dismissal Notice Dismissed Filed Filed / Pre 34…" at bounding box center [307, 217] width 139 height 16
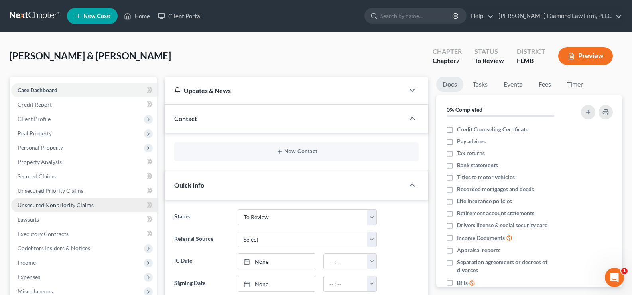
click at [55, 202] on span "Unsecured Nonpriority Claims" at bounding box center [56, 204] width 76 height 7
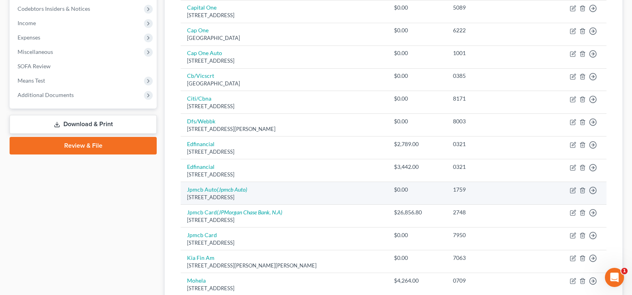
scroll to position [80, 0]
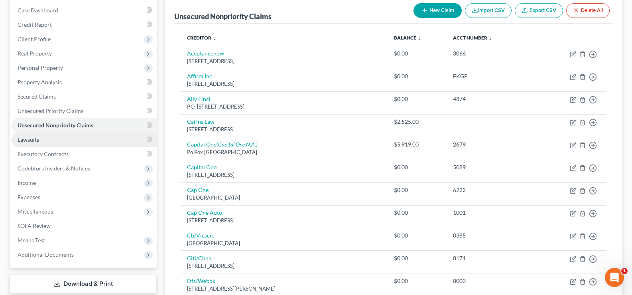
click at [34, 138] on span "Lawsuits" at bounding box center [29, 139] width 22 height 7
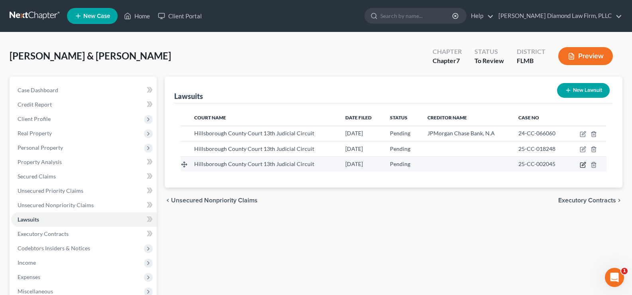
click at [583, 163] on icon "button" at bounding box center [583, 165] width 6 height 6
select select "9"
select select "0"
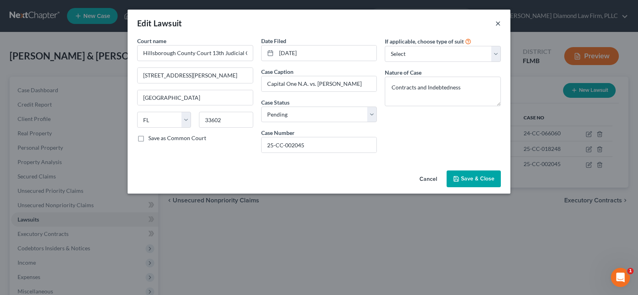
click at [500, 22] on button "×" at bounding box center [498, 23] width 6 height 10
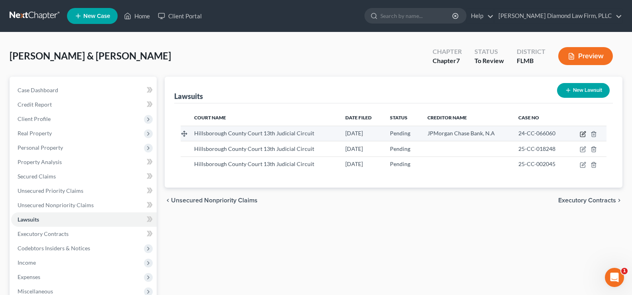
click at [583, 134] on icon "button" at bounding box center [583, 134] width 6 height 6
select select "9"
select select "0"
select select "1"
select select "9"
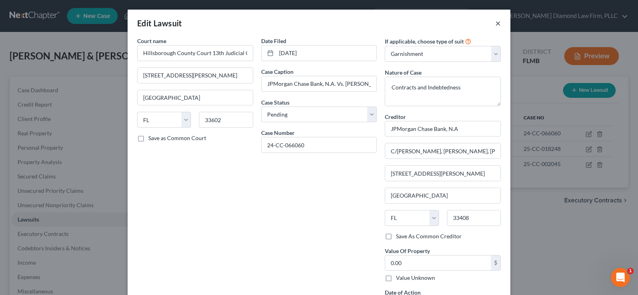
click at [496, 24] on button "×" at bounding box center [498, 23] width 6 height 10
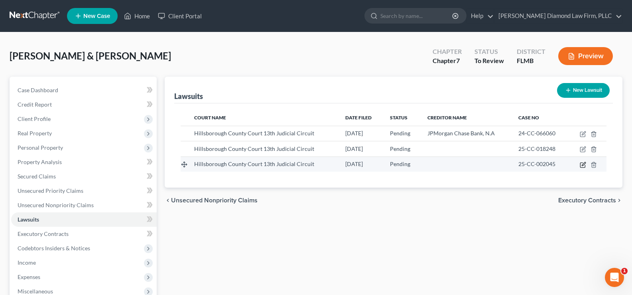
click at [583, 164] on icon "button" at bounding box center [583, 165] width 6 height 6
select select "9"
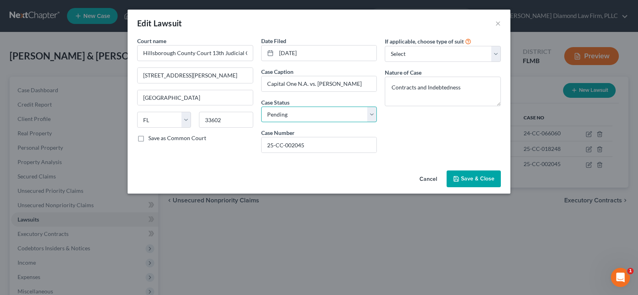
click at [292, 110] on select "Select Pending On Appeal Concluded" at bounding box center [319, 114] width 116 height 16
select select "2"
click at [261, 106] on select "Select Pending On Appeal Concluded" at bounding box center [319, 114] width 116 height 16
click at [467, 183] on button "Save & Close" at bounding box center [474, 178] width 54 height 17
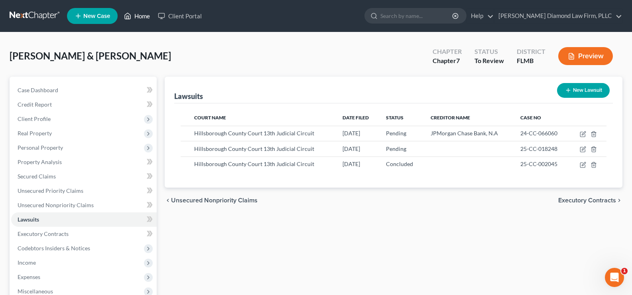
click at [142, 16] on link "Home" at bounding box center [137, 16] width 34 height 14
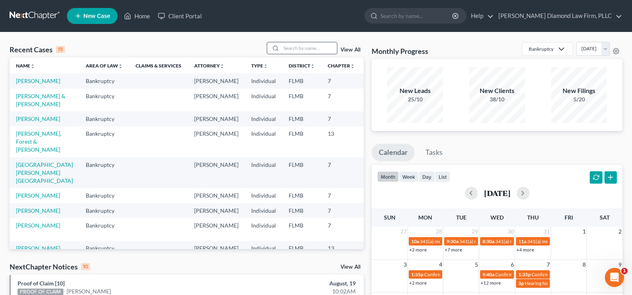
click at [303, 47] on input "search" at bounding box center [309, 48] width 56 height 12
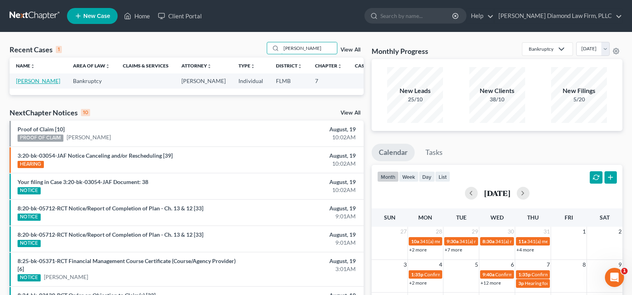
type input "Regan"
click at [25, 84] on link "Regan, Robert" at bounding box center [38, 80] width 44 height 7
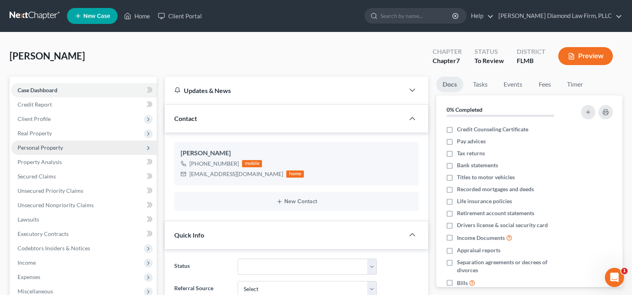
click at [53, 152] on span "Personal Property" at bounding box center [84, 147] width 146 height 14
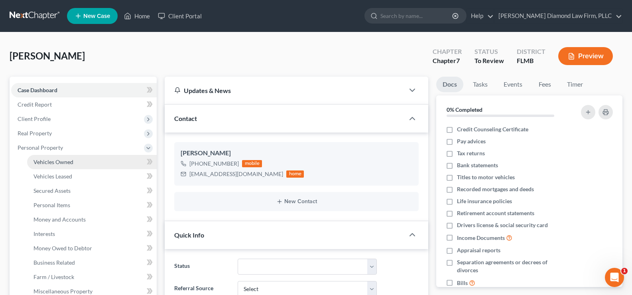
click at [77, 165] on link "Vehicles Owned" at bounding box center [92, 162] width 130 height 14
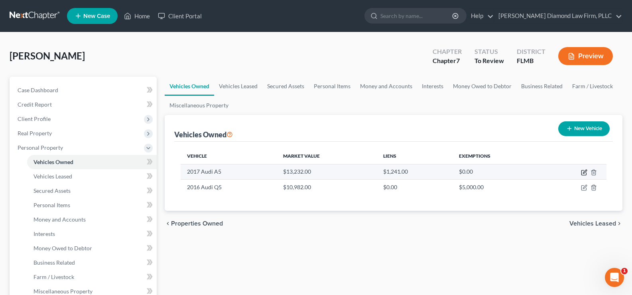
click at [584, 171] on icon "button" at bounding box center [585, 171] width 4 height 4
select select "0"
select select "9"
select select "2"
select select "3"
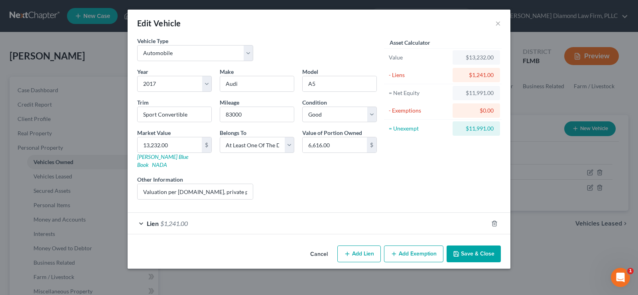
click at [412, 245] on button "Add Exemption" at bounding box center [413, 253] width 59 height 17
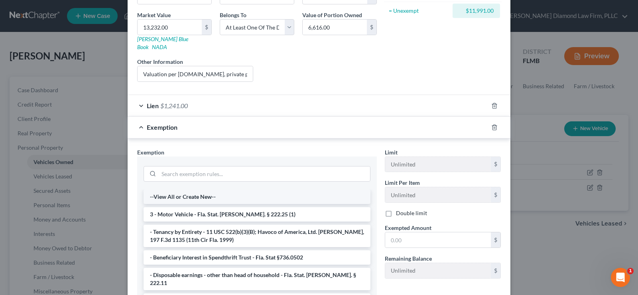
scroll to position [120, 0]
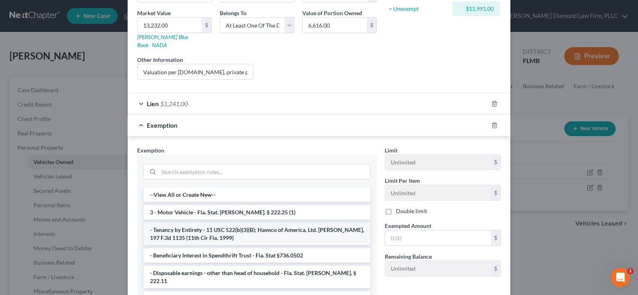
click at [210, 223] on li "- Tenancy by Entirety - 11 USC 522(b)(3)(B); Havoco of America, Ltd. v. Hill, 1…" at bounding box center [257, 234] width 227 height 22
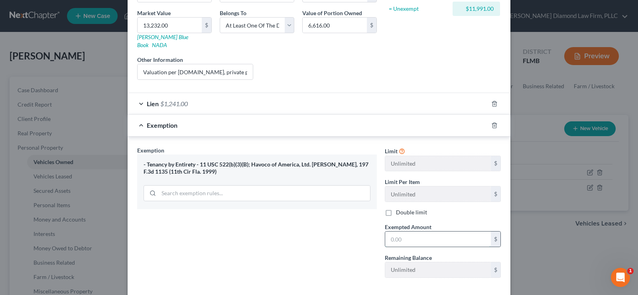
click at [423, 234] on input "text" at bounding box center [438, 238] width 106 height 15
click at [417, 235] on input "11,991" at bounding box center [438, 238] width 106 height 15
drag, startPoint x: 417, startPoint y: 235, endPoint x: 376, endPoint y: 229, distance: 41.6
click at [376, 229] on div "Exemption Set must be selected for CA. Exemption * - Tenancy by Entirety - 11 U…" at bounding box center [319, 215] width 372 height 138
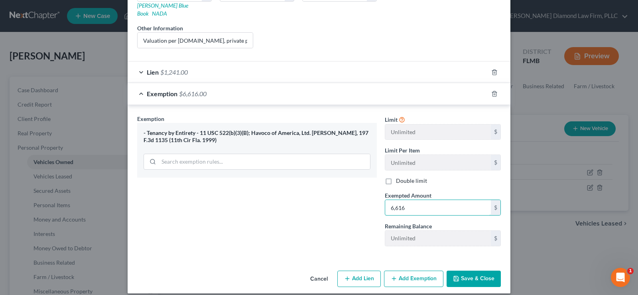
type input "6,616"
click at [476, 270] on button "Save & Close" at bounding box center [474, 278] width 54 height 17
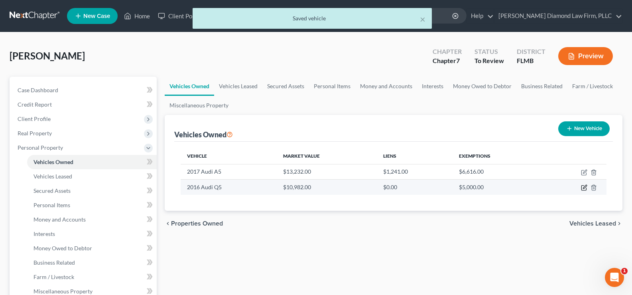
click at [583, 188] on icon "button" at bounding box center [585, 187] width 4 height 4
select select "0"
select select "10"
select select "2"
select select "3"
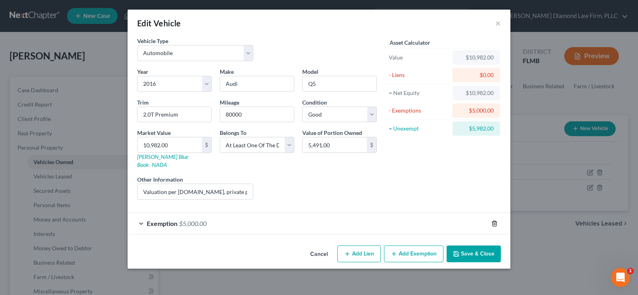
click at [495, 220] on icon "button" at bounding box center [494, 223] width 6 height 6
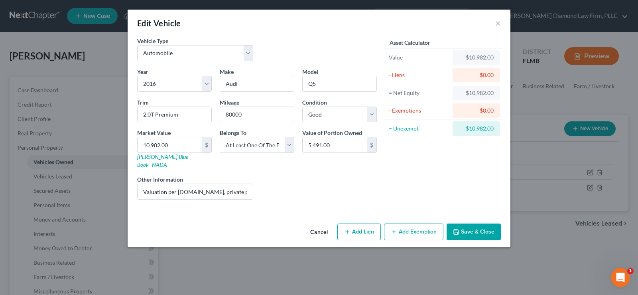
click at [412, 226] on button "Add Exemption" at bounding box center [413, 231] width 59 height 17
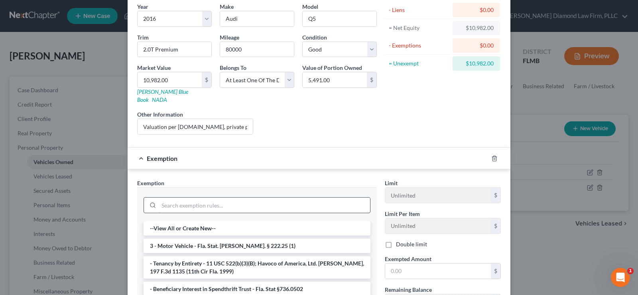
scroll to position [80, 0]
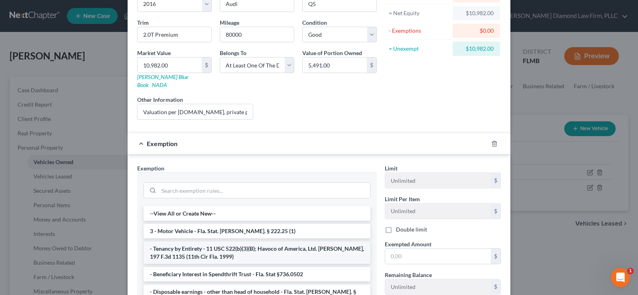
click at [201, 242] on li "- Tenancy by Entirety - 11 USC 522(b)(3)(B); Havoco of America, Ltd. v. Hill, 1…" at bounding box center [257, 252] width 227 height 22
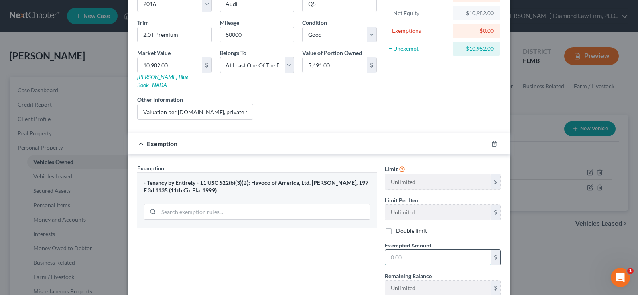
click at [423, 251] on input "text" at bounding box center [438, 257] width 106 height 15
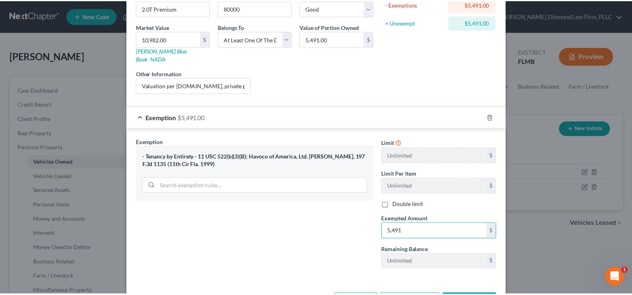
scroll to position [130, 0]
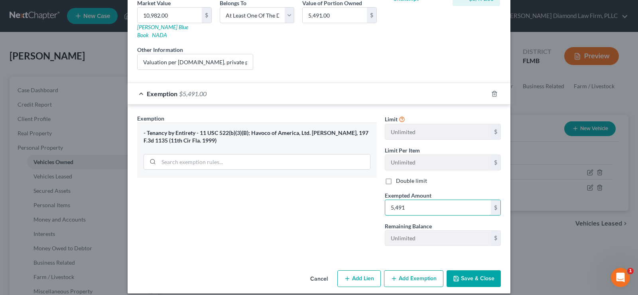
type input "5,491"
click at [457, 275] on button "Save & Close" at bounding box center [474, 278] width 54 height 17
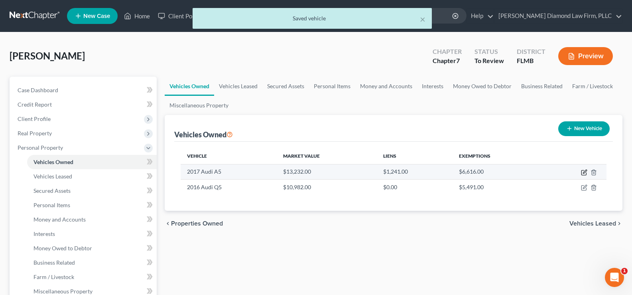
click at [582, 173] on icon "button" at bounding box center [584, 172] width 6 height 6
select select "0"
select select "9"
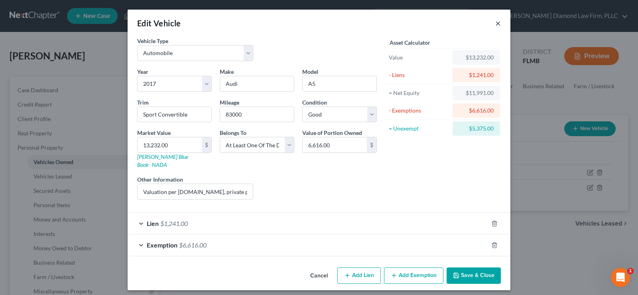
click at [499, 24] on button "×" at bounding box center [498, 23] width 6 height 10
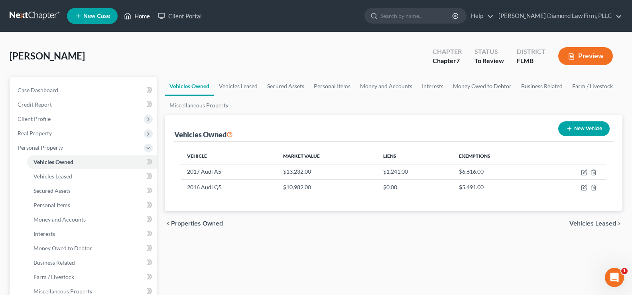
click at [144, 18] on link "Home" at bounding box center [137, 16] width 34 height 14
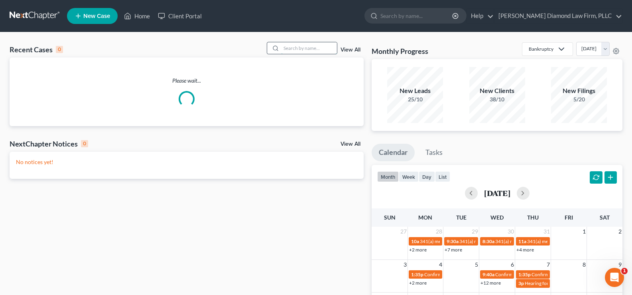
click at [285, 47] on input "search" at bounding box center [309, 48] width 56 height 12
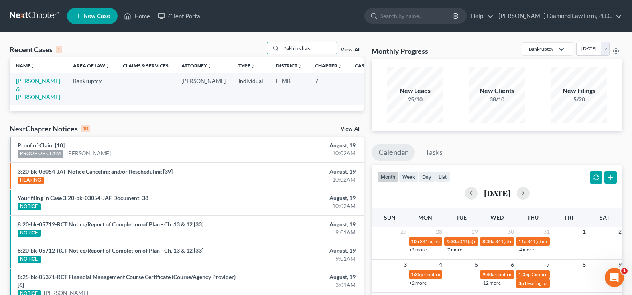
click at [34, 85] on td "Yukhimchuk, Viktor & Elza" at bounding box center [38, 88] width 57 height 31
click at [32, 89] on link "Yukhimchuk, Viktor & Elza" at bounding box center [38, 88] width 44 height 23
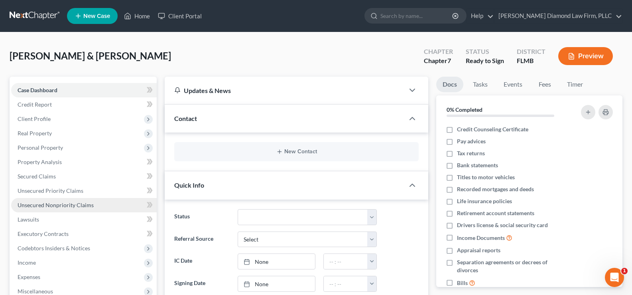
click at [51, 202] on span "Unsecured Nonpriority Claims" at bounding box center [56, 204] width 76 height 7
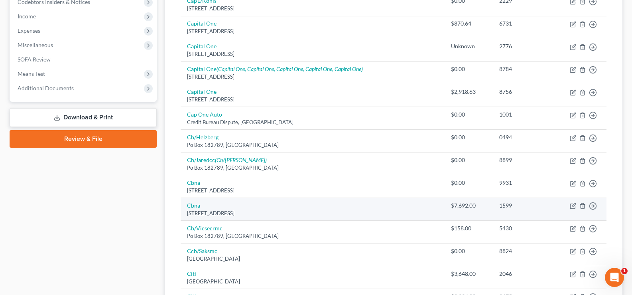
scroll to position [239, 0]
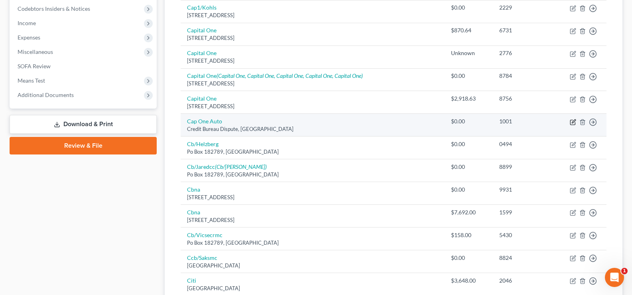
click at [573, 123] on icon "button" at bounding box center [573, 122] width 6 height 6
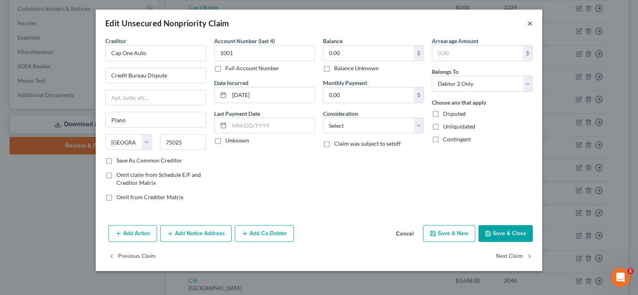
click at [528, 25] on button "×" at bounding box center [530, 23] width 6 height 10
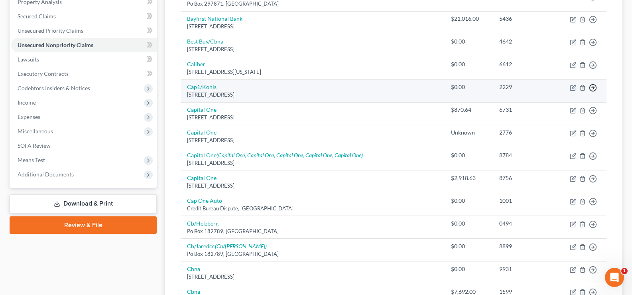
scroll to position [160, 0]
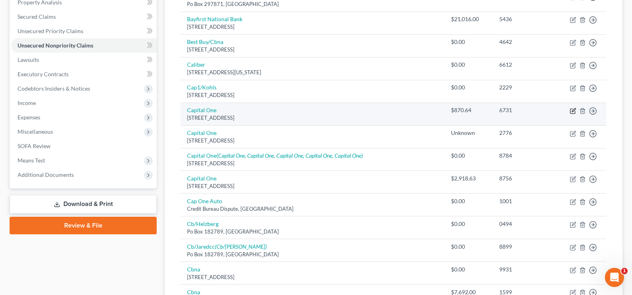
click at [574, 109] on icon "button" at bounding box center [574, 110] width 4 height 4
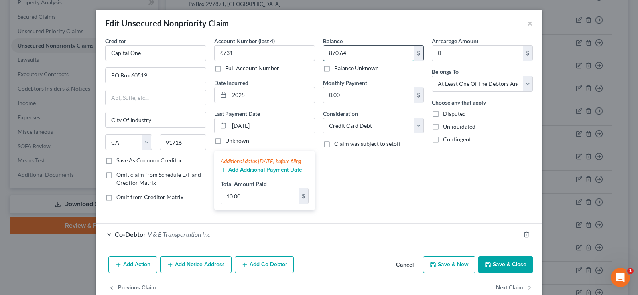
click at [363, 55] on input "870.64" at bounding box center [368, 52] width 91 height 15
click at [501, 273] on button "Save & Close" at bounding box center [506, 264] width 54 height 17
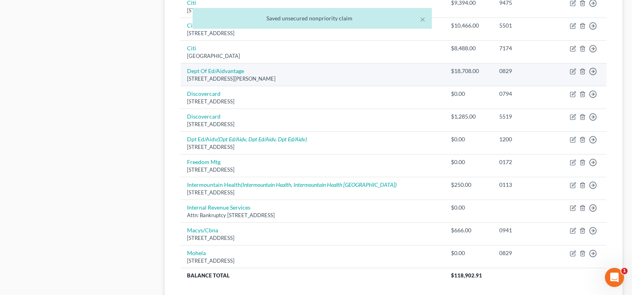
scroll to position [626, 0]
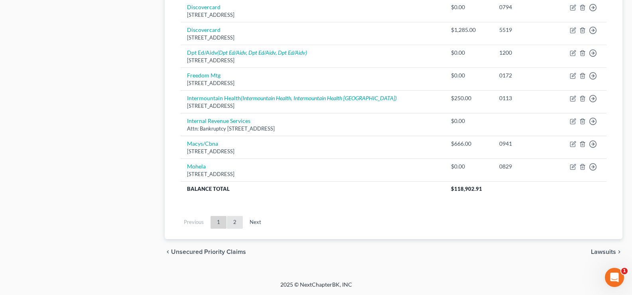
click at [237, 221] on link "2" at bounding box center [235, 222] width 16 height 13
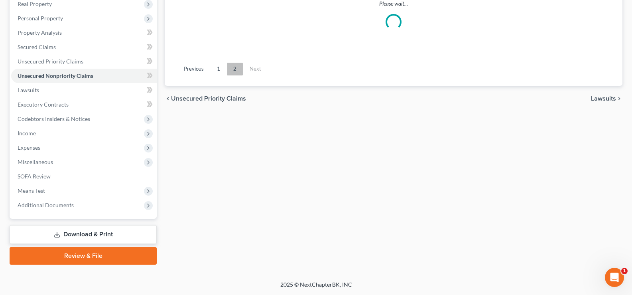
scroll to position [262, 0]
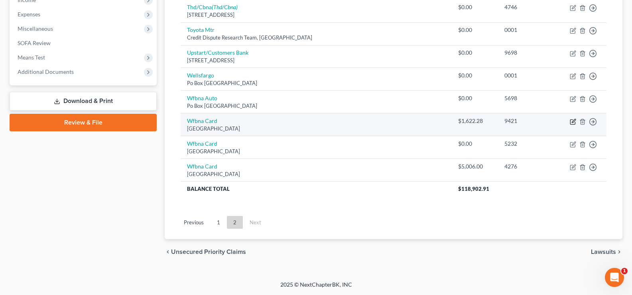
click at [572, 121] on icon "button" at bounding box center [573, 121] width 6 height 6
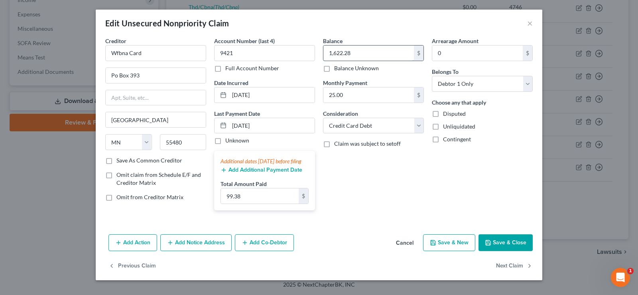
click at [356, 49] on input "1,622.28" at bounding box center [368, 52] width 91 height 15
click at [510, 251] on button "Save & Close" at bounding box center [506, 242] width 54 height 17
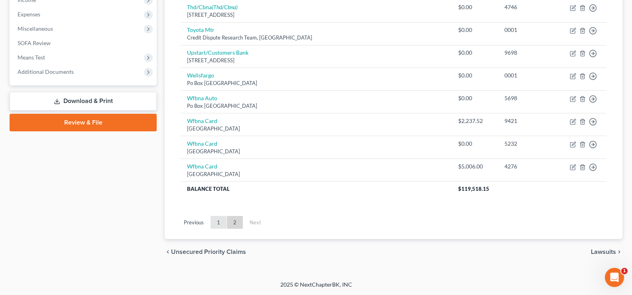
click at [219, 223] on link "1" at bounding box center [219, 222] width 16 height 13
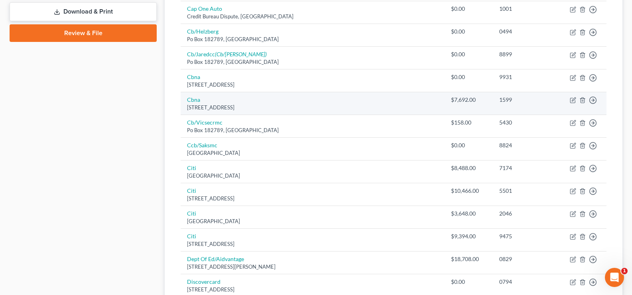
scroll to position [382, 0]
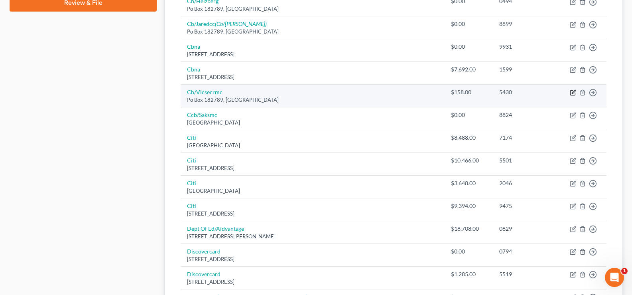
click at [572, 94] on icon "button" at bounding box center [574, 92] width 4 height 4
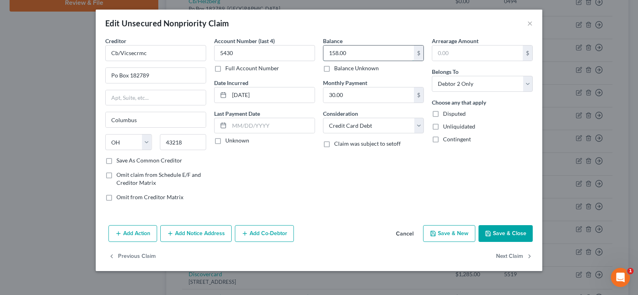
click at [359, 55] on input "158.00" at bounding box center [368, 52] width 91 height 15
click at [518, 229] on button "Save & Close" at bounding box center [506, 233] width 54 height 17
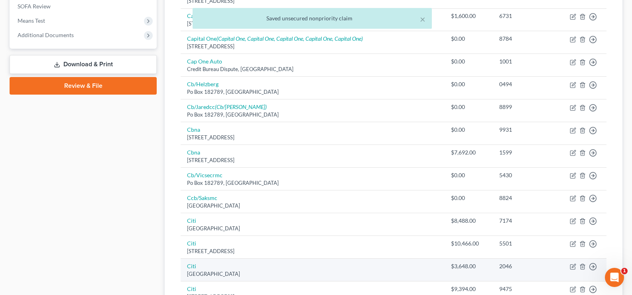
scroll to position [223, 0]
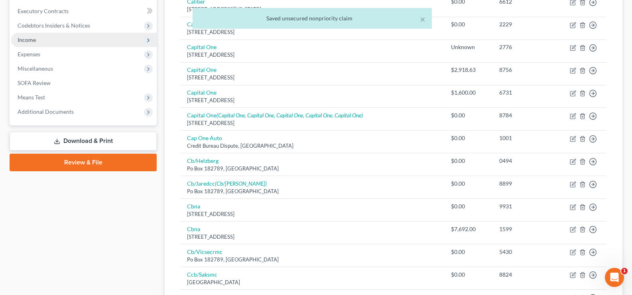
click at [72, 41] on span "Income" at bounding box center [84, 40] width 146 height 14
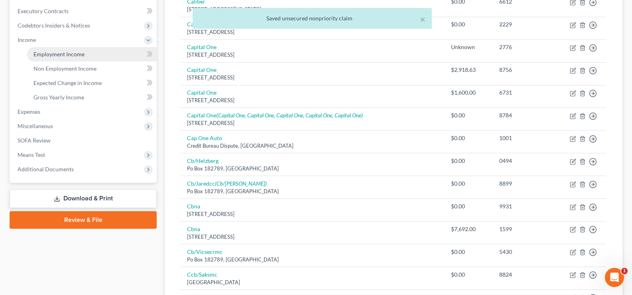
click at [83, 53] on span "Employment Income" at bounding box center [58, 54] width 51 height 7
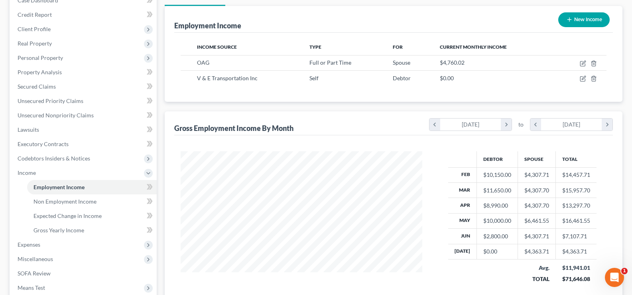
scroll to position [120, 0]
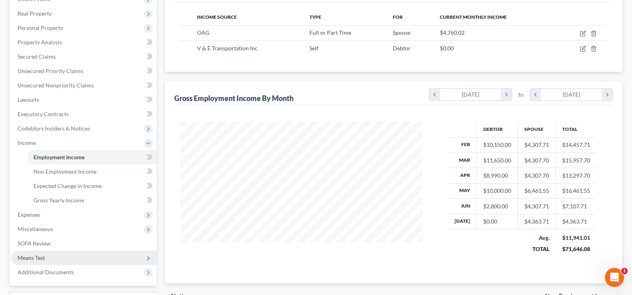
click at [58, 261] on span "Means Test" at bounding box center [84, 257] width 146 height 14
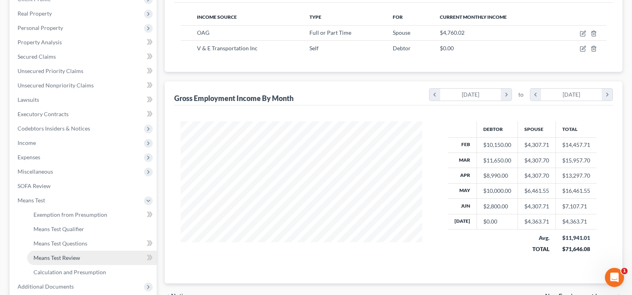
click at [71, 258] on span "Means Test Review" at bounding box center [56, 257] width 47 height 7
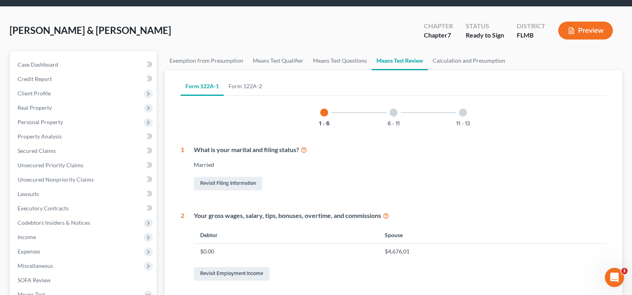
scroll to position [40, 0]
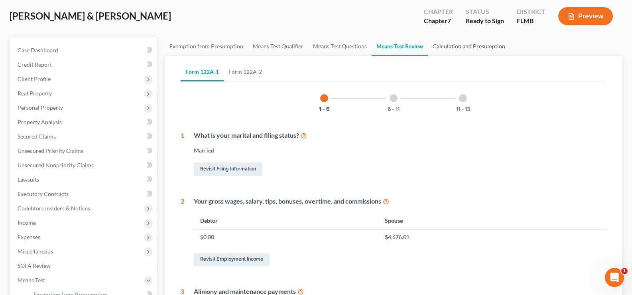
click at [466, 45] on link "Calculation and Presumption" at bounding box center [469, 46] width 82 height 19
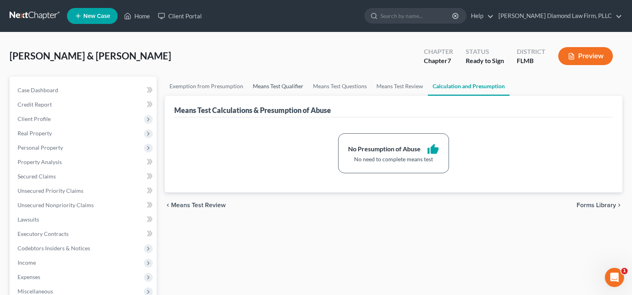
click at [269, 89] on link "Means Test Qualifier" at bounding box center [278, 86] width 60 height 19
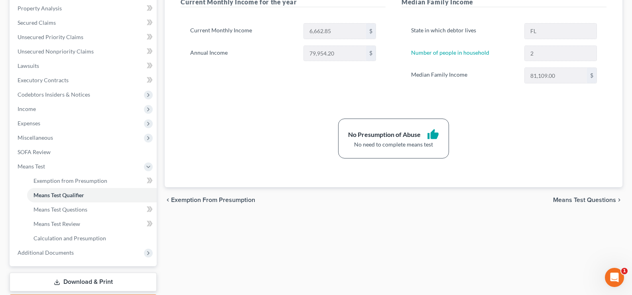
scroll to position [160, 0]
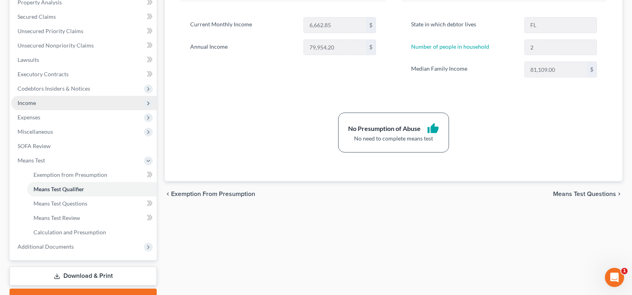
click at [75, 105] on span "Income" at bounding box center [84, 103] width 146 height 14
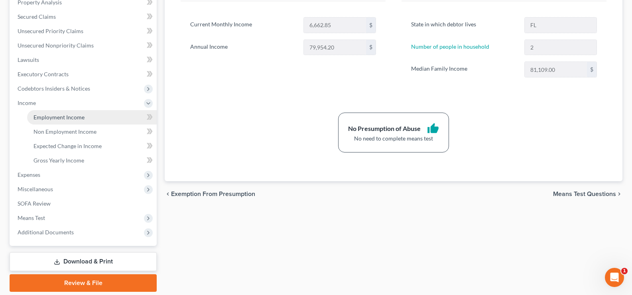
click at [80, 117] on span "Employment Income" at bounding box center [58, 117] width 51 height 7
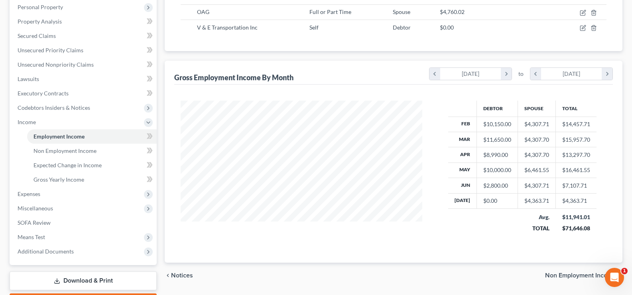
scroll to position [160, 0]
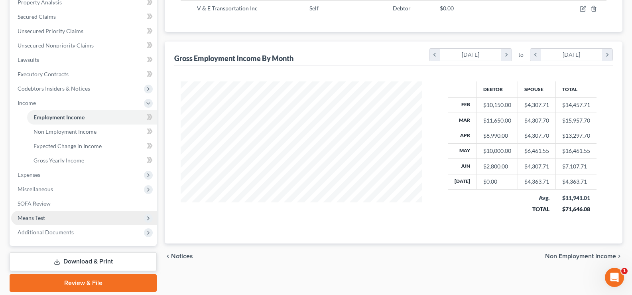
click at [58, 221] on span "Means Test" at bounding box center [84, 218] width 146 height 14
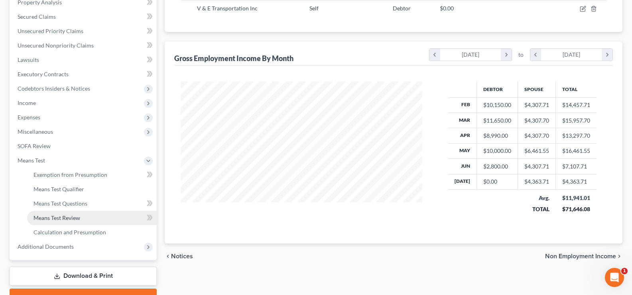
click at [89, 217] on link "Means Test Review" at bounding box center [92, 218] width 130 height 14
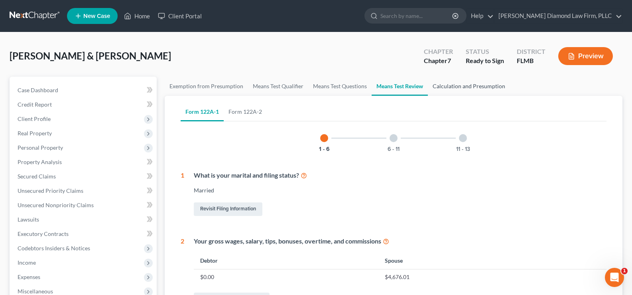
click at [482, 84] on link "Calculation and Presumption" at bounding box center [469, 86] width 82 height 19
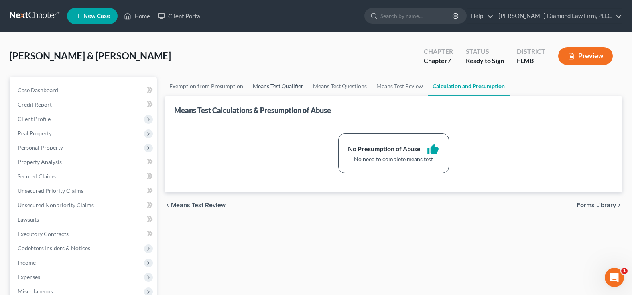
click at [279, 88] on link "Means Test Qualifier" at bounding box center [278, 86] width 60 height 19
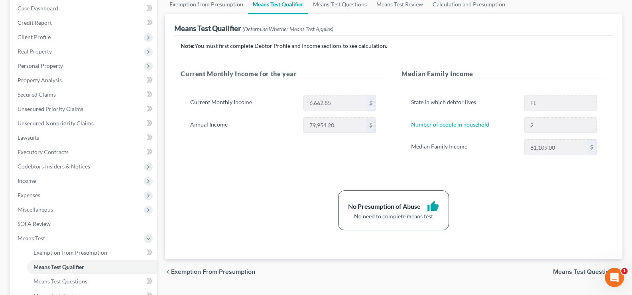
scroll to position [120, 0]
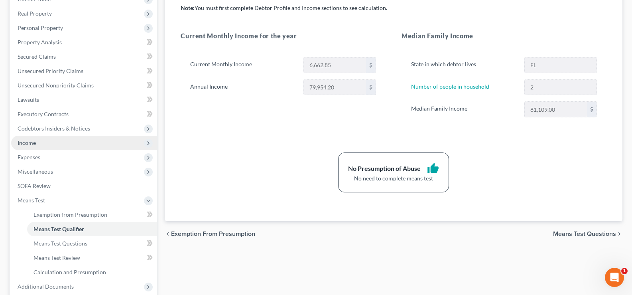
click at [48, 142] on span "Income" at bounding box center [84, 143] width 146 height 14
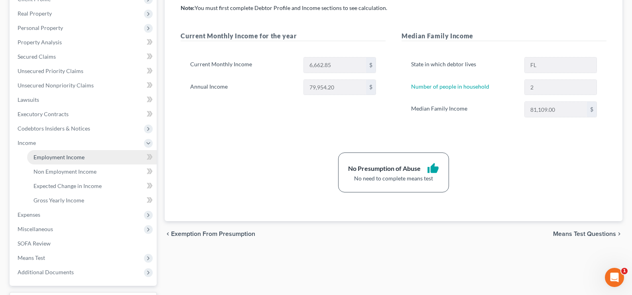
click at [68, 158] on span "Employment Income" at bounding box center [58, 157] width 51 height 7
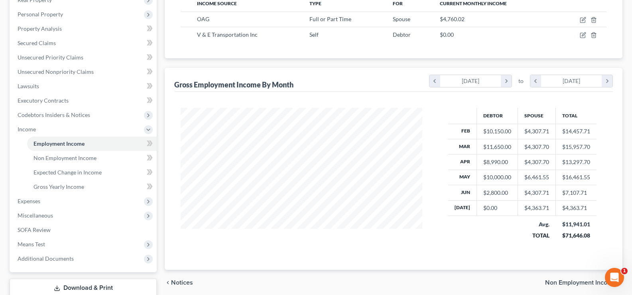
scroll to position [160, 0]
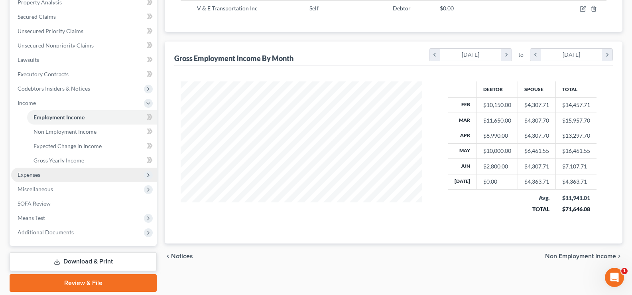
click at [52, 177] on span "Expenses" at bounding box center [84, 174] width 146 height 14
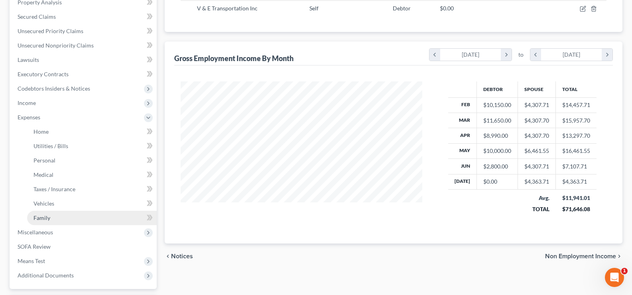
click at [65, 221] on link "Family" at bounding box center [92, 218] width 130 height 14
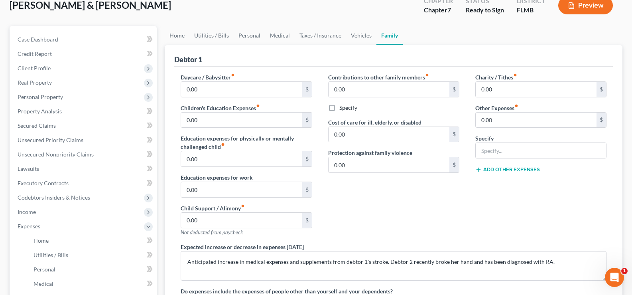
scroll to position [160, 0]
